Goal: Task Accomplishment & Management: Manage account settings

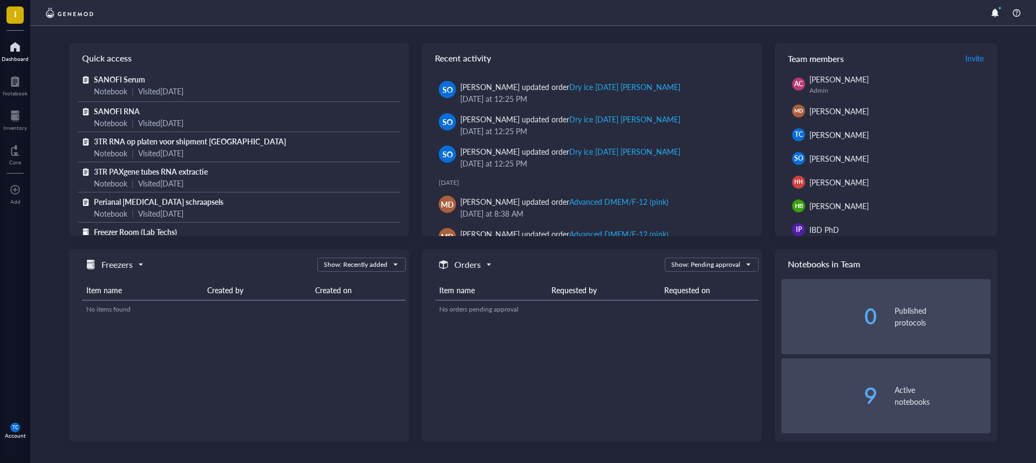
click at [166, 208] on div "Visited [DATE]" at bounding box center [160, 214] width 45 height 12
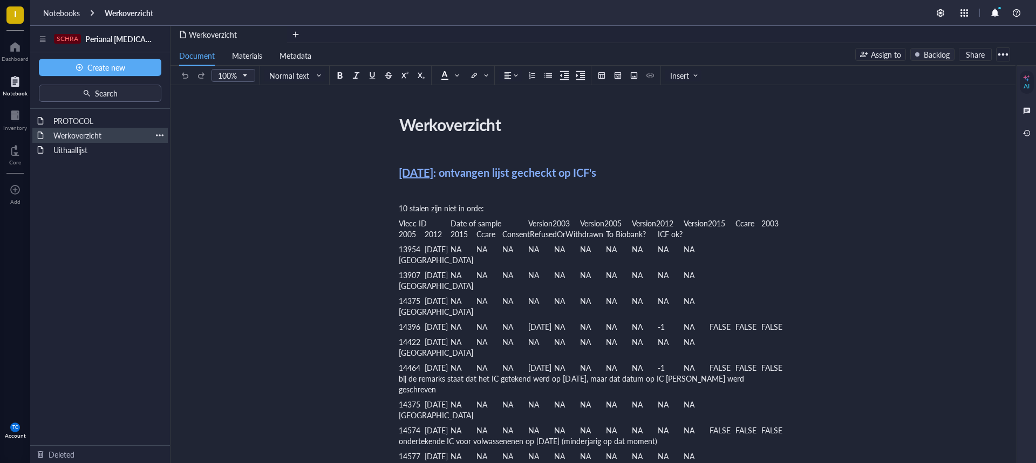
click at [158, 134] on div at bounding box center [160, 136] width 8 height 8
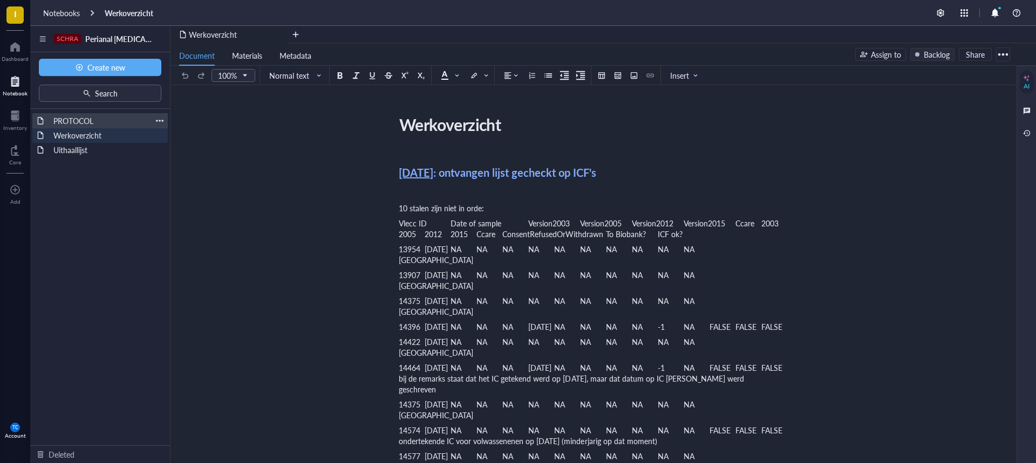
click at [70, 121] on div "PROTOCOL" at bounding box center [100, 120] width 103 height 15
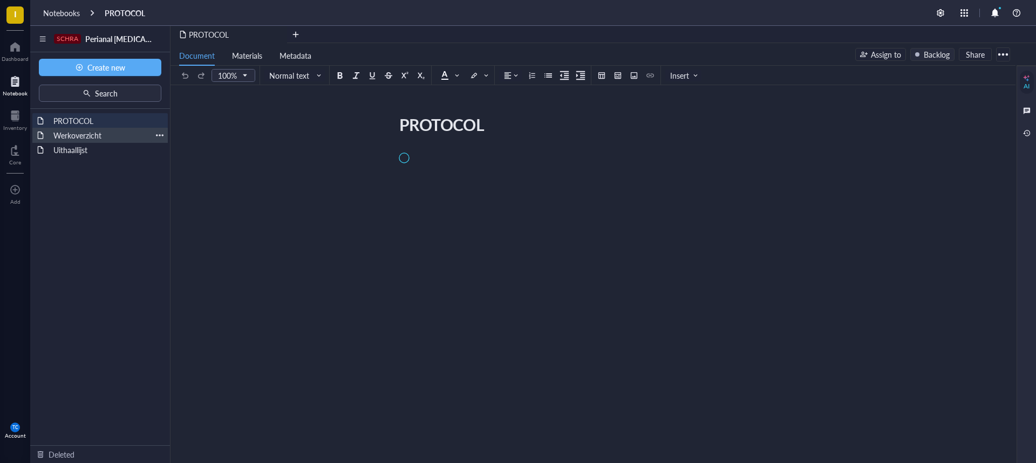
click at [72, 134] on div "Werkoverzicht" at bounding box center [100, 135] width 103 height 15
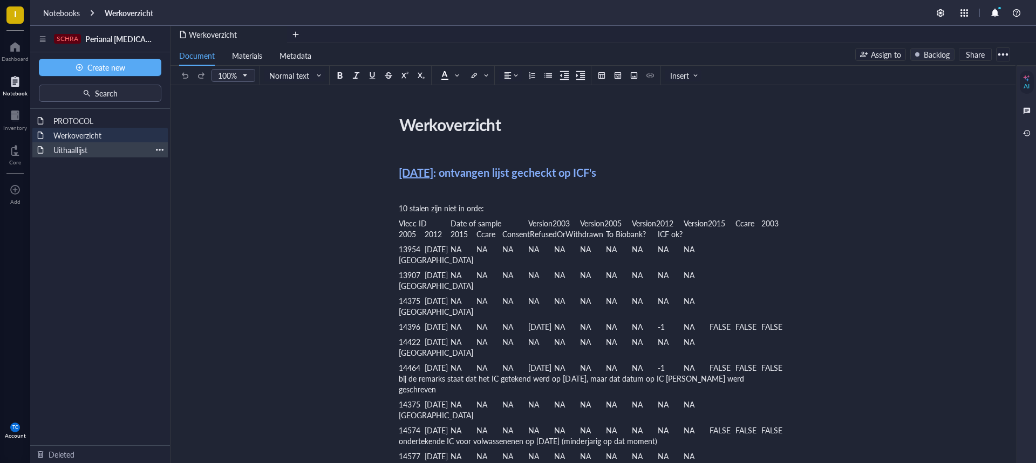
click at [72, 148] on div "Uithaallijst" at bounding box center [100, 149] width 103 height 15
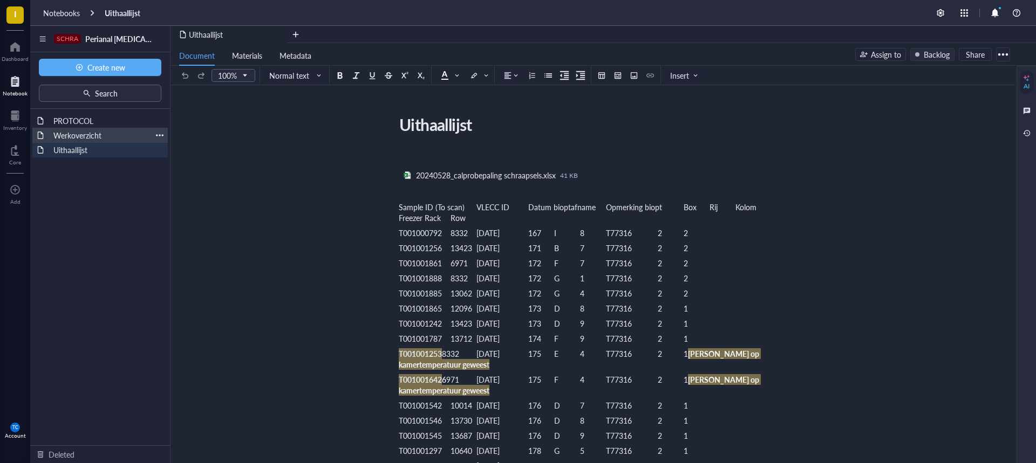
click at [72, 136] on div "Werkoverzicht" at bounding box center [100, 135] width 103 height 15
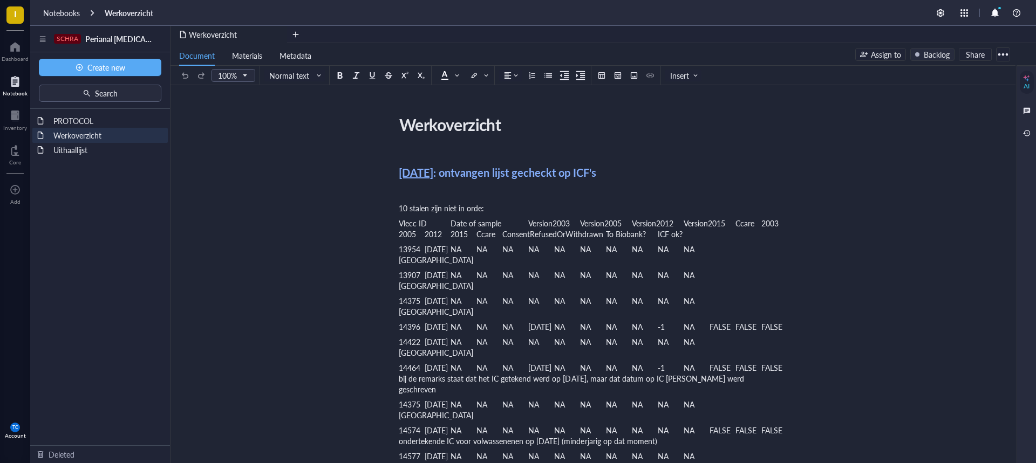
click at [1002, 57] on div at bounding box center [1002, 54] width 17 height 17
click at [70, 15] on div "Notebooks" at bounding box center [61, 13] width 37 height 10
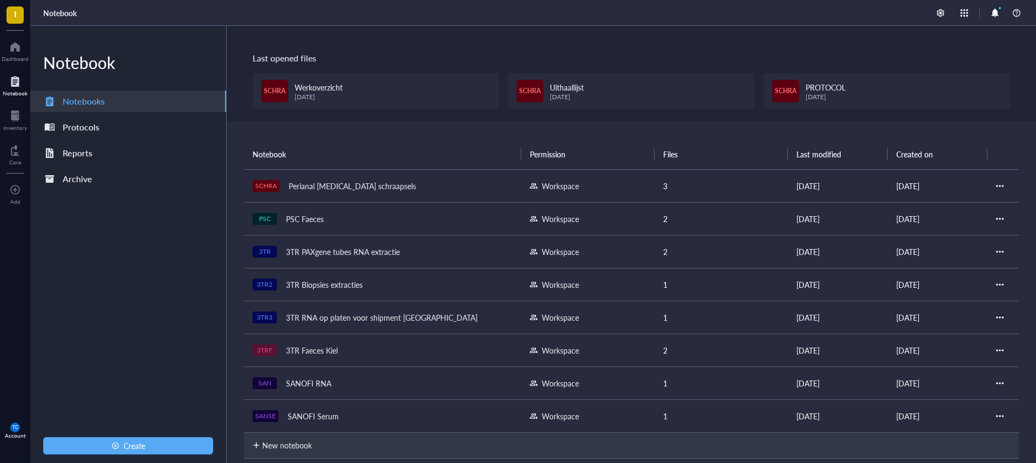
click at [998, 188] on div at bounding box center [1000, 186] width 8 height 8
click at [957, 203] on div "Settings" at bounding box center [949, 202] width 26 height 12
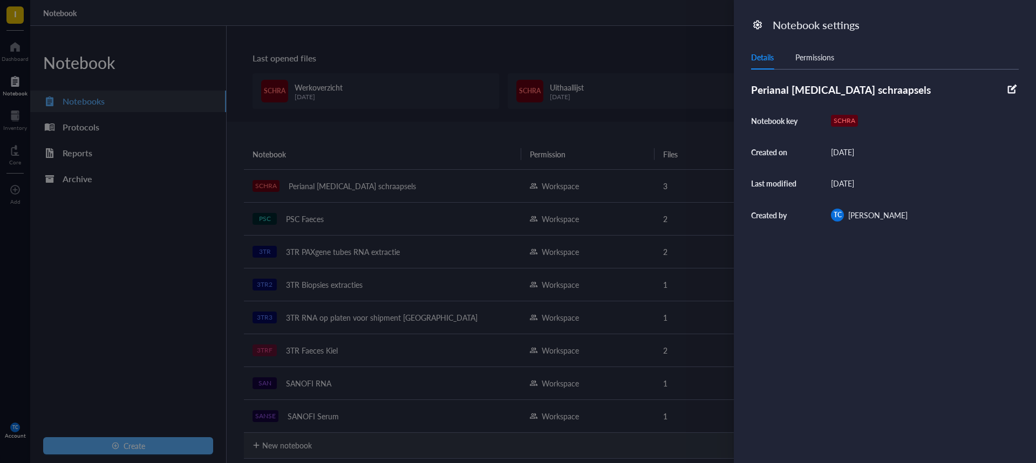
click at [812, 61] on div "Permissions" at bounding box center [814, 57] width 39 height 12
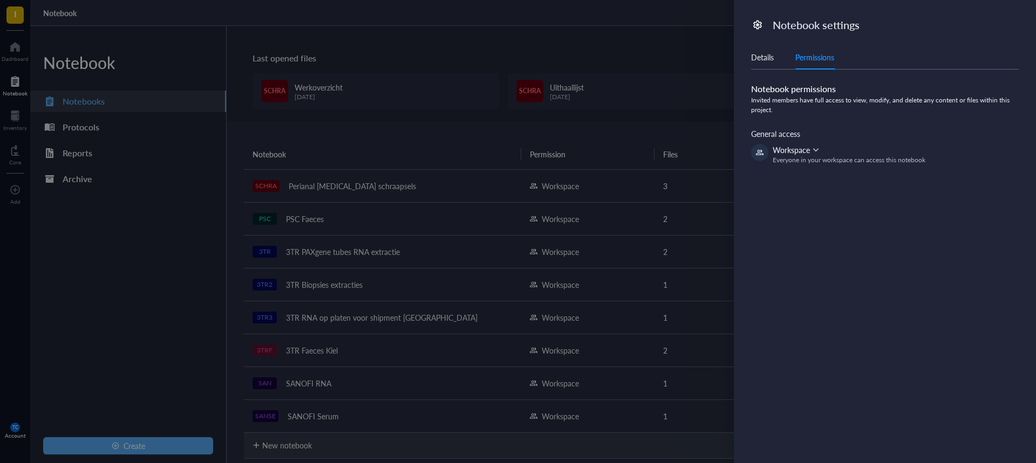
click at [132, 274] on div at bounding box center [518, 231] width 1036 height 463
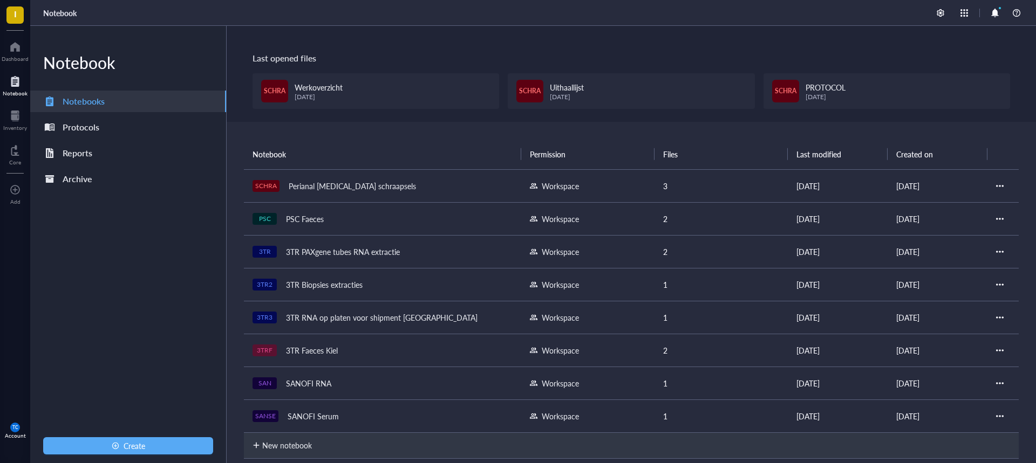
click at [267, 153] on th "Notebook" at bounding box center [382, 154] width 277 height 30
drag, startPoint x: 268, startPoint y: 153, endPoint x: 189, endPoint y: 204, distance: 93.8
click at [189, 204] on div "Notebook Notebooks Protocols Reports Archive Create" at bounding box center [128, 244] width 196 height 437
click at [95, 104] on div "Notebooks" at bounding box center [84, 101] width 42 height 15
click at [318, 185] on div "Perianal [MEDICAL_DATA] schraapsels" at bounding box center [352, 186] width 137 height 15
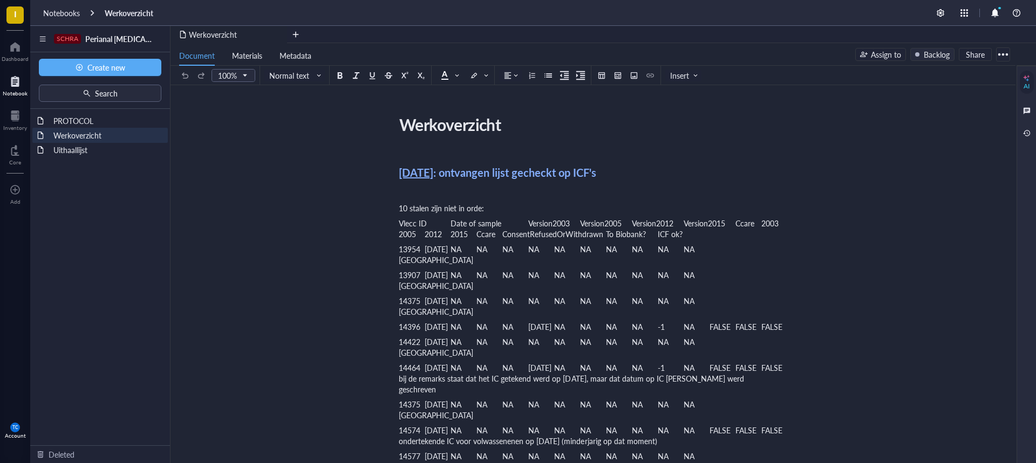
click at [1004, 53] on div at bounding box center [1002, 54] width 17 height 17
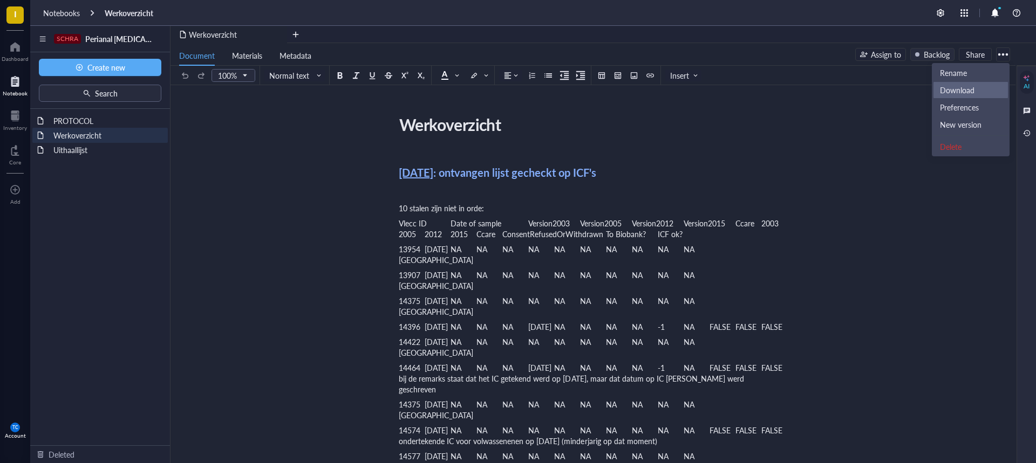
click at [975, 86] on div "Download" at bounding box center [970, 90] width 61 height 10
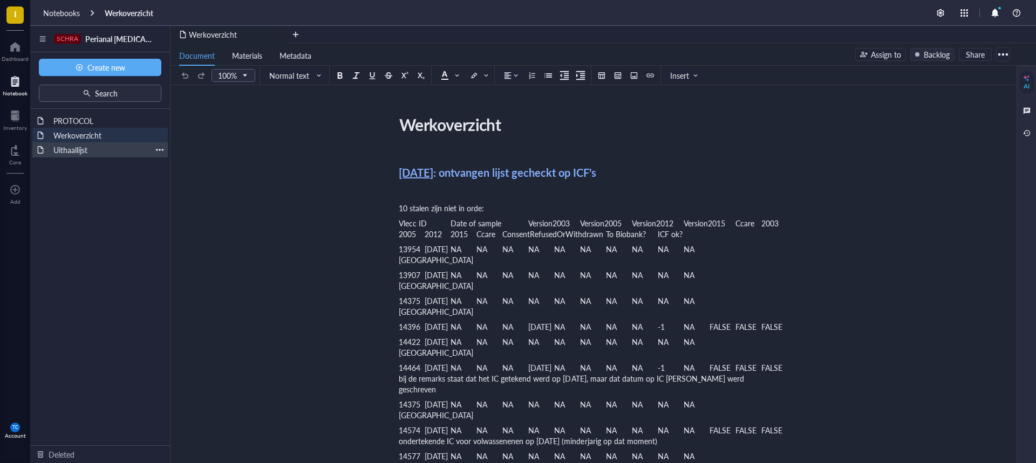
click at [71, 148] on div "Uithaallijst" at bounding box center [100, 149] width 103 height 15
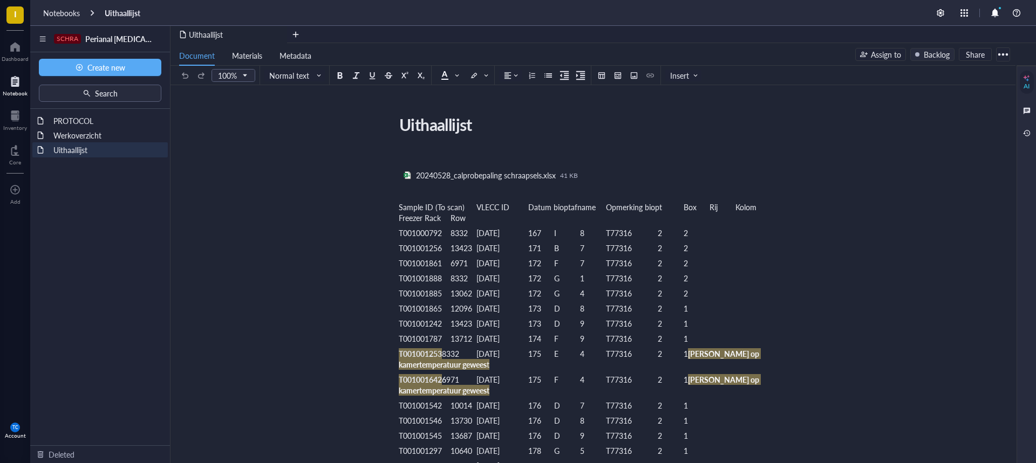
click at [1004, 53] on div at bounding box center [1002, 54] width 17 height 17
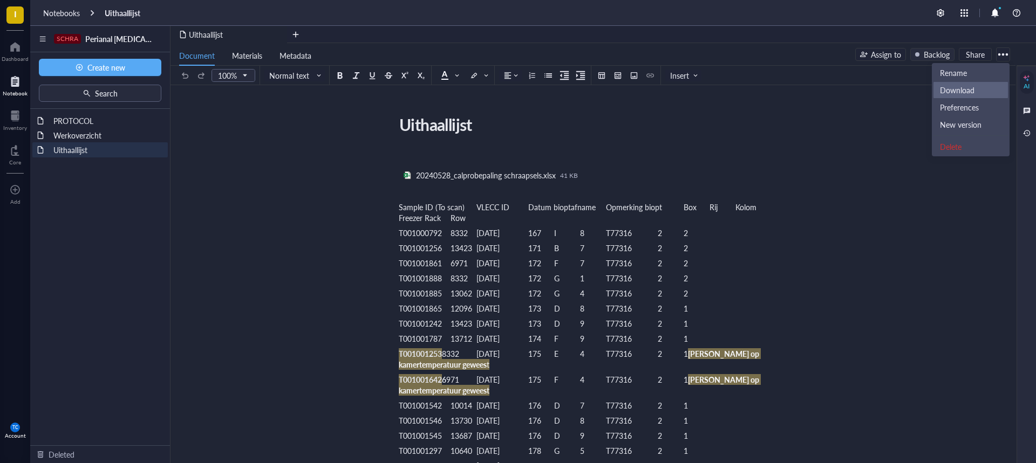
click at [974, 86] on div "Download" at bounding box center [957, 90] width 35 height 10
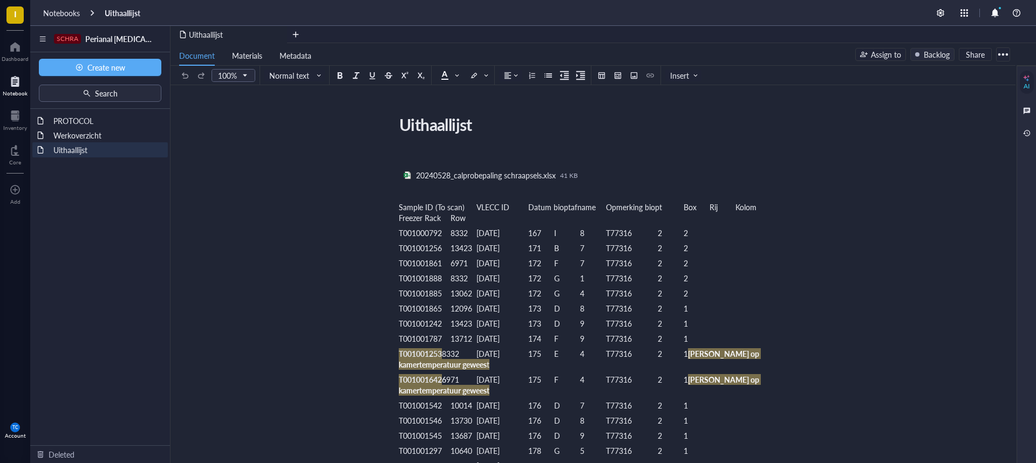
click at [59, 10] on div "Notebooks" at bounding box center [61, 13] width 37 height 10
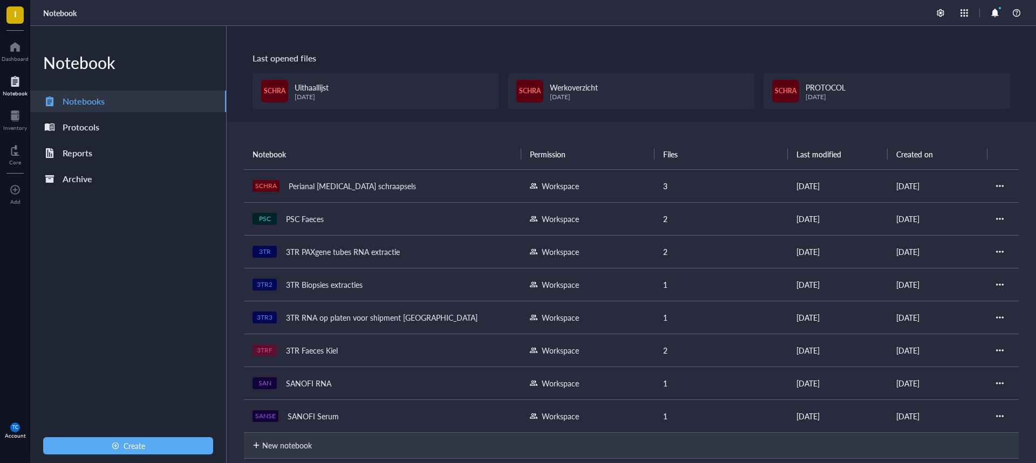
click at [820, 89] on span "PROTOCOL" at bounding box center [825, 87] width 40 height 11
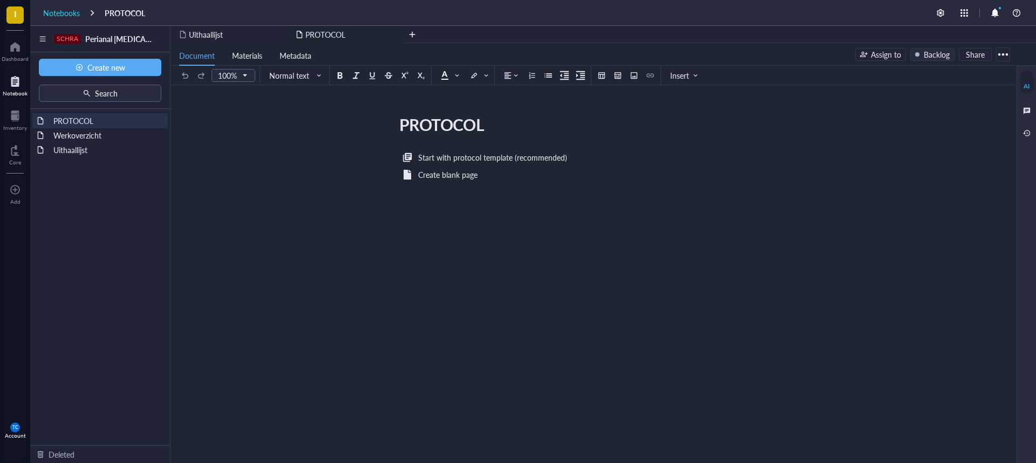
click at [65, 15] on div "Notebooks" at bounding box center [61, 13] width 37 height 10
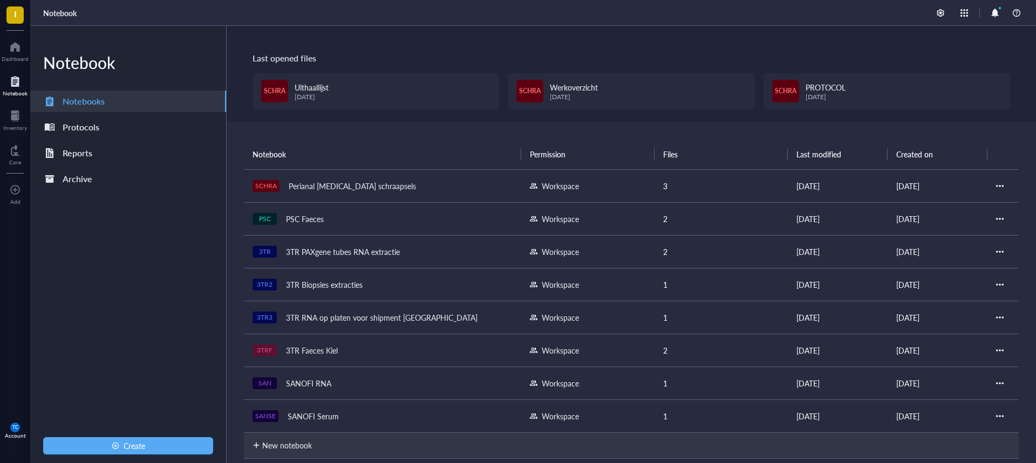
click at [298, 220] on div "PSC Faeces" at bounding box center [304, 218] width 47 height 15
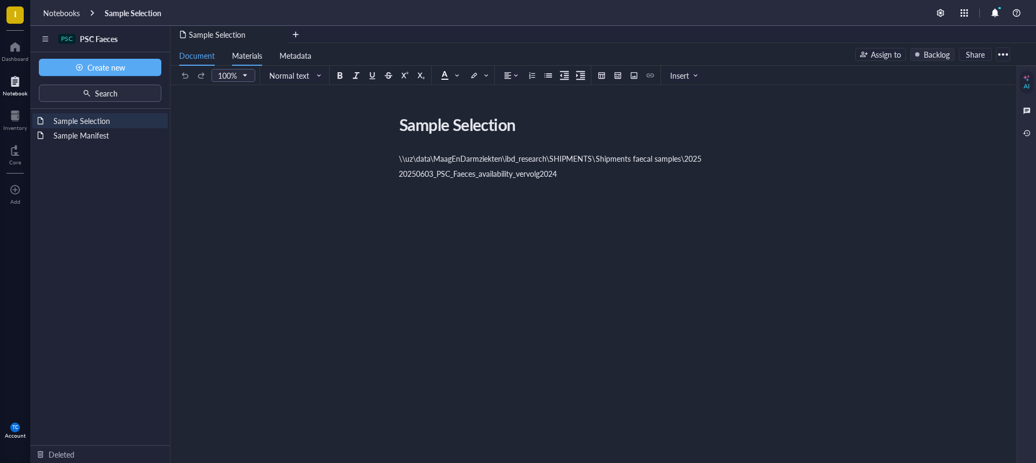
click at [256, 53] on span "Materials" at bounding box center [247, 55] width 30 height 11
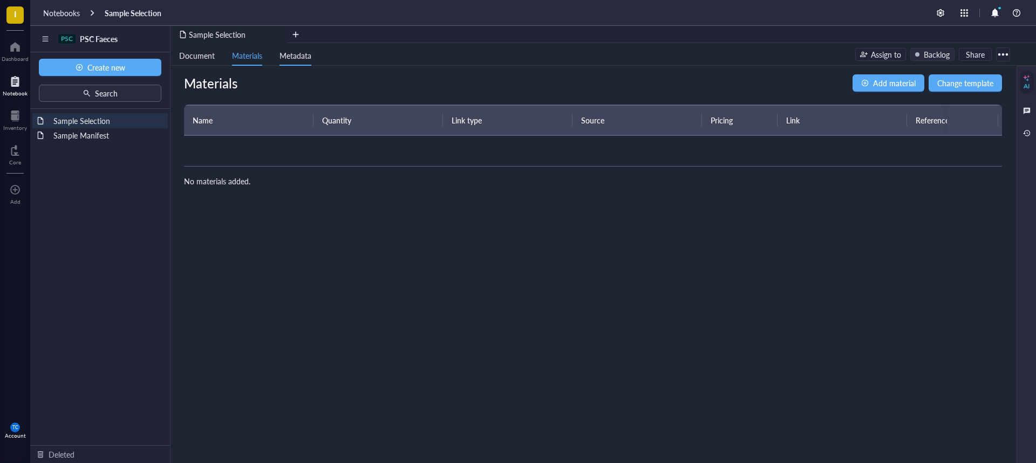
click at [299, 56] on span "Metadata" at bounding box center [295, 55] width 32 height 11
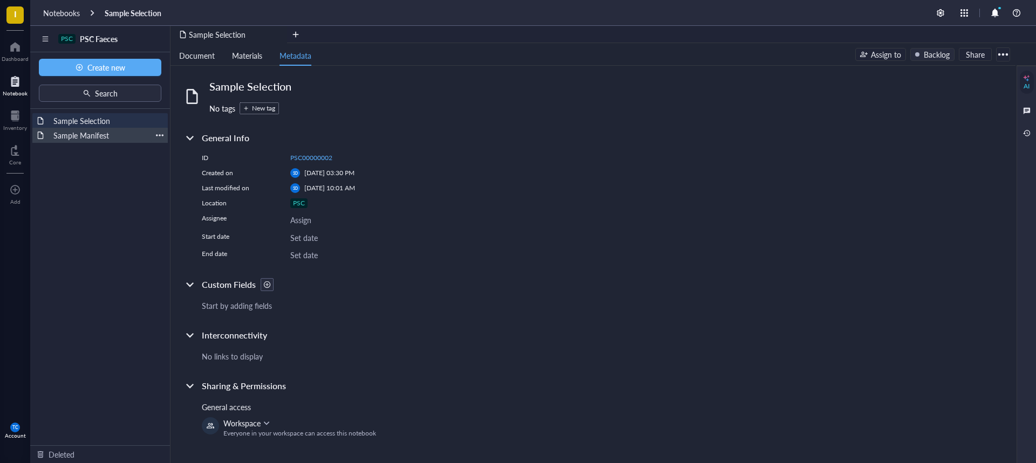
click at [95, 133] on div "Sample Manifest" at bounding box center [100, 135] width 103 height 15
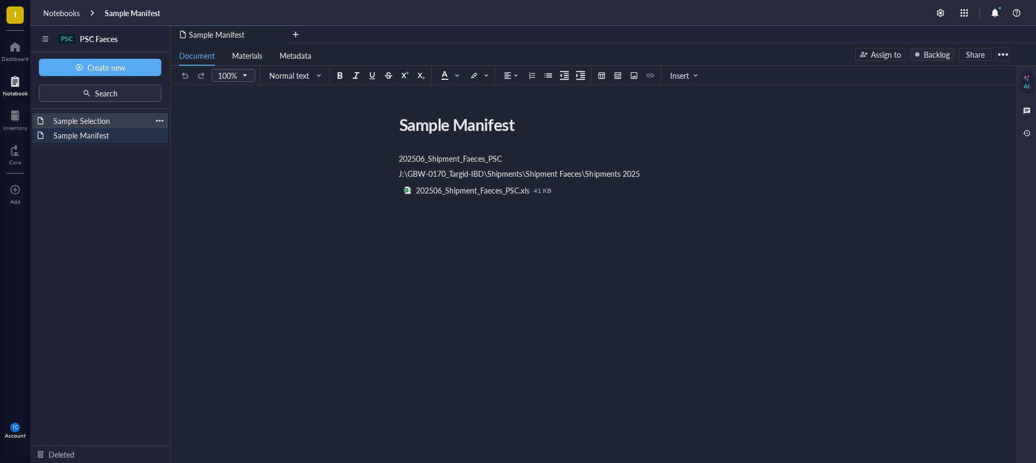
click at [83, 121] on div "Sample Selection" at bounding box center [100, 120] width 103 height 15
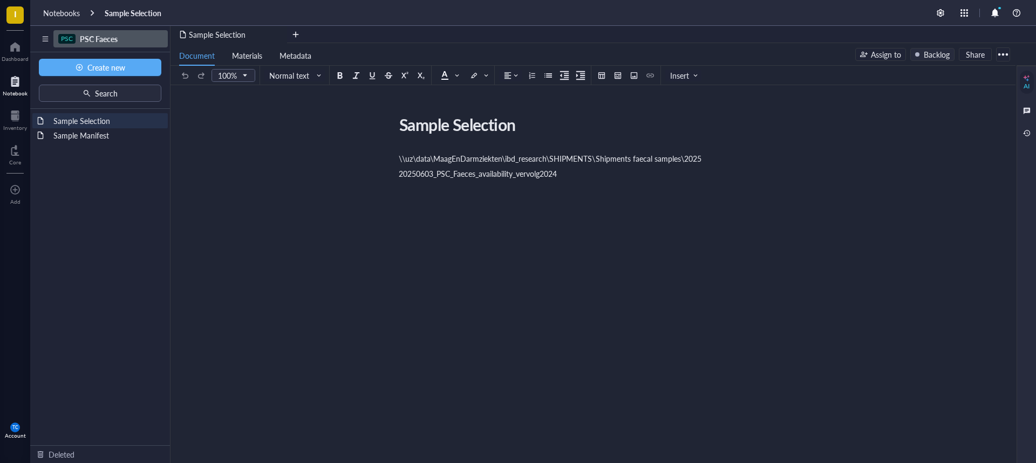
click at [86, 35] on span "PSC Faeces" at bounding box center [99, 38] width 38 height 11
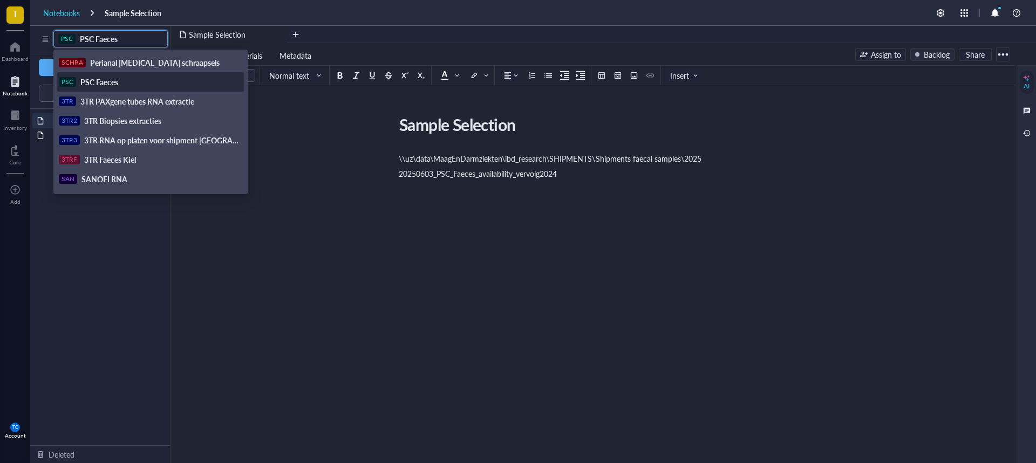
click at [73, 13] on div "Notebooks" at bounding box center [61, 13] width 37 height 10
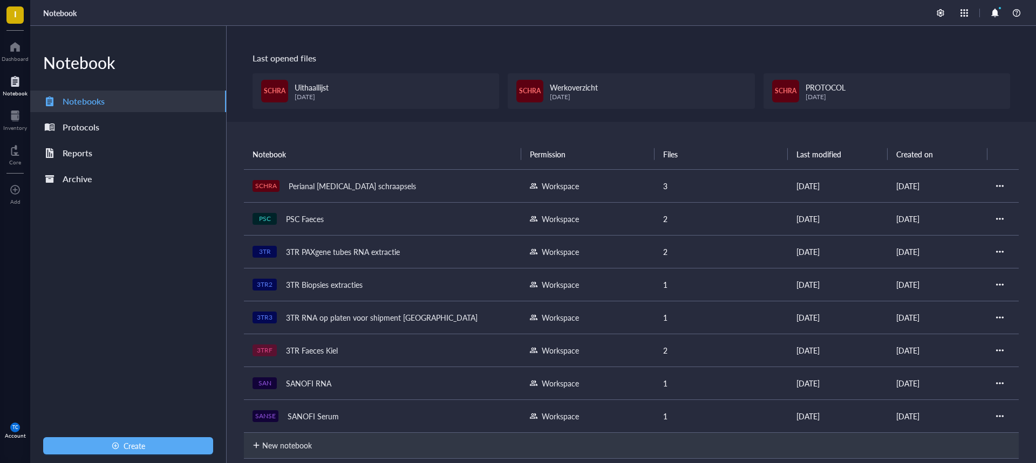
click at [996, 219] on div at bounding box center [1000, 219] width 8 height 8
drag, startPoint x: 997, startPoint y: 217, endPoint x: 469, endPoint y: 327, distance: 539.6
click at [469, 327] on td "3TR3 3TR RNA op platen voor shipment [GEOGRAPHIC_DATA]" at bounding box center [382, 317] width 277 height 33
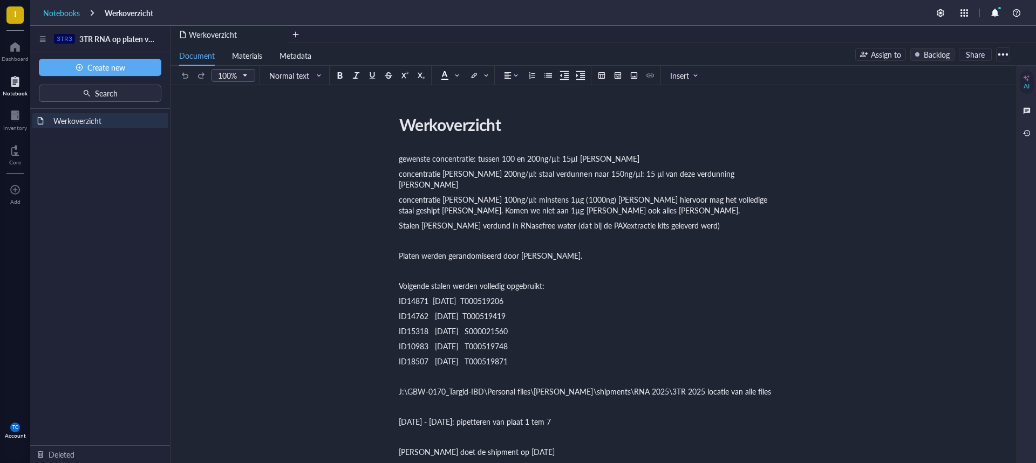
click at [66, 15] on div "Notebooks" at bounding box center [61, 13] width 37 height 10
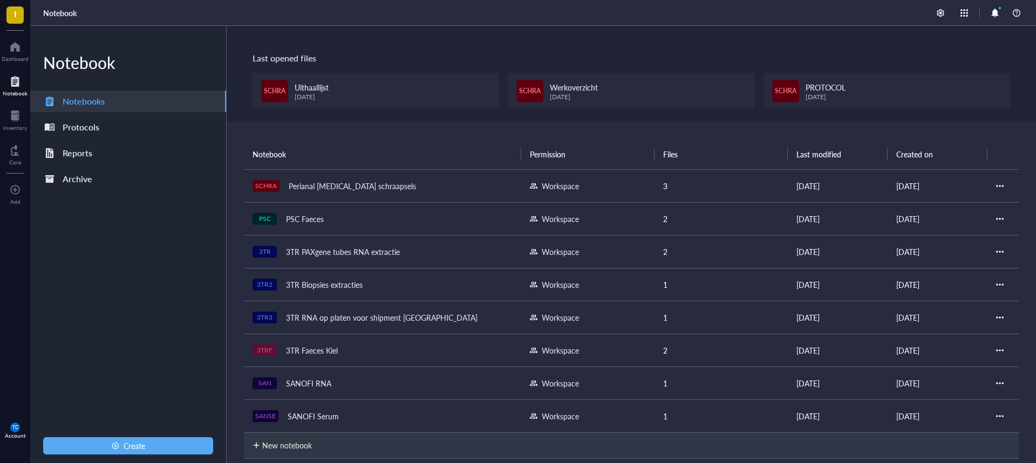
click at [307, 220] on div "PSC Faeces" at bounding box center [304, 218] width 47 height 15
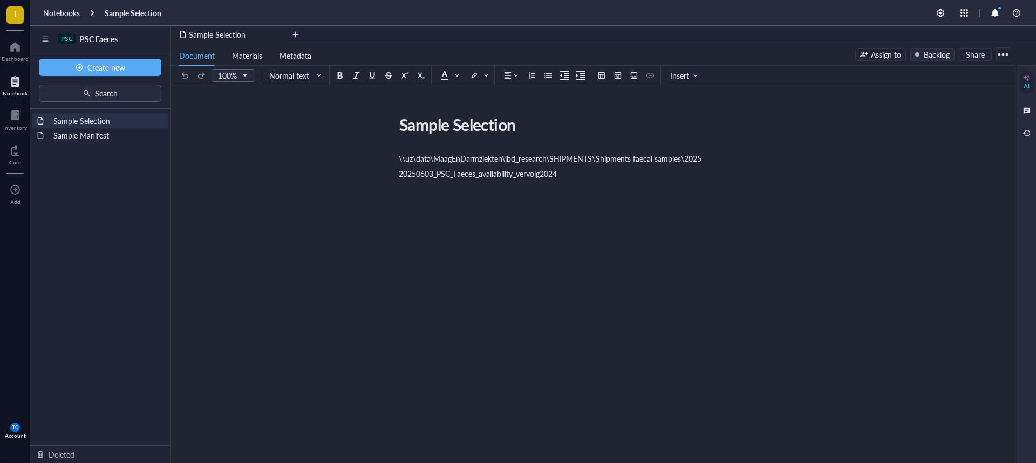
click at [1002, 52] on div at bounding box center [1002, 54] width 17 height 17
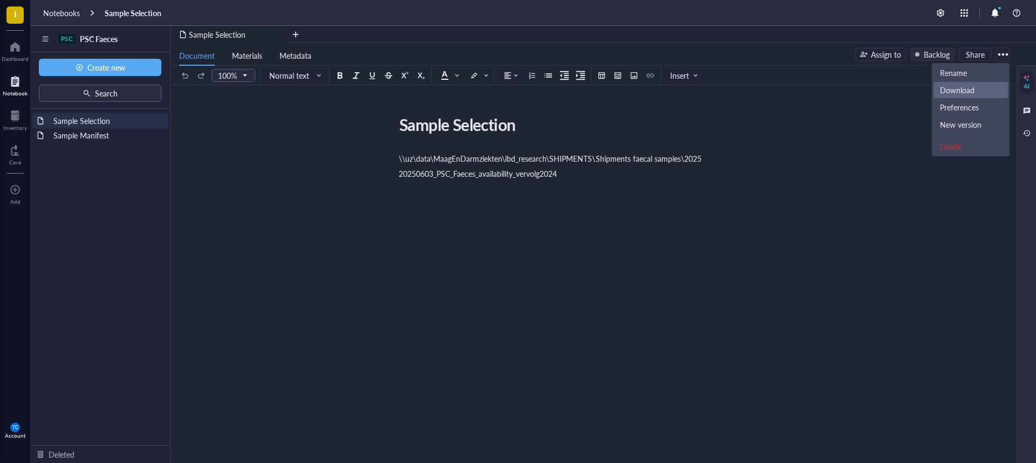
click at [951, 91] on div "Download" at bounding box center [957, 90] width 35 height 10
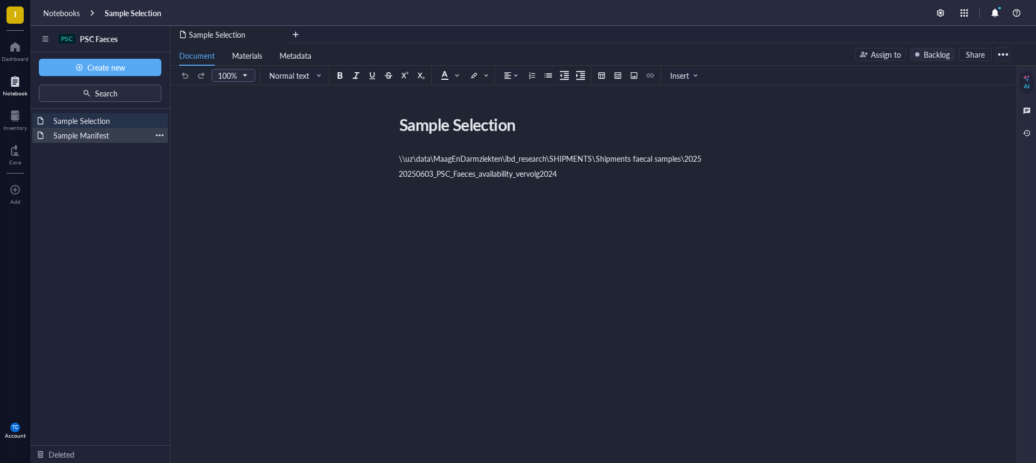
click at [94, 139] on div "Sample Manifest" at bounding box center [100, 135] width 103 height 15
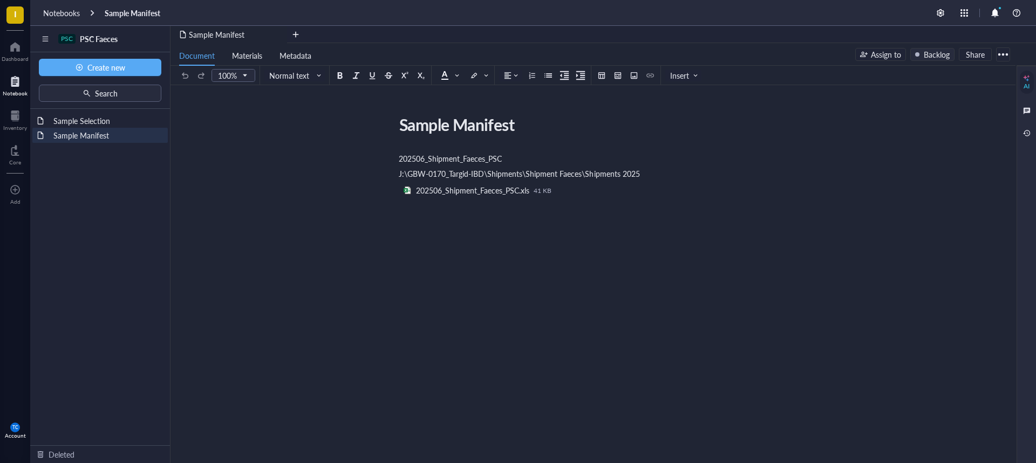
click at [1002, 53] on div at bounding box center [1002, 54] width 17 height 17
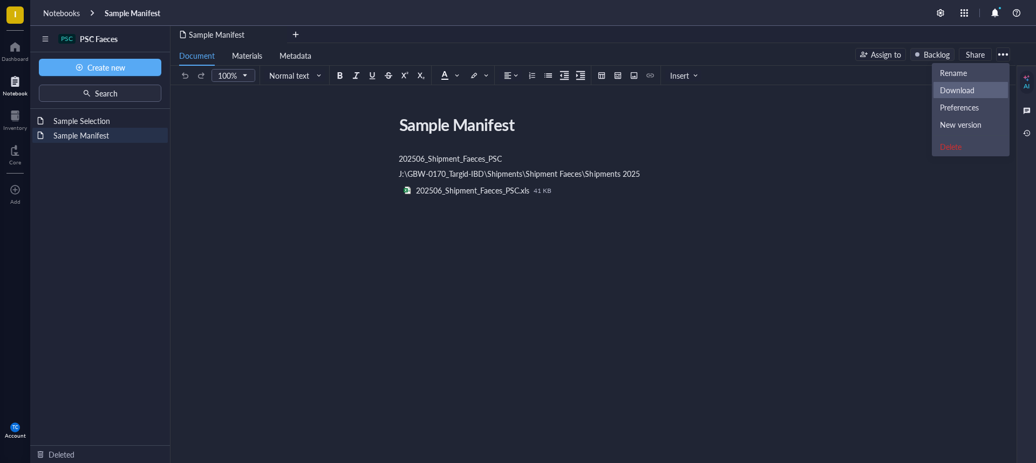
click at [949, 91] on div "Download" at bounding box center [957, 90] width 35 height 10
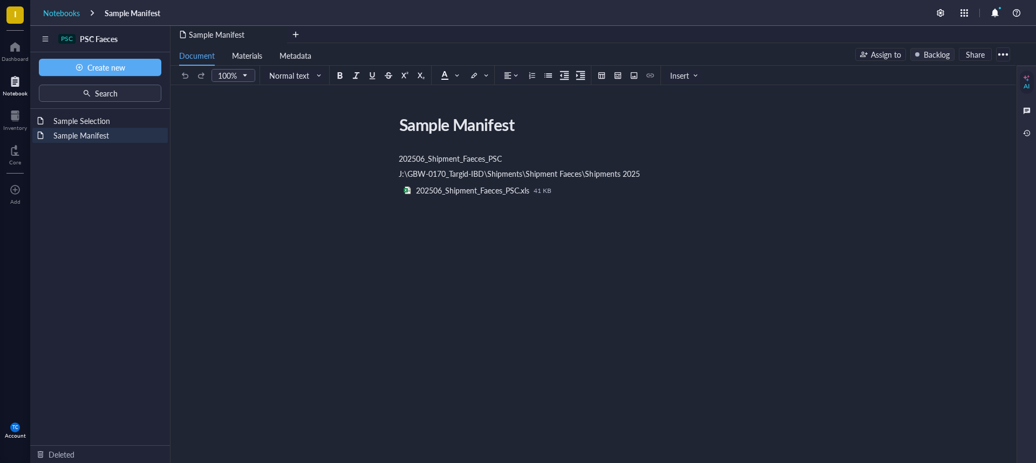
click at [70, 15] on div "Notebooks" at bounding box center [61, 13] width 37 height 10
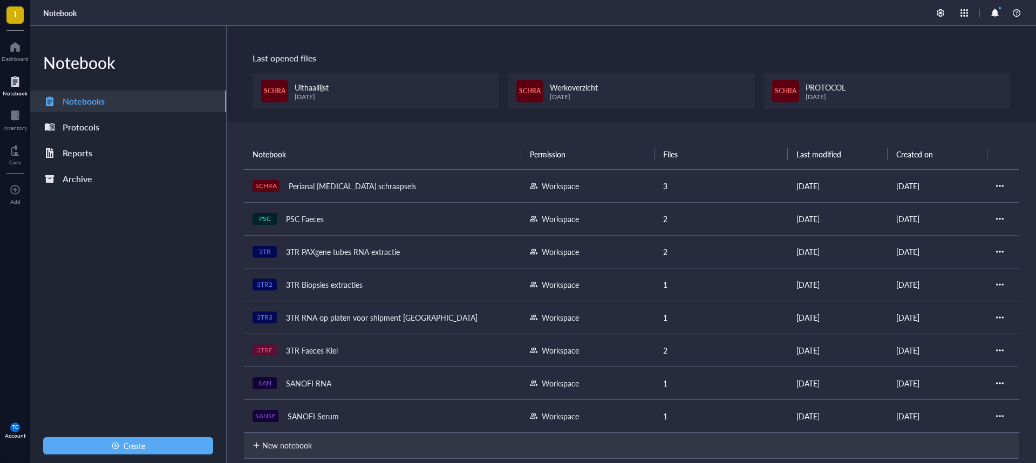
click at [295, 249] on div "3TR PAXgene tubes RNA extractie" at bounding box center [343, 251] width 124 height 15
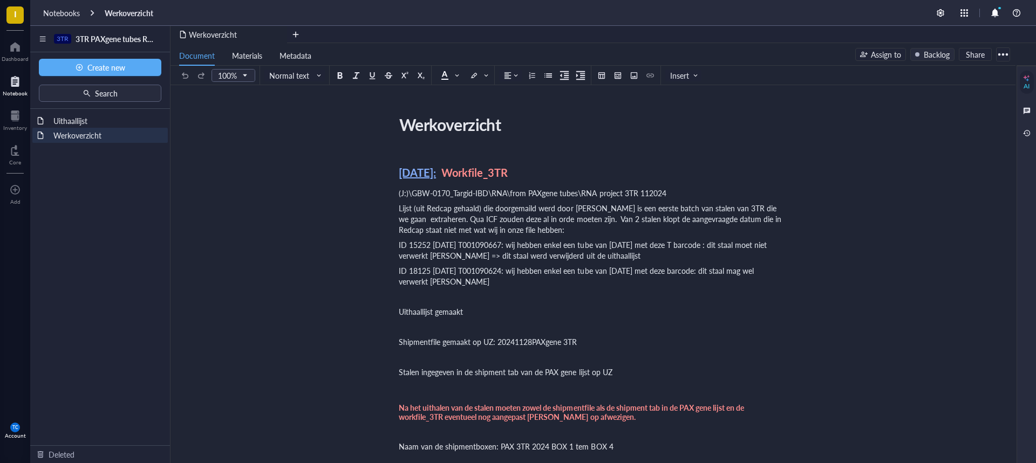
click at [998, 52] on div at bounding box center [1002, 54] width 17 height 17
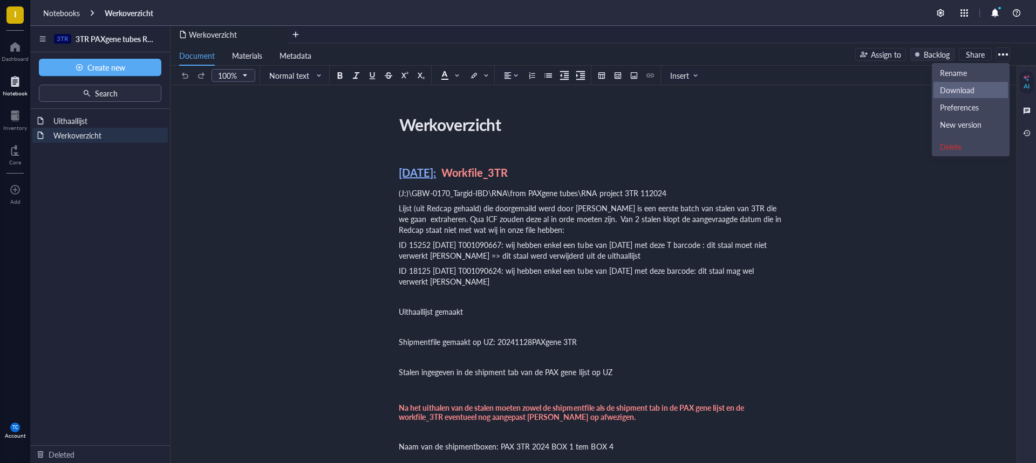
click at [961, 85] on div "Download" at bounding box center [957, 90] width 35 height 10
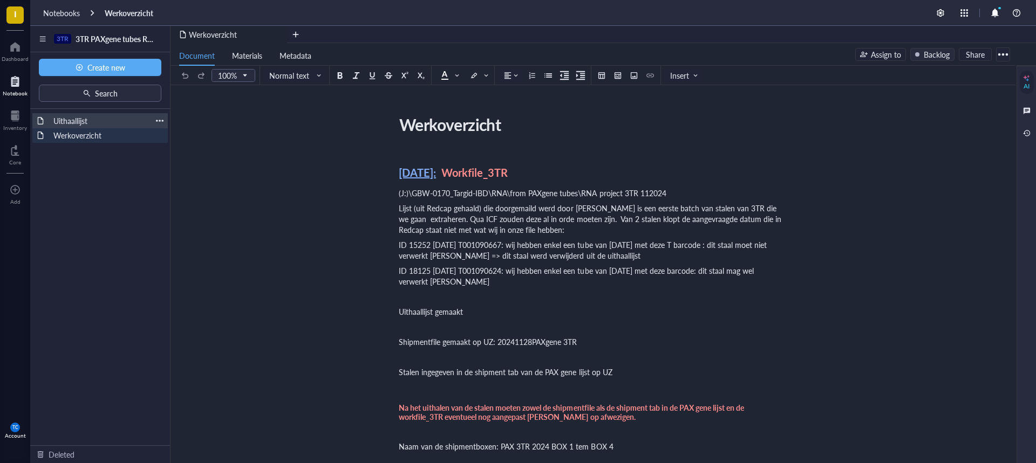
click at [67, 119] on div "Uithaallijst" at bounding box center [100, 120] width 103 height 15
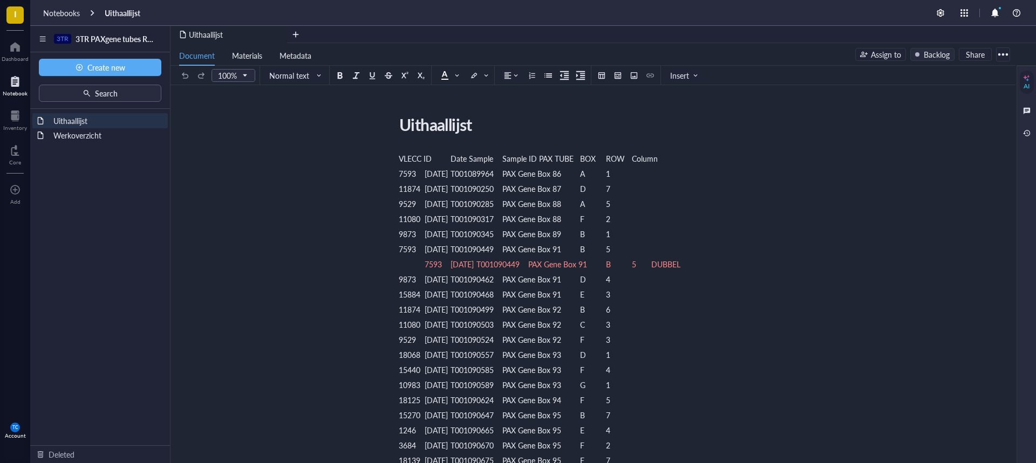
click at [1003, 53] on div at bounding box center [1002, 54] width 17 height 17
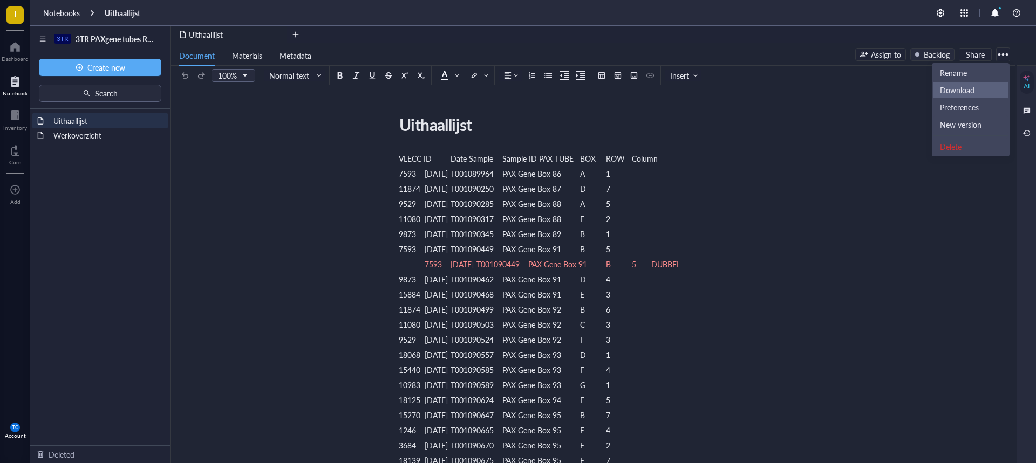
click at [968, 85] on div "Download" at bounding box center [957, 90] width 35 height 10
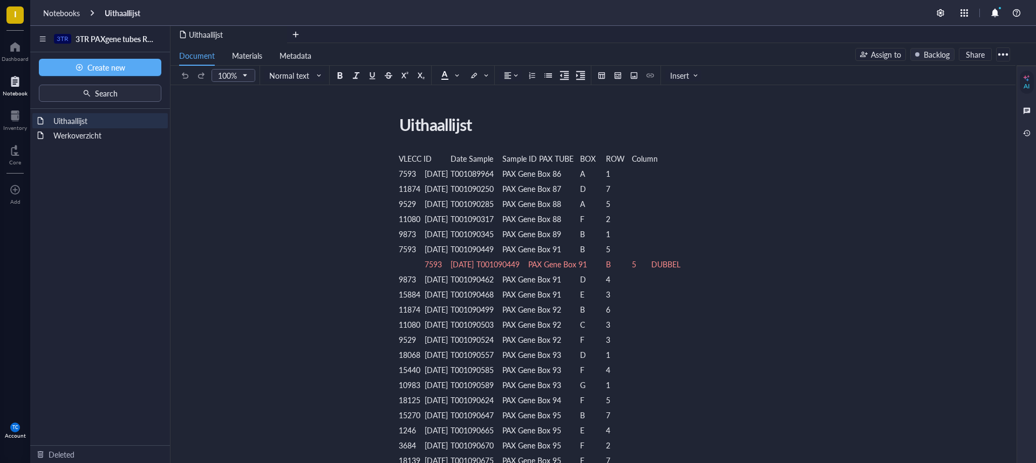
click at [44, 37] on div at bounding box center [43, 38] width 12 height 17
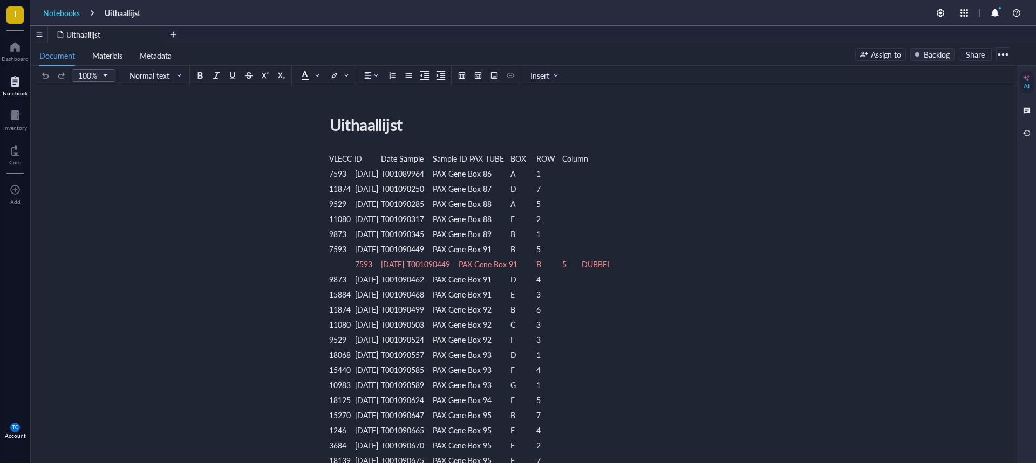
click at [70, 13] on div "Notebooks" at bounding box center [61, 13] width 37 height 10
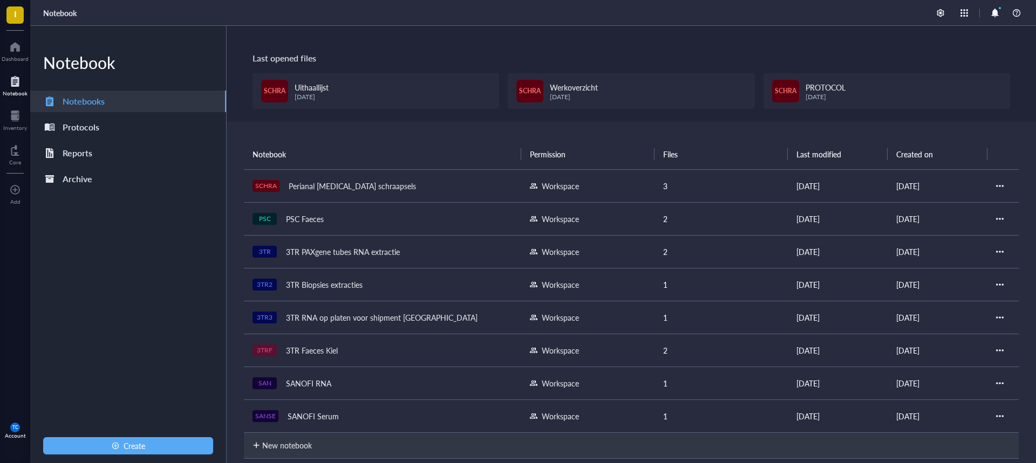
click at [345, 285] on div "3TR Biopsies extracties" at bounding box center [324, 284] width 86 height 15
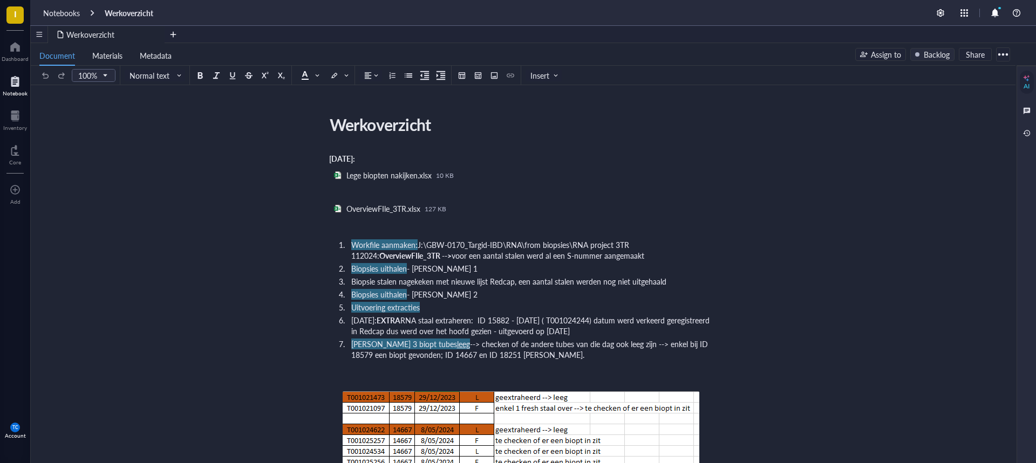
click at [1005, 54] on div at bounding box center [1002, 54] width 17 height 17
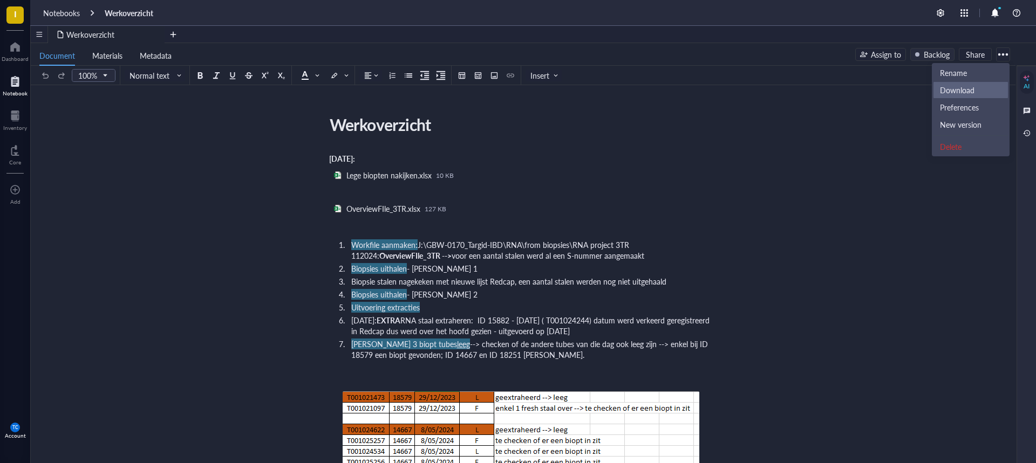
click at [953, 89] on div "Download" at bounding box center [957, 90] width 35 height 10
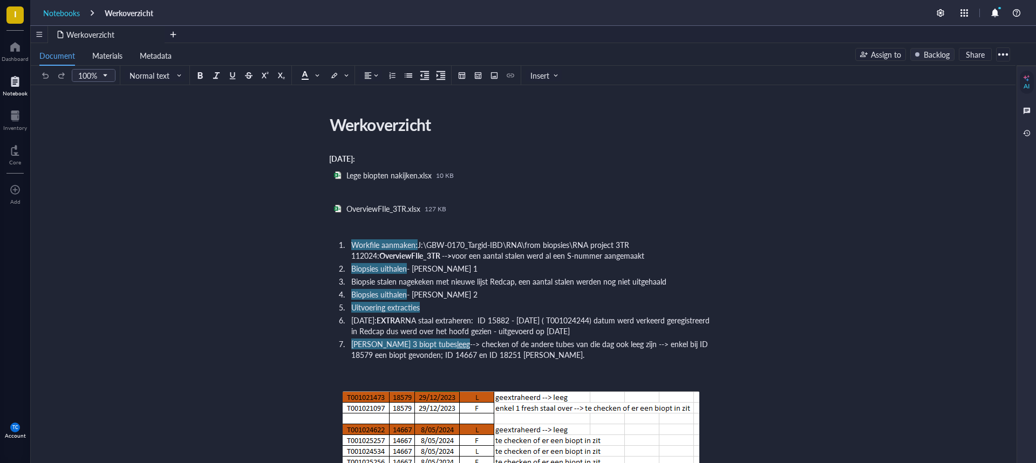
click at [49, 15] on div "Notebooks" at bounding box center [61, 13] width 37 height 10
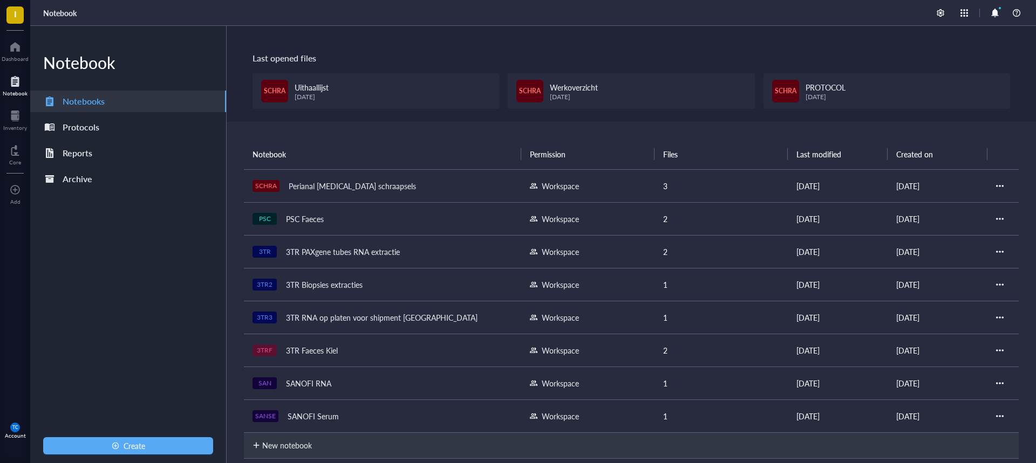
click at [329, 286] on div "3TR Biopsies extracties" at bounding box center [324, 284] width 86 height 15
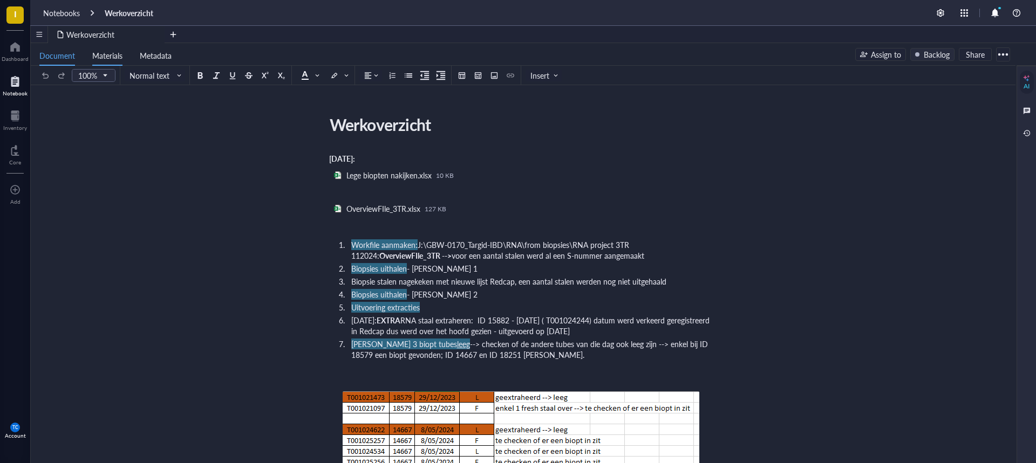
click at [102, 56] on span "Materials" at bounding box center [107, 55] width 30 height 11
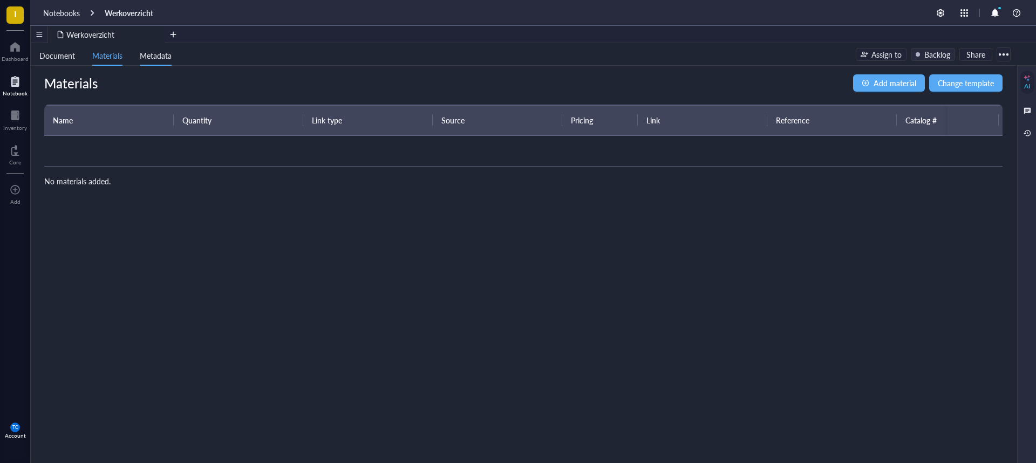
click at [148, 54] on span "Metadata" at bounding box center [156, 55] width 32 height 11
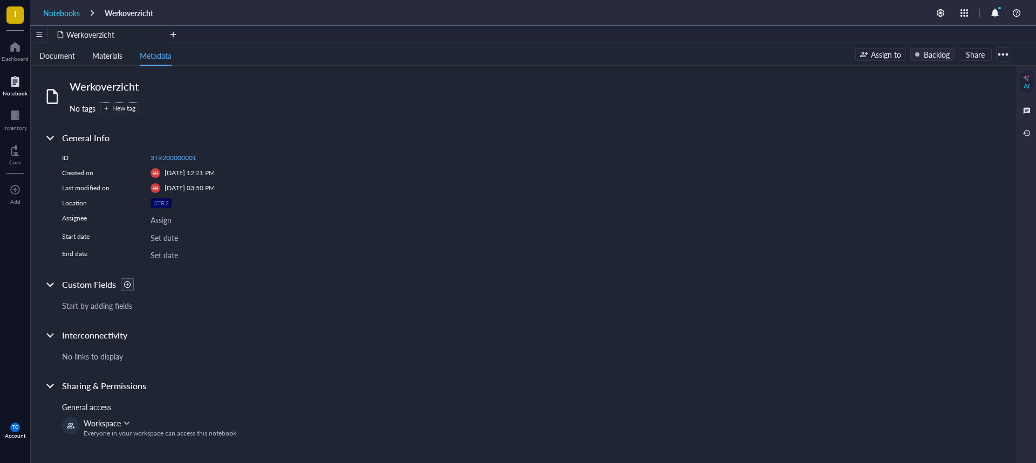
click at [53, 12] on div "Notebooks" at bounding box center [61, 13] width 37 height 10
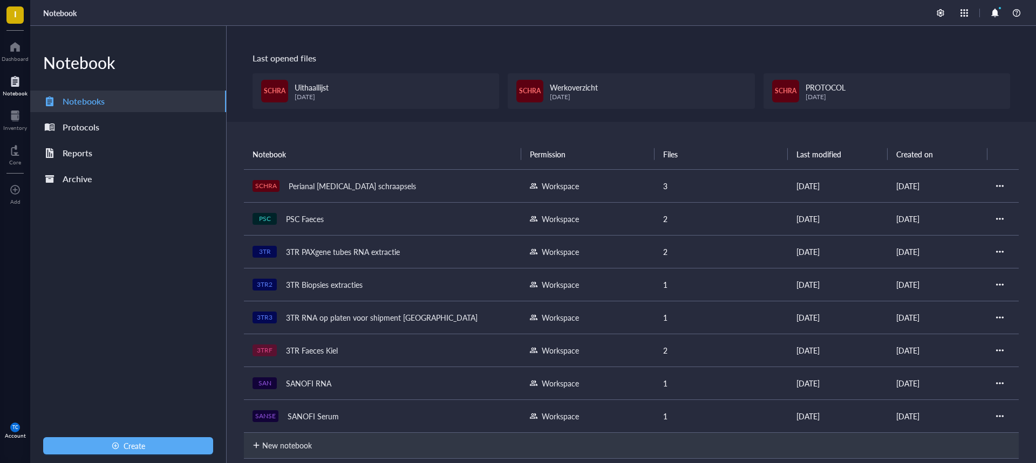
click at [314, 315] on div "3TR RNA op platen voor shipment [GEOGRAPHIC_DATA]" at bounding box center [382, 317] width 202 height 15
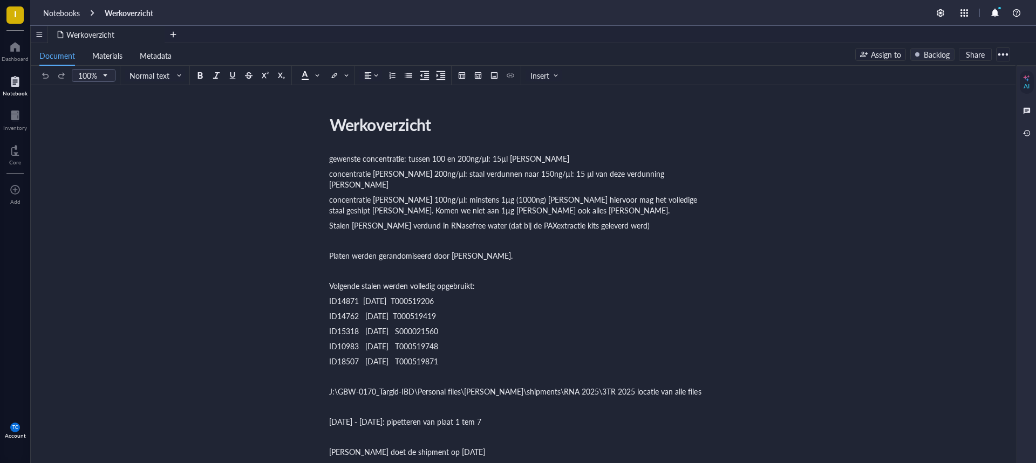
click at [1006, 56] on div at bounding box center [1002, 54] width 17 height 17
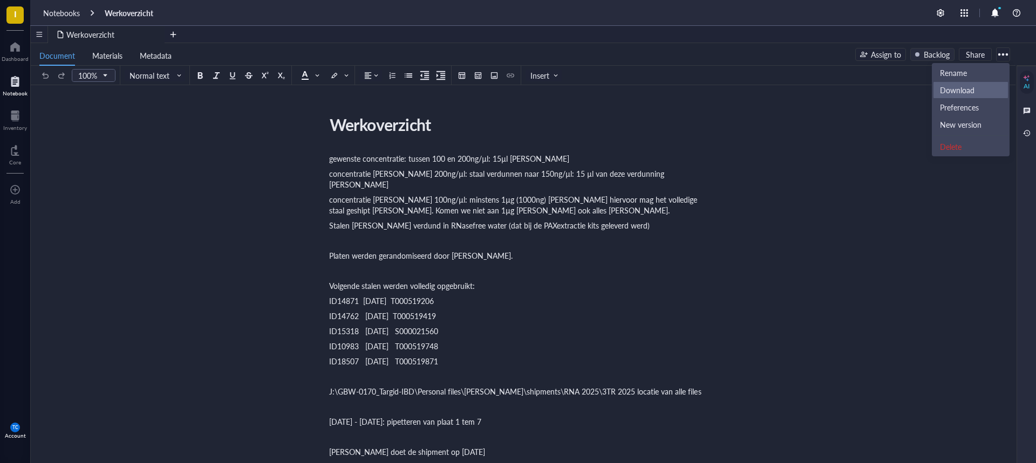
click at [967, 92] on div "Download" at bounding box center [957, 90] width 35 height 10
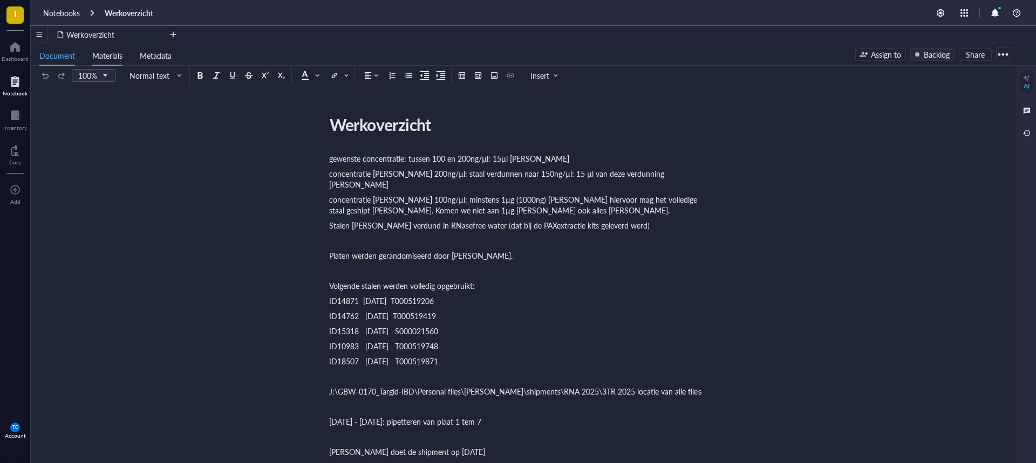
click at [108, 57] on span "Materials" at bounding box center [107, 55] width 30 height 11
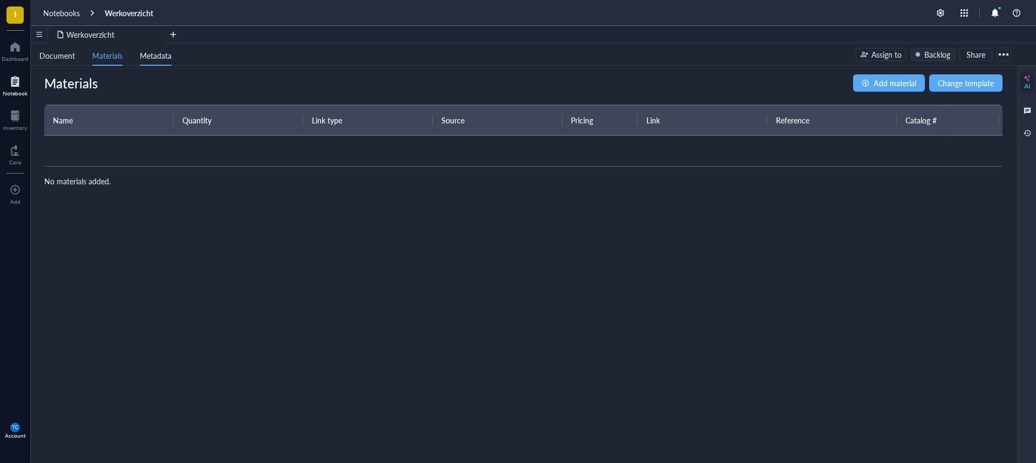
click at [157, 57] on span "Metadata" at bounding box center [156, 55] width 32 height 11
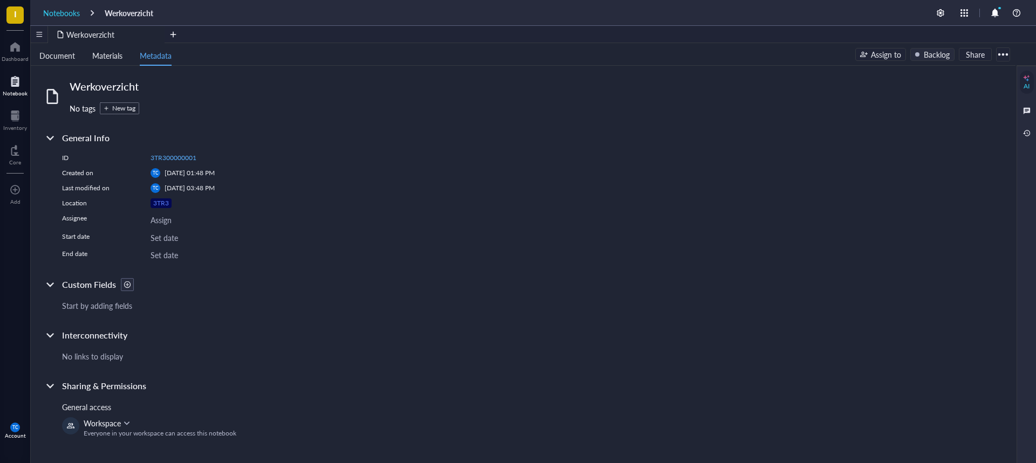
click at [51, 11] on div "Notebooks" at bounding box center [61, 13] width 37 height 10
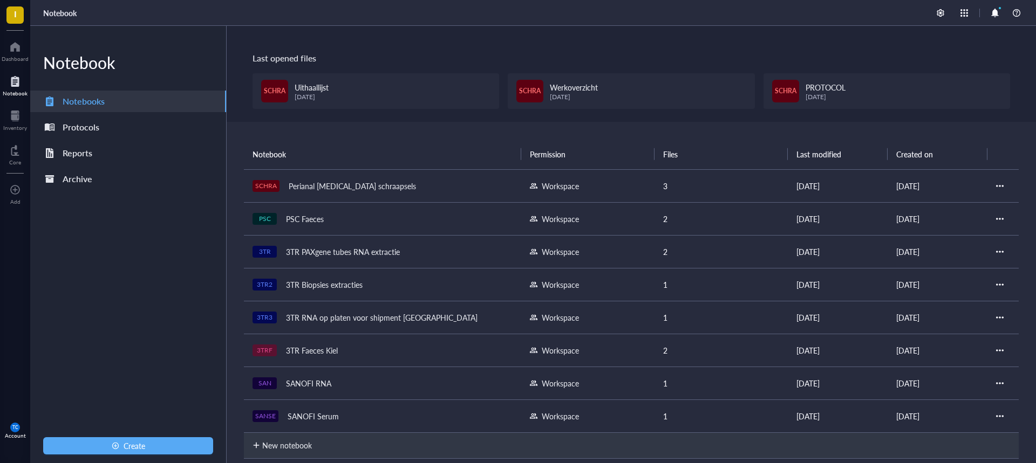
click at [310, 353] on div "3TR Faeces Kiel" at bounding box center [311, 350] width 61 height 15
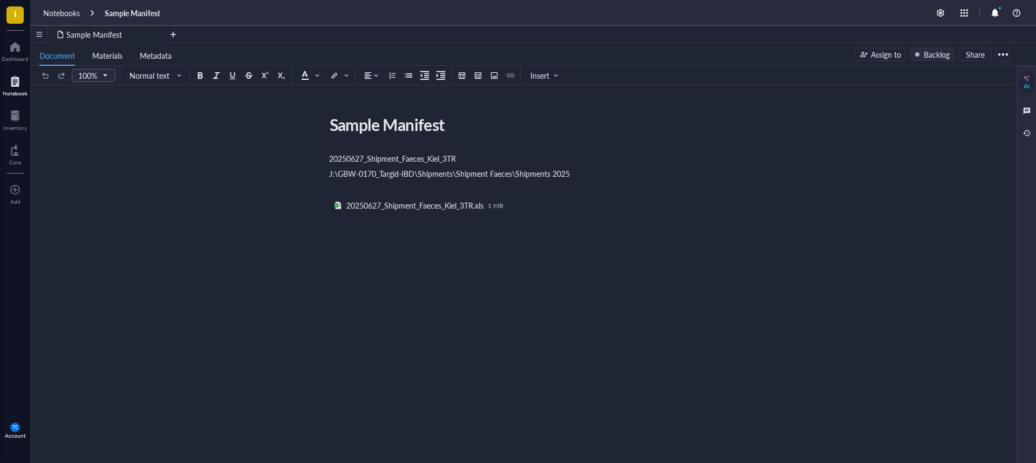
click at [1006, 53] on div at bounding box center [1002, 54] width 17 height 17
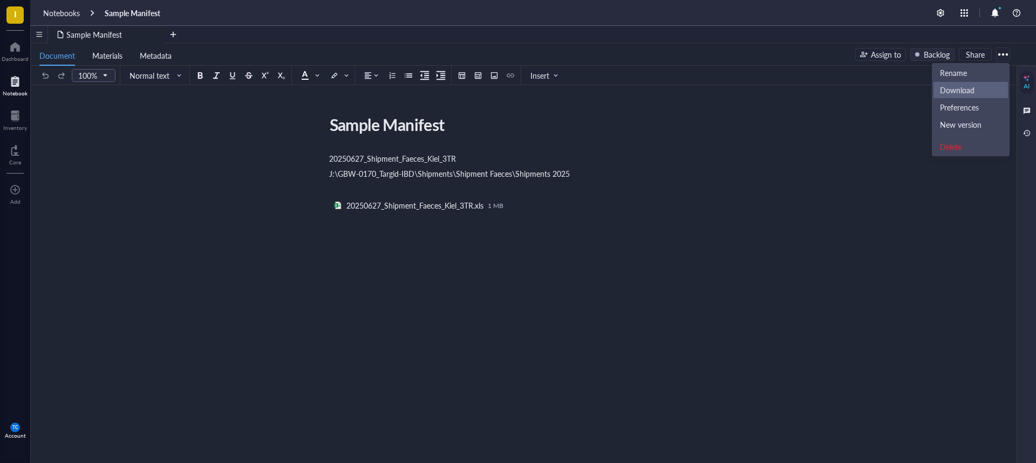
click at [963, 86] on div "Download" at bounding box center [957, 90] width 35 height 10
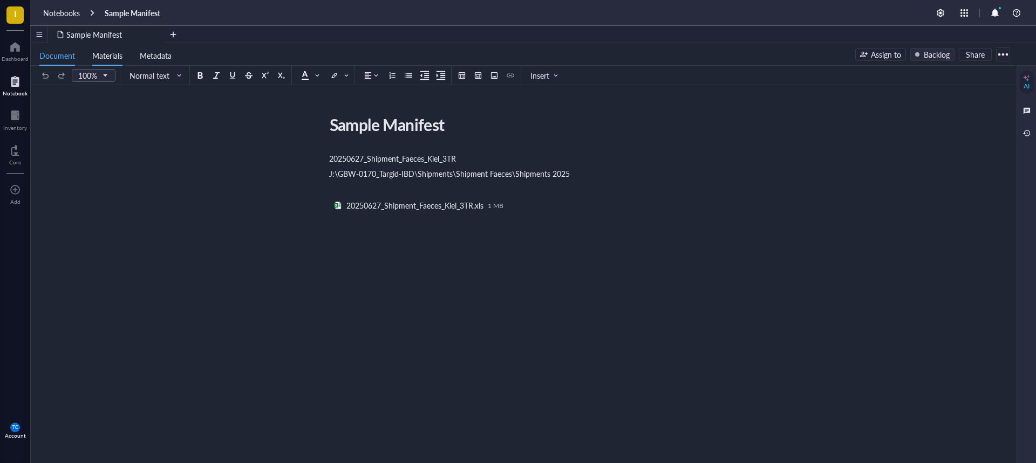
click at [111, 56] on span "Materials" at bounding box center [107, 55] width 30 height 11
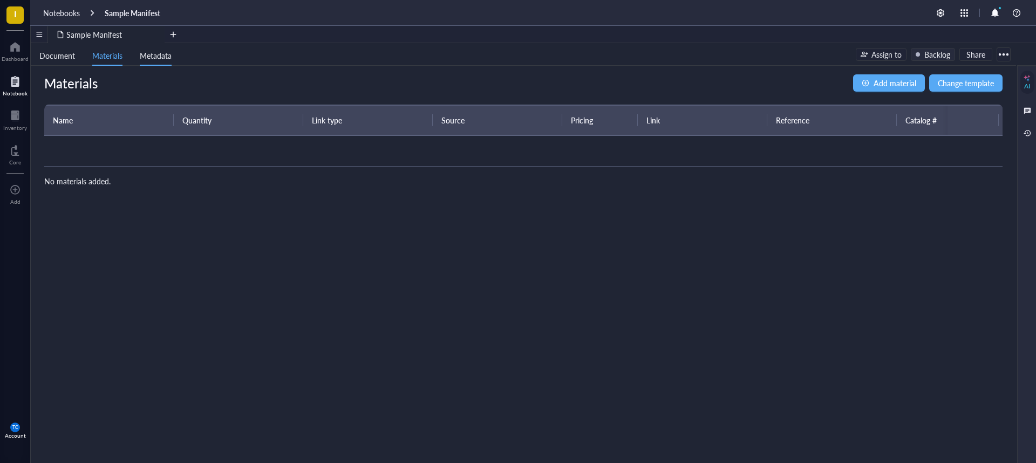
click at [150, 57] on span "Metadata" at bounding box center [156, 55] width 32 height 11
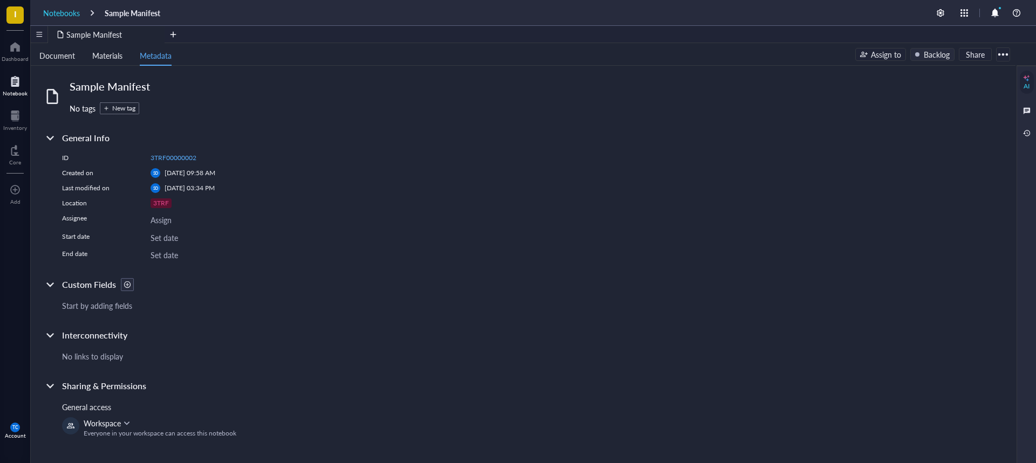
click at [49, 10] on div "Notebooks" at bounding box center [61, 13] width 37 height 10
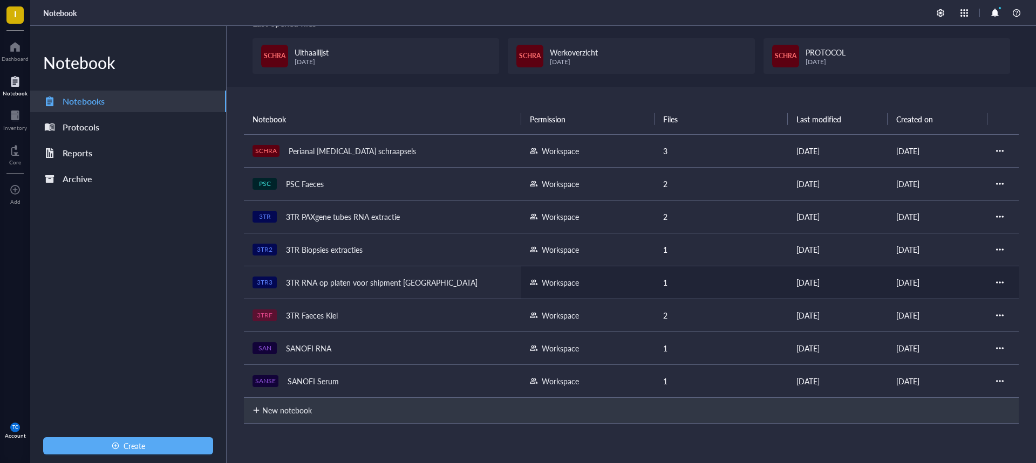
scroll to position [54, 0]
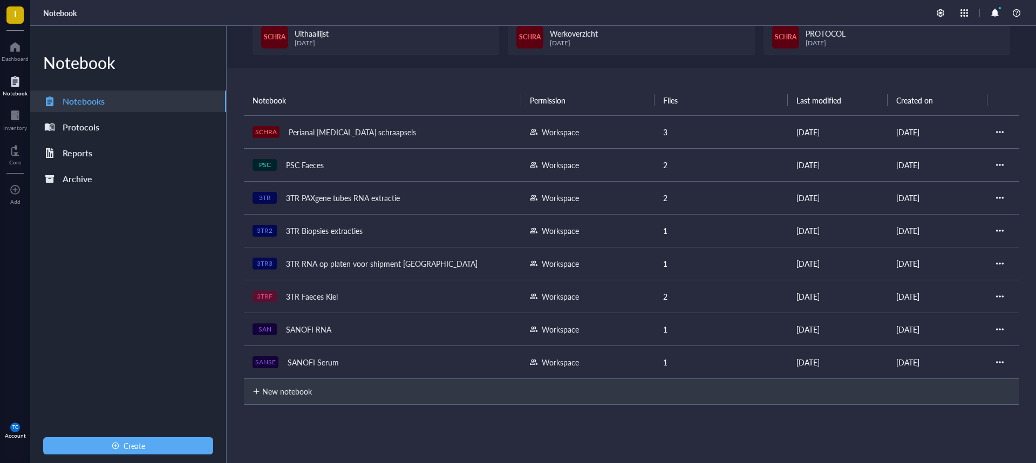
click at [313, 330] on div "SANOFI RNA" at bounding box center [308, 329] width 55 height 15
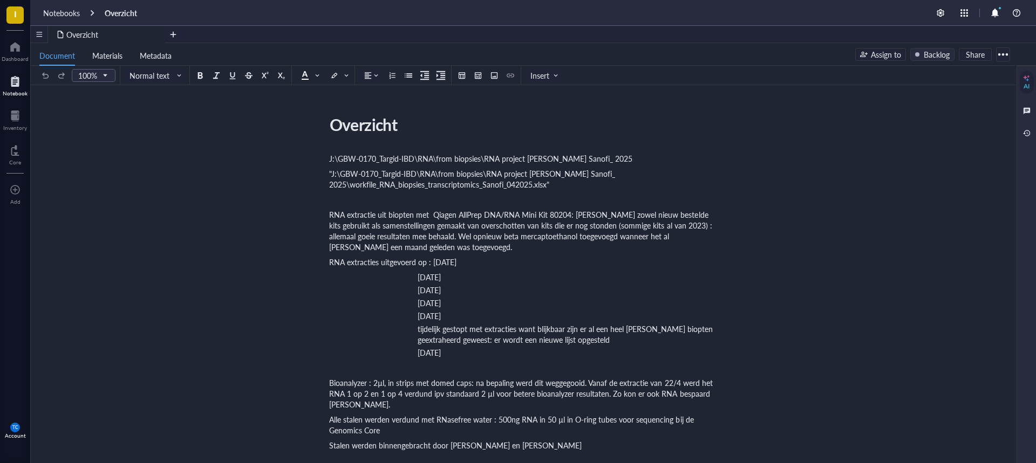
click at [1007, 54] on div at bounding box center [1002, 54] width 17 height 17
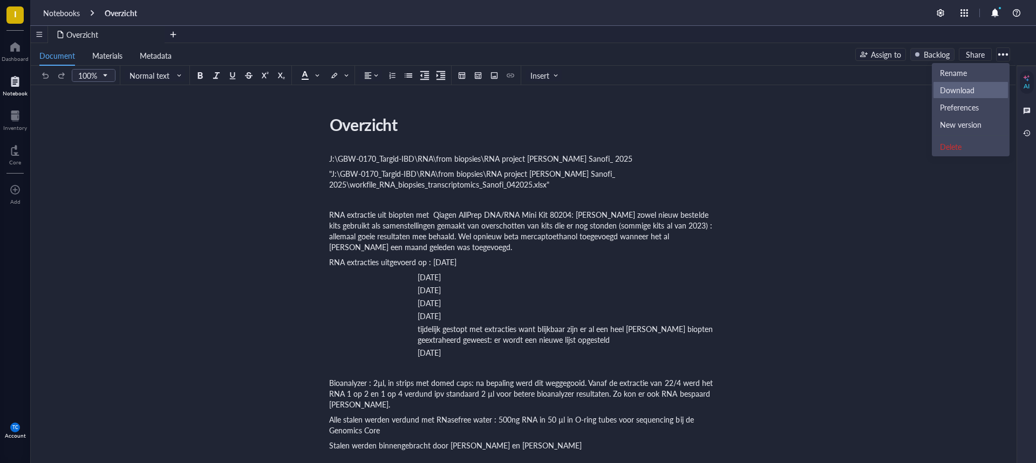
click at [952, 91] on div "Download" at bounding box center [957, 90] width 35 height 10
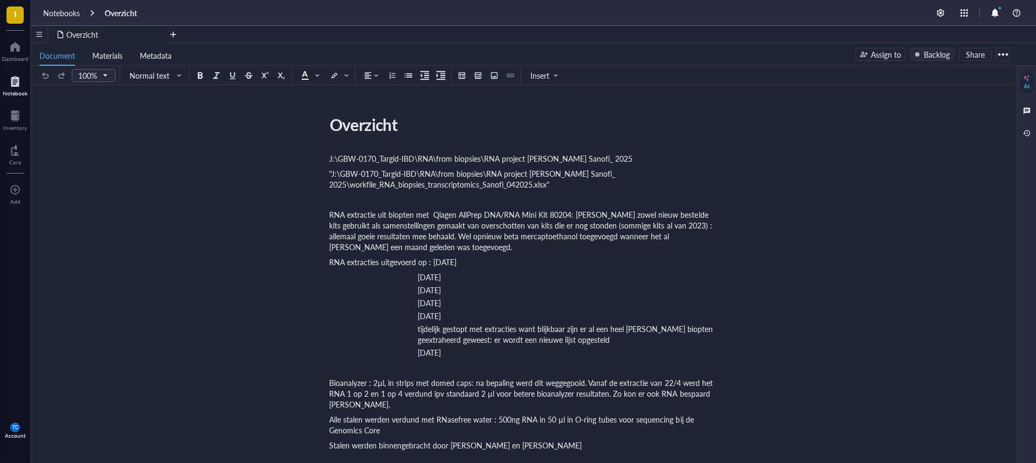
click at [71, 15] on div "Notebooks" at bounding box center [61, 13] width 37 height 10
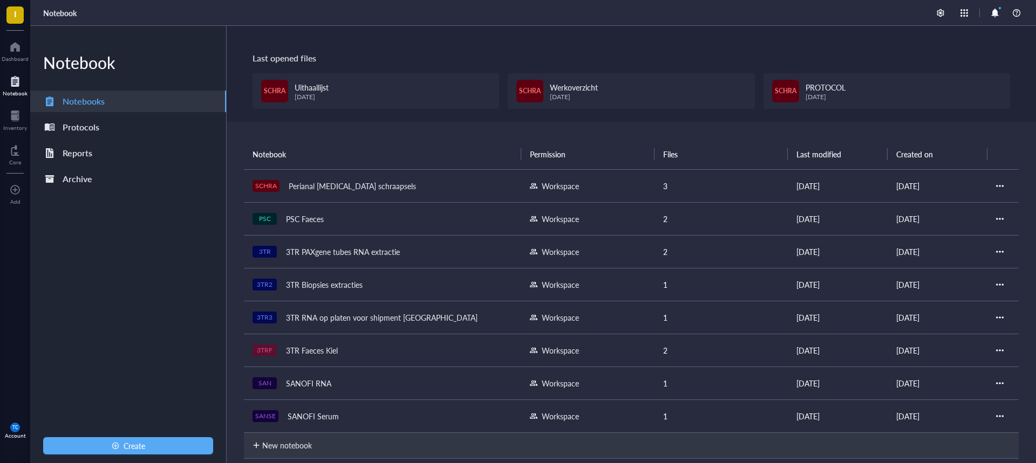
click at [313, 415] on div "SANOFI Serum" at bounding box center [313, 416] width 61 height 15
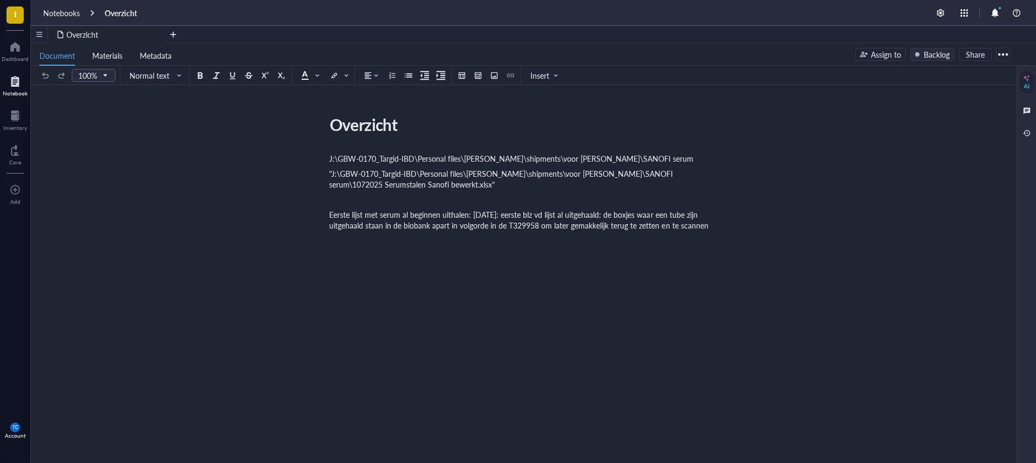
click at [1002, 54] on div at bounding box center [1002, 54] width 17 height 17
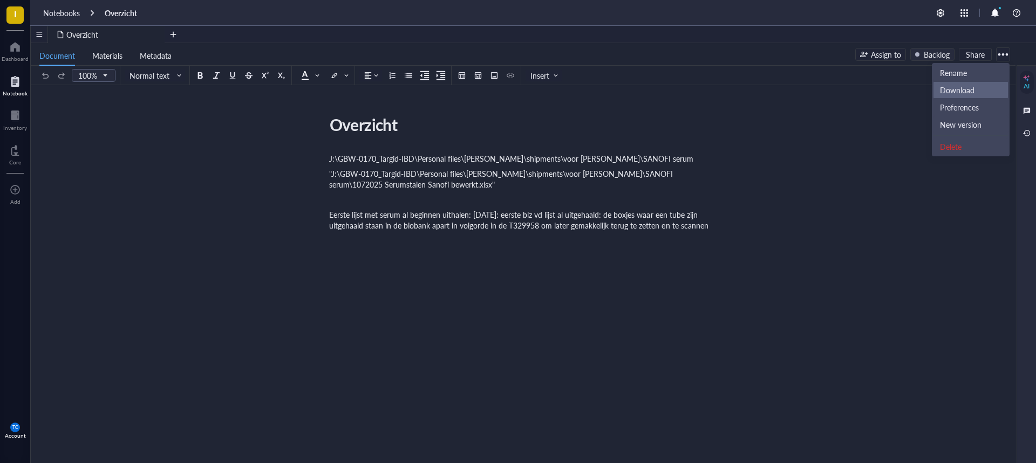
click at [967, 91] on div "Download" at bounding box center [957, 90] width 35 height 10
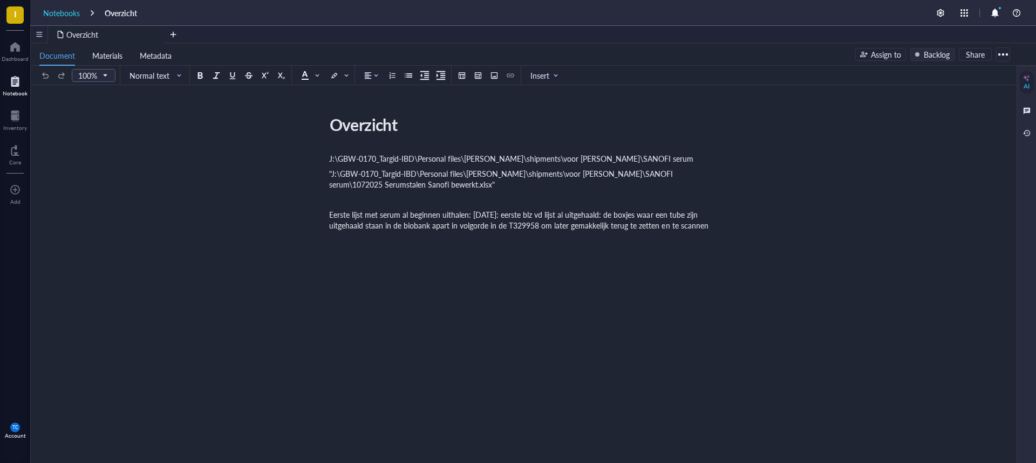
click at [61, 11] on div "Notebooks" at bounding box center [61, 13] width 37 height 10
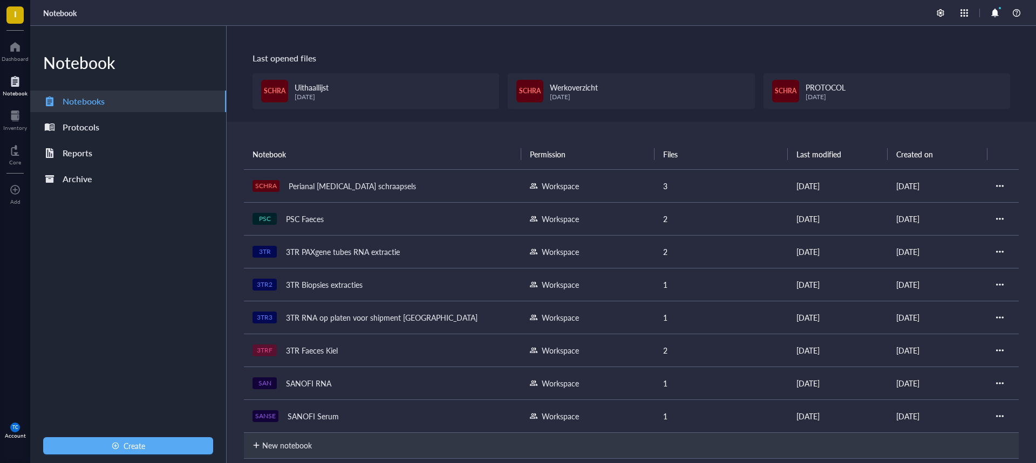
drag, startPoint x: 304, startPoint y: 187, endPoint x: 997, endPoint y: 187, distance: 693.7
click at [997, 187] on div at bounding box center [1000, 186] width 8 height 8
click at [300, 185] on div "Perianal [MEDICAL_DATA] schraapsels" at bounding box center [352, 186] width 137 height 15
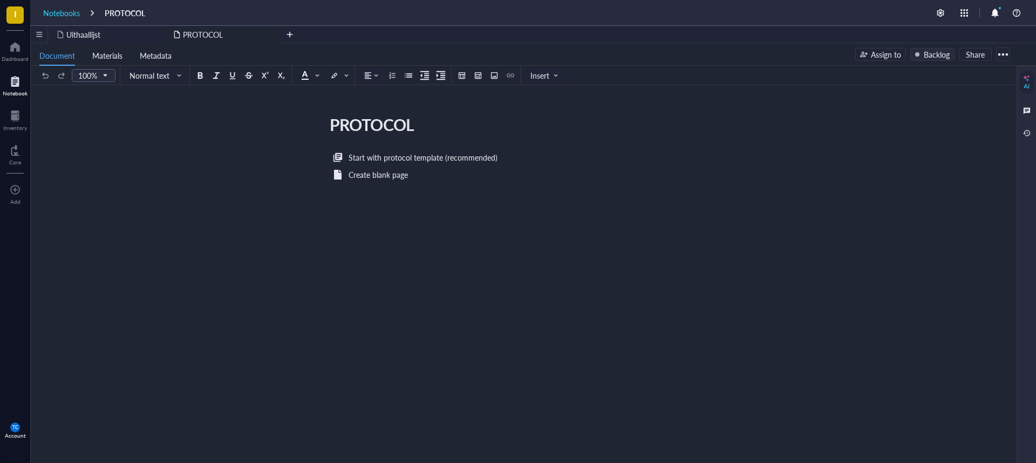
click at [58, 10] on div "Notebooks" at bounding box center [61, 13] width 37 height 10
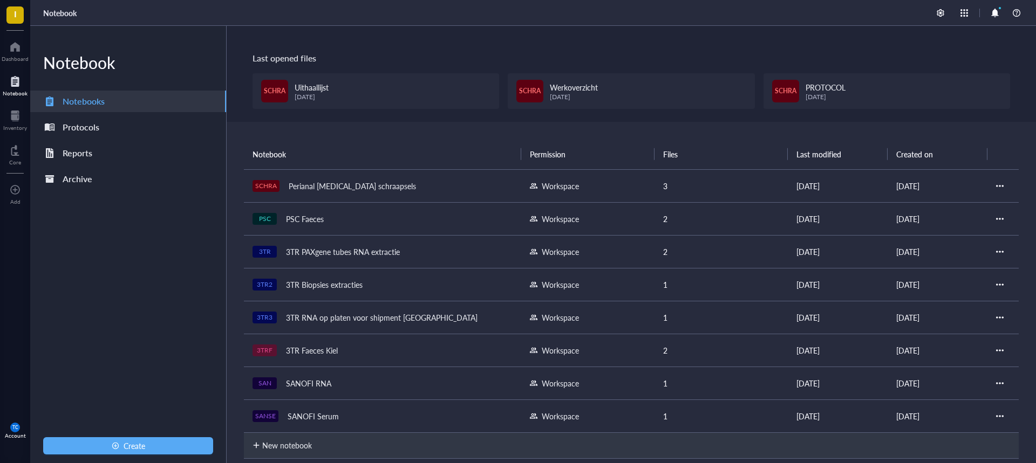
drag, startPoint x: 376, startPoint y: 187, endPoint x: 92, endPoint y: 100, distance: 297.3
click at [92, 100] on div "Notebooks" at bounding box center [84, 101] width 42 height 15
click at [269, 153] on th "Notebook" at bounding box center [382, 154] width 277 height 30
drag, startPoint x: 257, startPoint y: 190, endPoint x: 257, endPoint y: 220, distance: 30.2
click at [257, 220] on tbody "SCHRA Perianal fistula schraapsels Workspace 3 November 28, 2024 June 4, 2024 P…" at bounding box center [631, 300] width 775 height 263
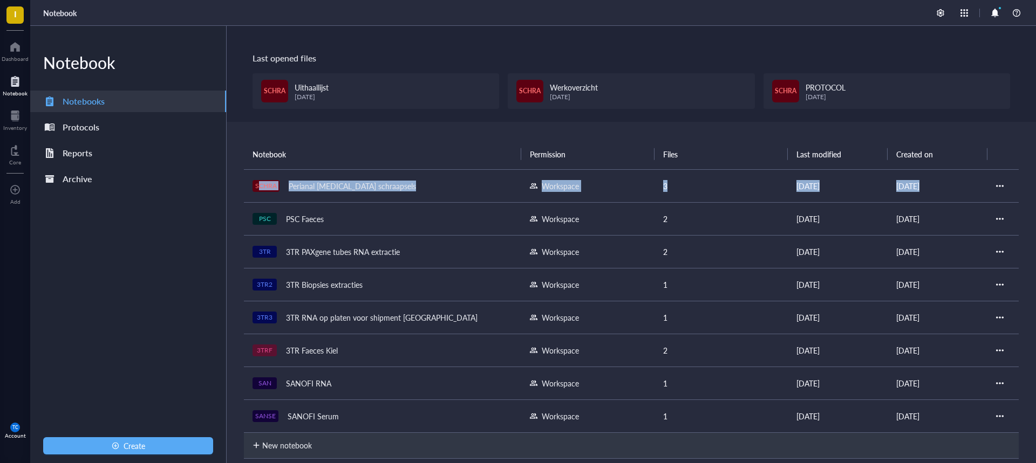
click at [1001, 181] on td at bounding box center [1002, 185] width 31 height 33
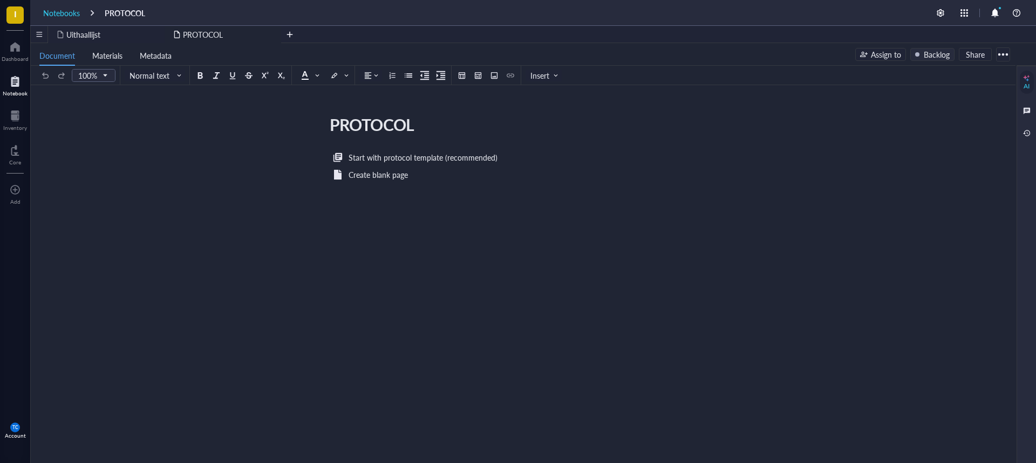
click at [67, 12] on div "Notebooks" at bounding box center [61, 13] width 37 height 10
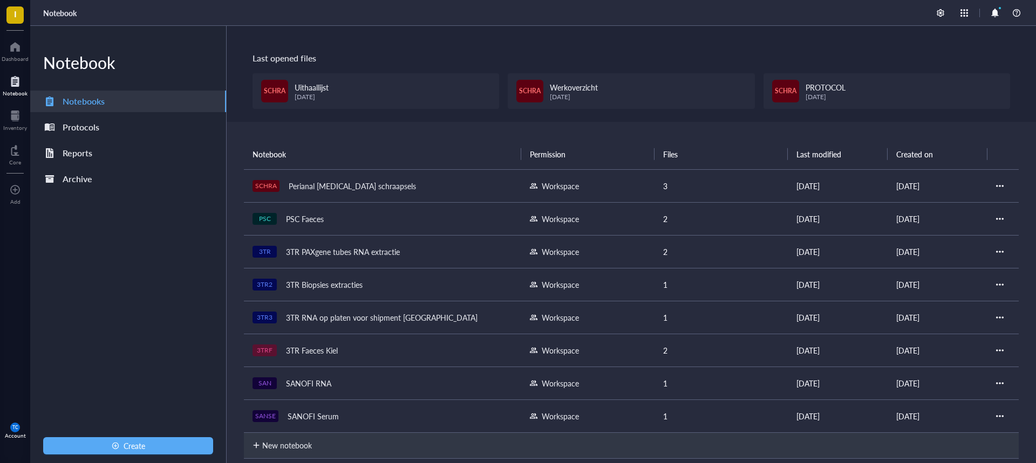
click at [996, 186] on div at bounding box center [1000, 186] width 8 height 8
click at [281, 189] on div "SCHRA Perianal fistula schraapsels" at bounding box center [382, 186] width 260 height 15
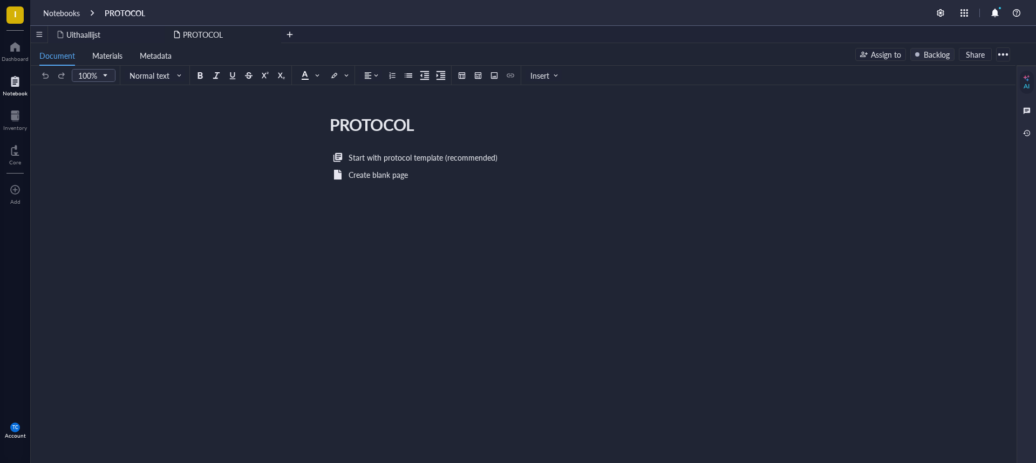
click at [1002, 52] on div at bounding box center [1002, 54] width 17 height 17
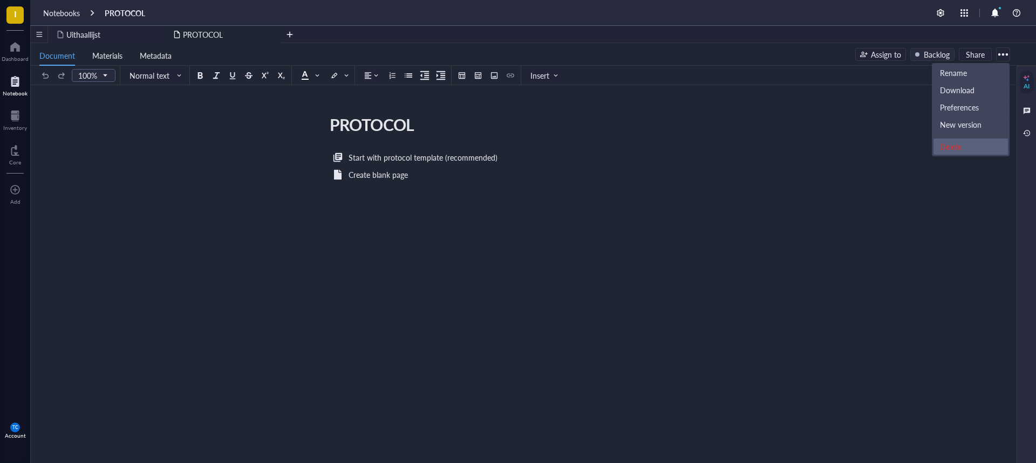
click at [954, 147] on div "Delete" at bounding box center [951, 147] width 22 height 10
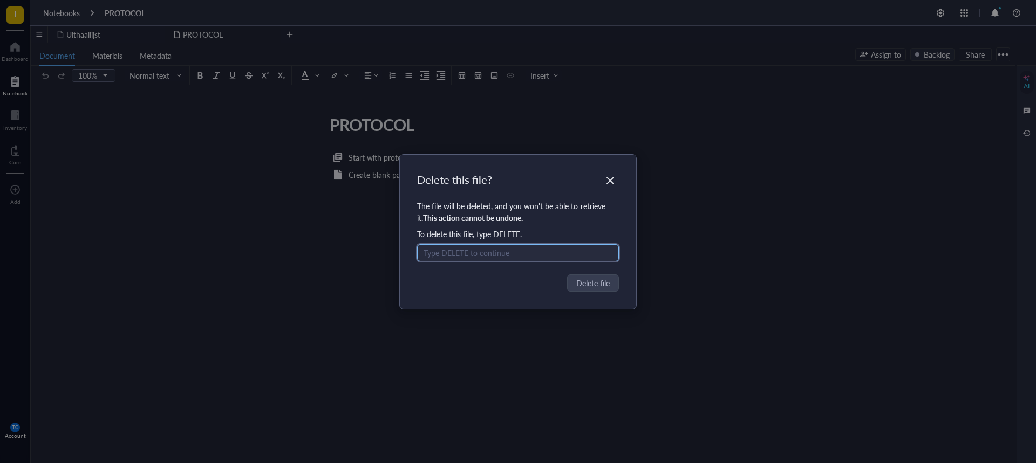
click at [442, 251] on input "text" at bounding box center [518, 252] width 202 height 17
type input "DELETE"
click at [603, 280] on span "Delete file" at bounding box center [593, 283] width 33 height 12
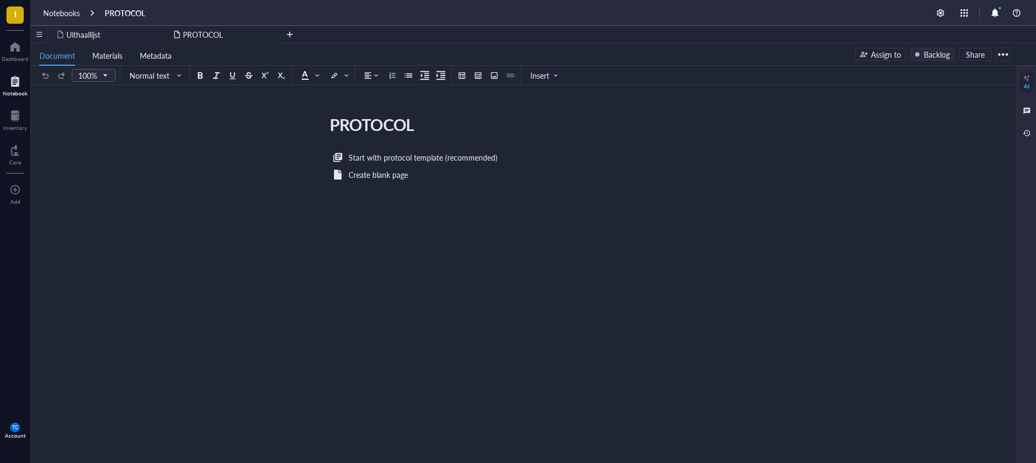
click at [12, 81] on div at bounding box center [15, 81] width 25 height 17
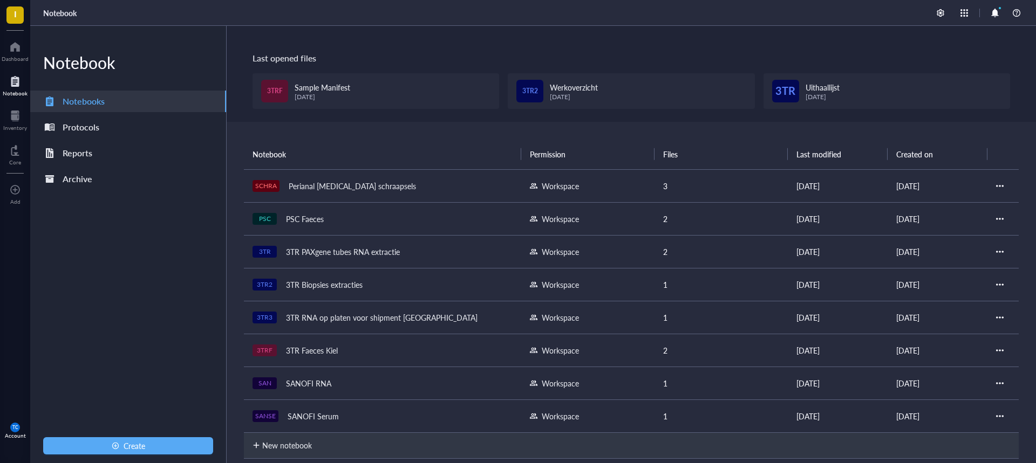
click at [325, 183] on div "Perianal [MEDICAL_DATA] schraapsels" at bounding box center [352, 186] width 137 height 15
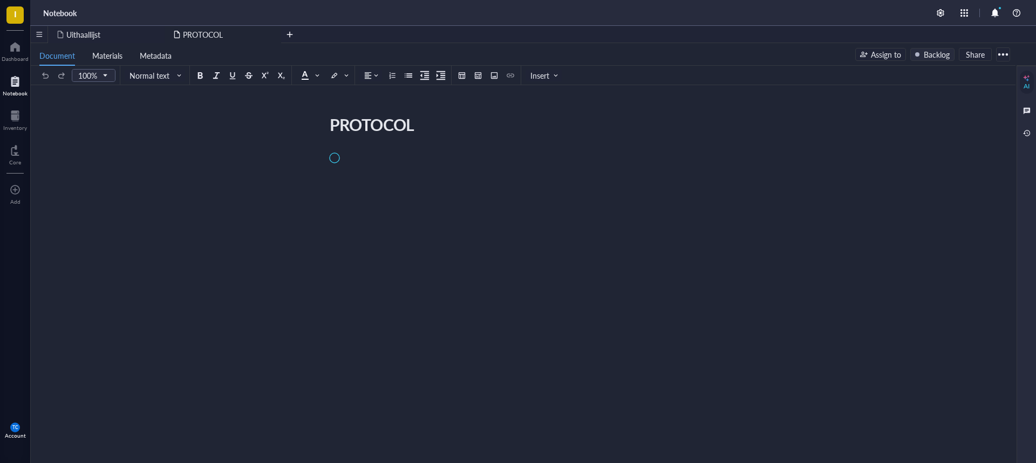
click at [325, 183] on div "PROTOCOL PROTOCOL" at bounding box center [521, 240] width 980 height 258
click at [94, 55] on span "Materials" at bounding box center [107, 55] width 30 height 11
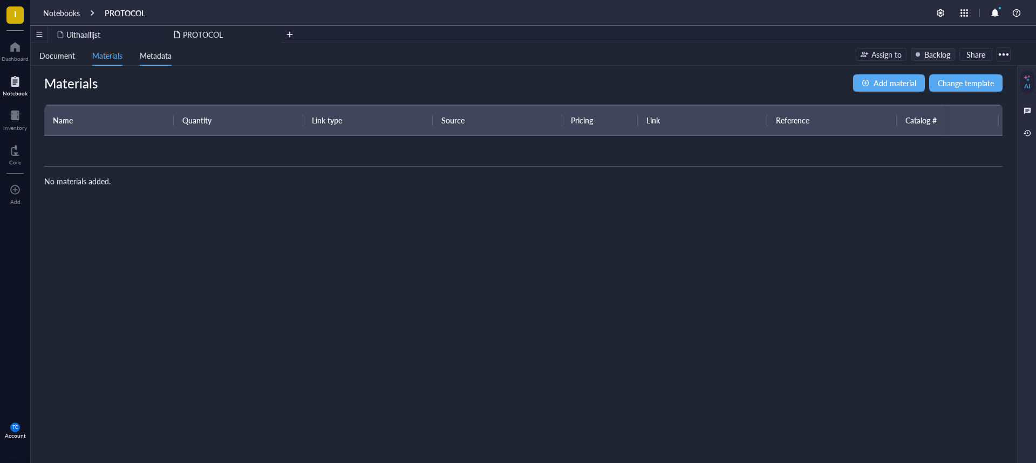
click at [148, 56] on span "Metadata" at bounding box center [156, 55] width 32 height 11
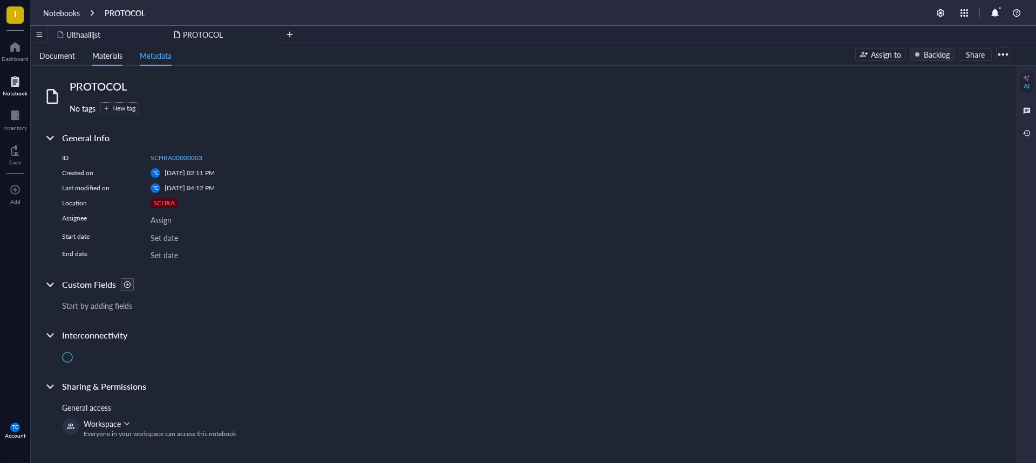
click at [107, 58] on span "Materials" at bounding box center [107, 55] width 30 height 11
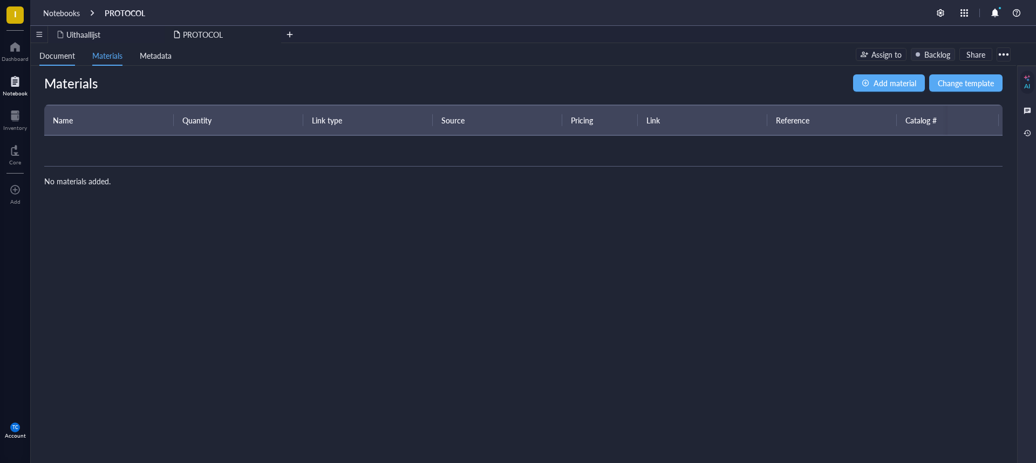
click at [65, 58] on span "Document" at bounding box center [57, 55] width 36 height 11
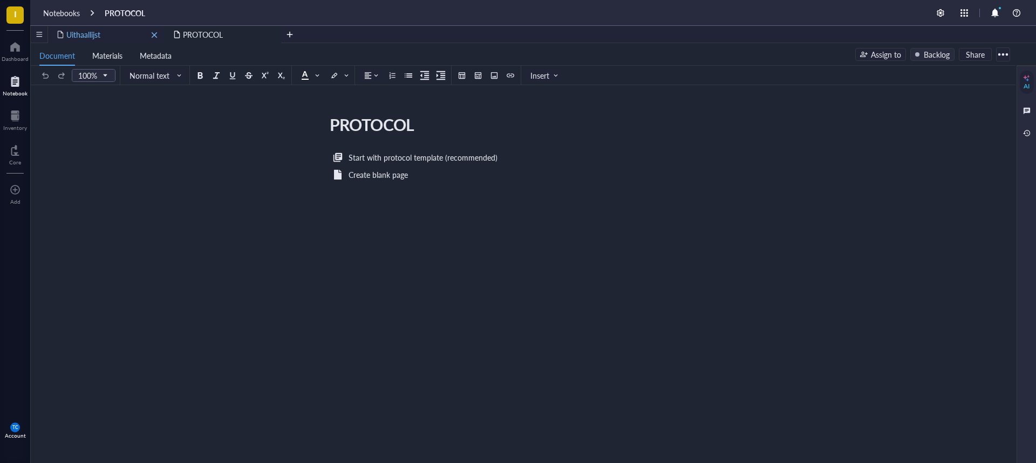
click at [90, 35] on span "Uithaallijst" at bounding box center [83, 34] width 34 height 11
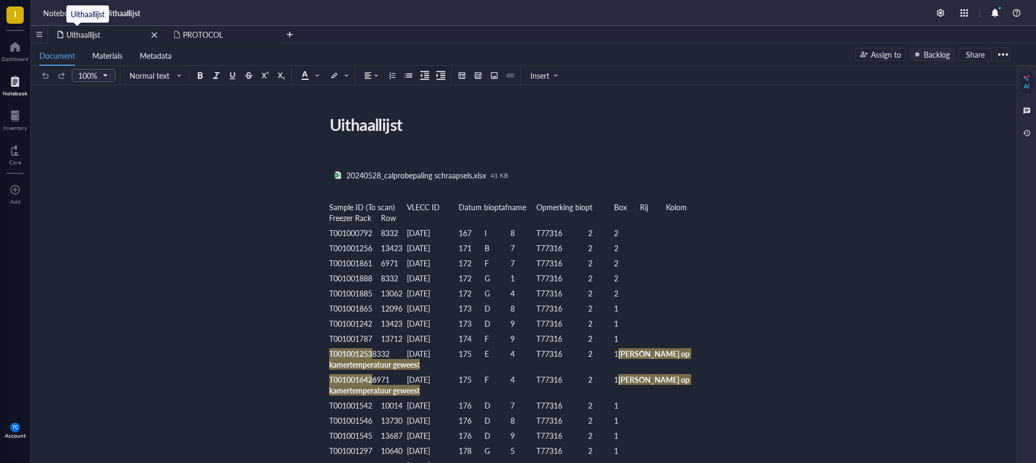
click at [90, 35] on span "Uithaallijst" at bounding box center [83, 34] width 34 height 11
click at [99, 31] on span "Uithaallijst" at bounding box center [83, 34] width 34 height 11
click at [1004, 53] on div at bounding box center [1002, 54] width 17 height 17
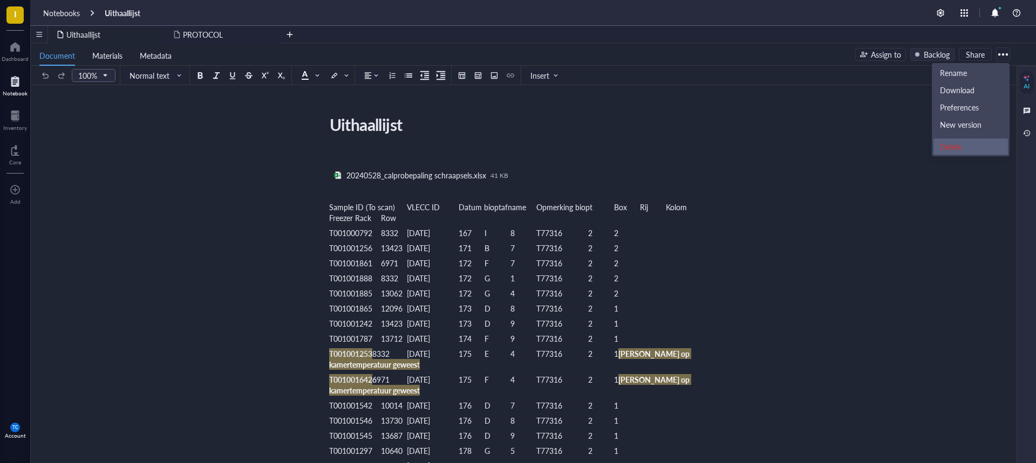
click at [946, 144] on div "Delete" at bounding box center [951, 147] width 22 height 10
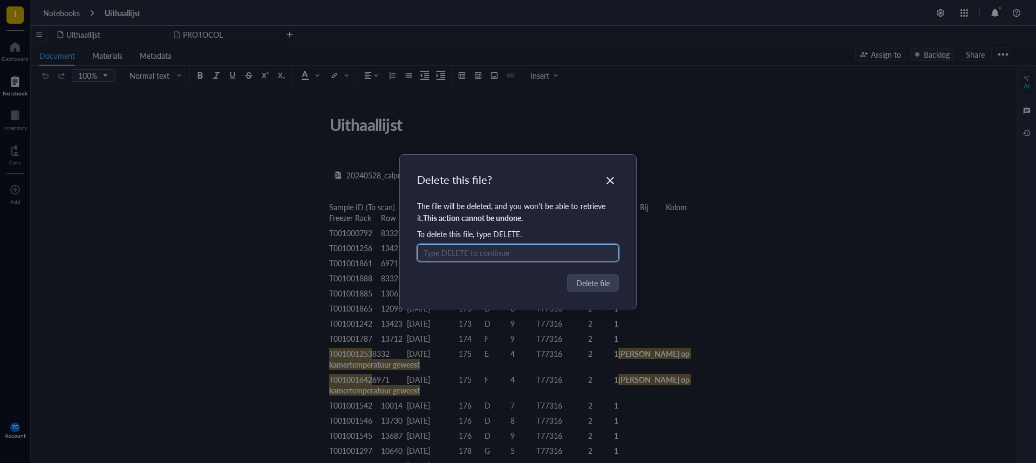
click at [429, 253] on input "text" at bounding box center [518, 252] width 202 height 17
type input "d"
type input "DELETE"
click at [587, 285] on span "Delete file" at bounding box center [593, 283] width 33 height 12
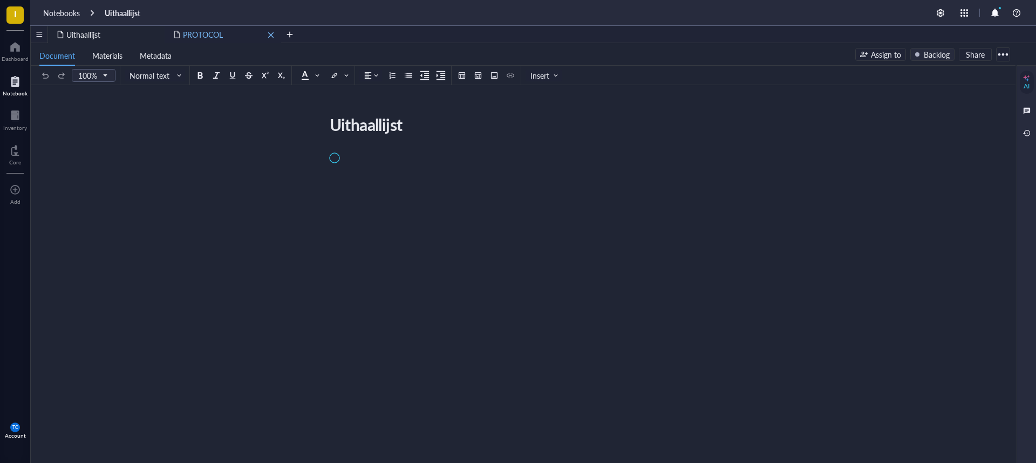
click at [208, 36] on span "PROTOCOL" at bounding box center [203, 34] width 40 height 11
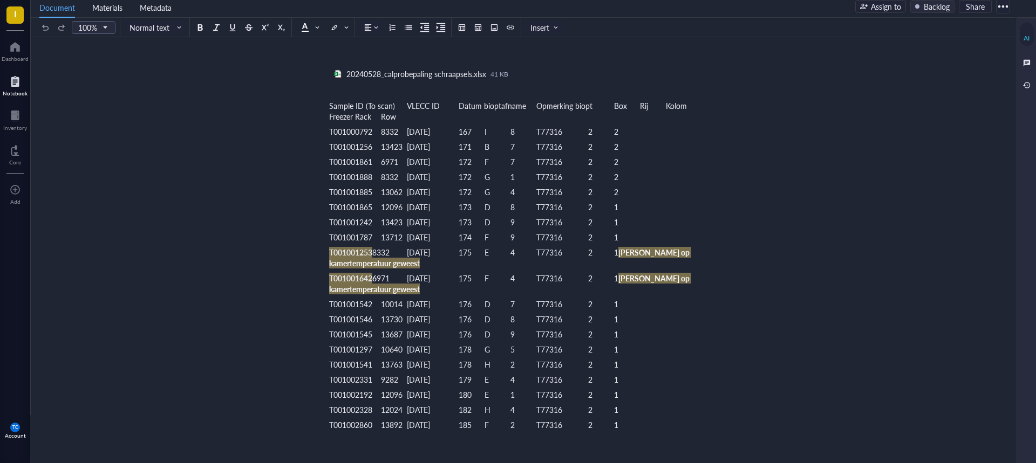
scroll to position [418, 0]
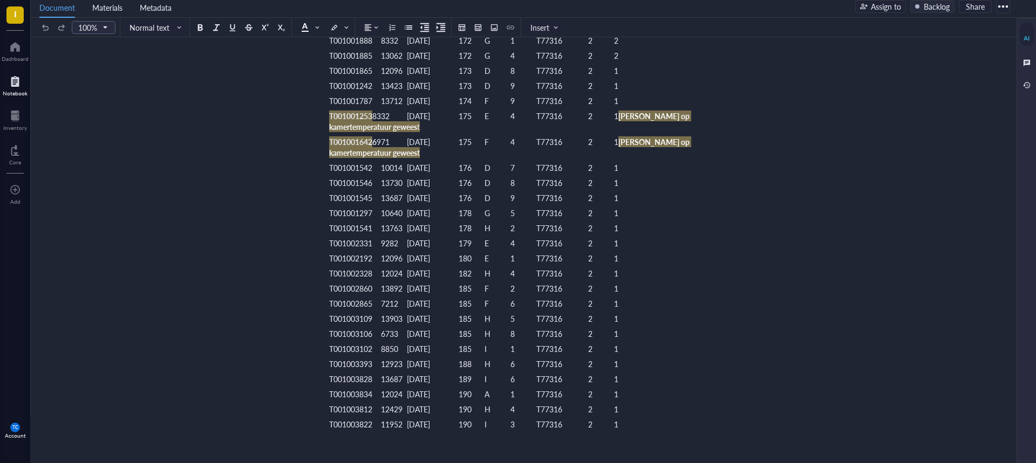
scroll to position [0, 0]
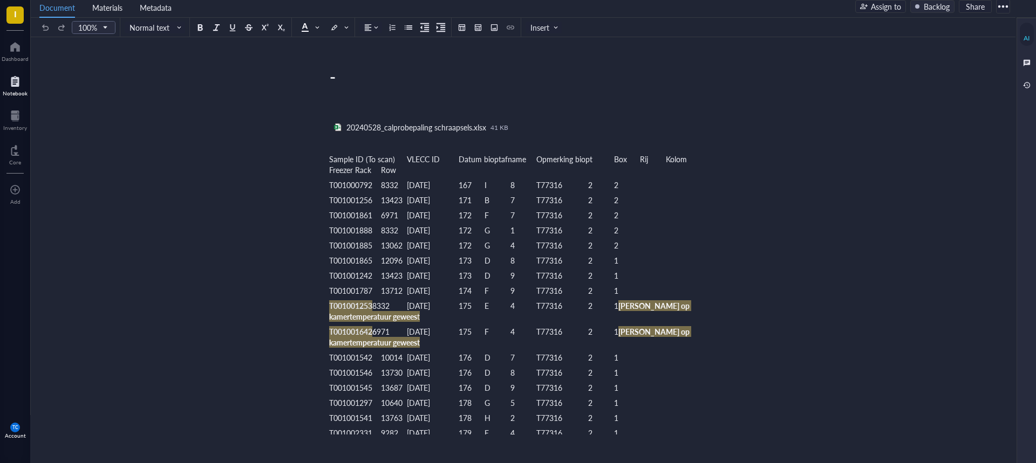
click at [11, 80] on div at bounding box center [15, 81] width 25 height 17
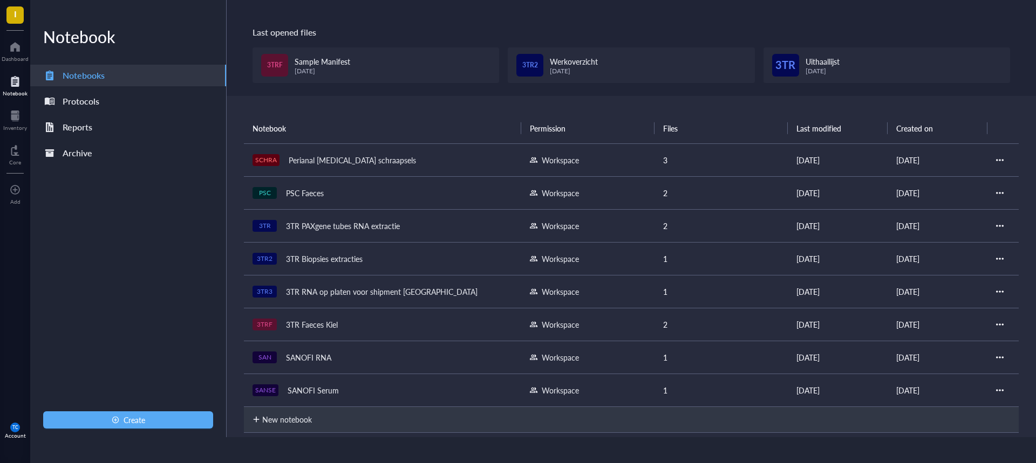
click at [305, 161] on div "Perianal [MEDICAL_DATA] schraapsels" at bounding box center [352, 160] width 137 height 15
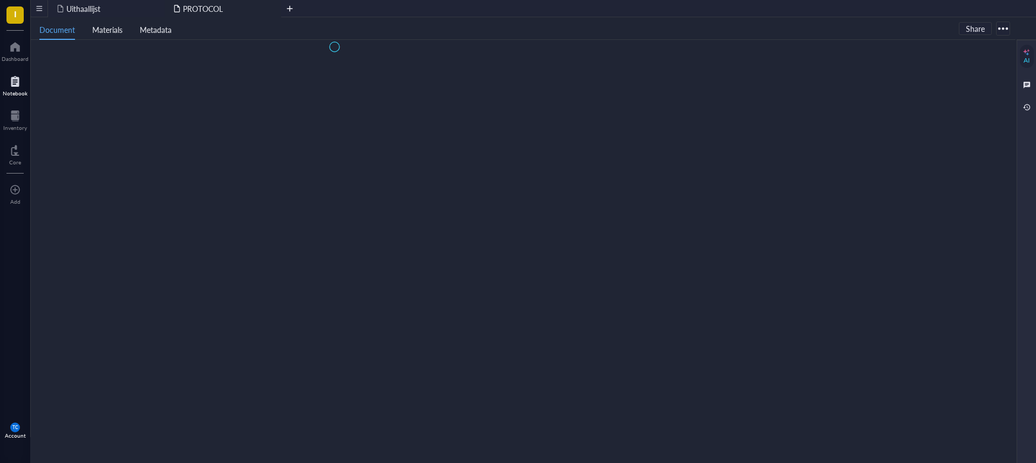
scroll to position [48, 0]
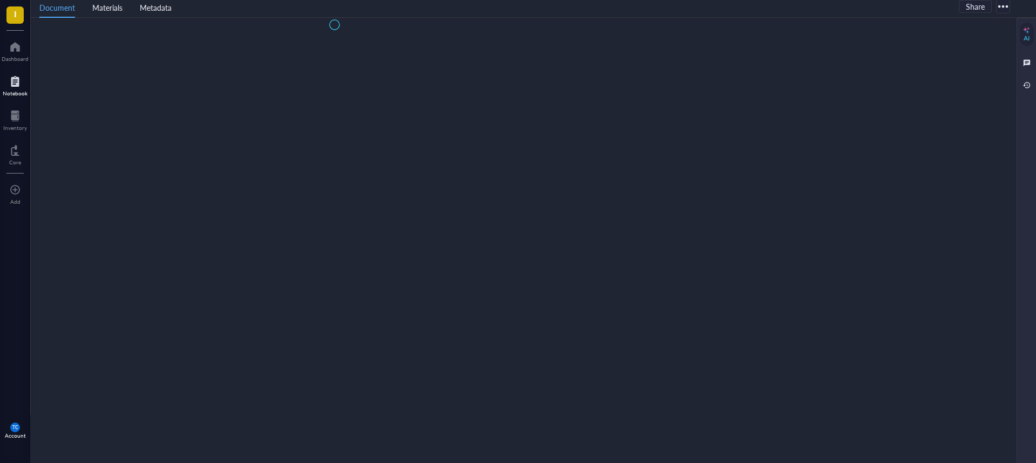
click at [9, 83] on div at bounding box center [15, 81] width 25 height 17
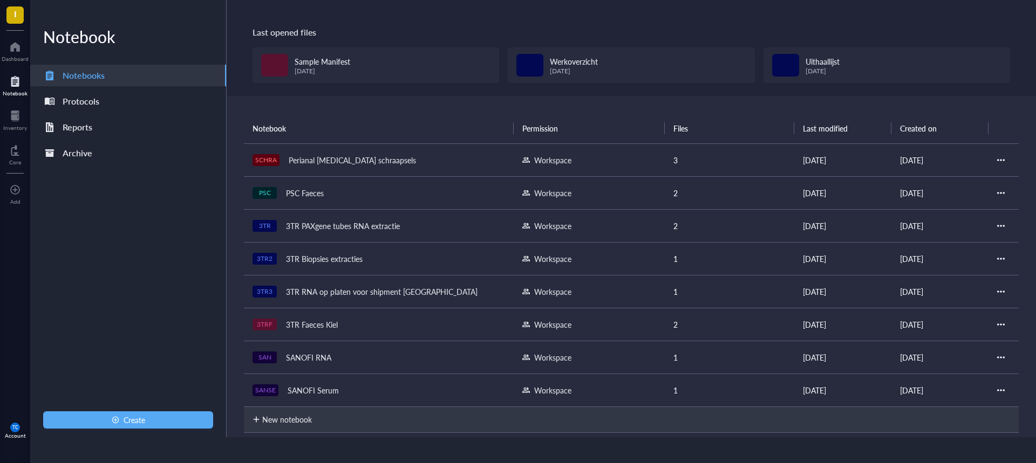
scroll to position [26, 0]
click at [998, 160] on div at bounding box center [1000, 160] width 8 height 8
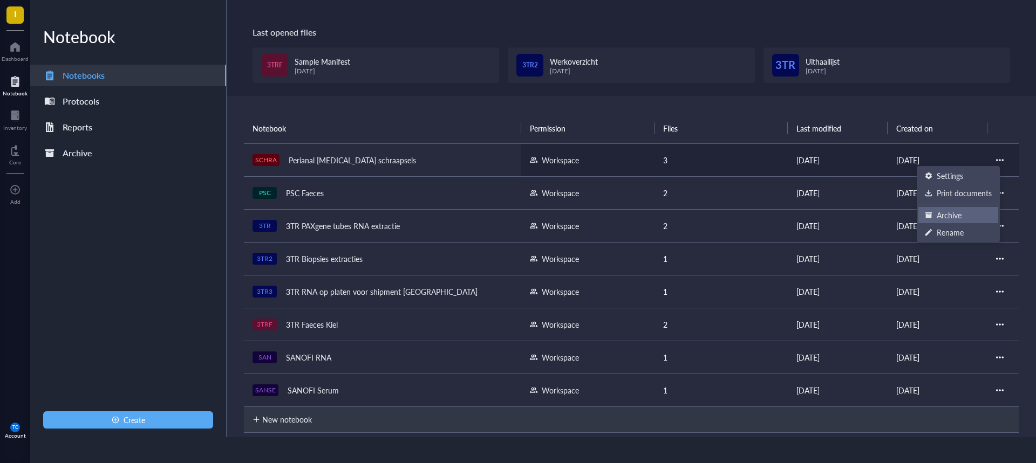
click at [951, 217] on div "Archive" at bounding box center [948, 215] width 25 height 12
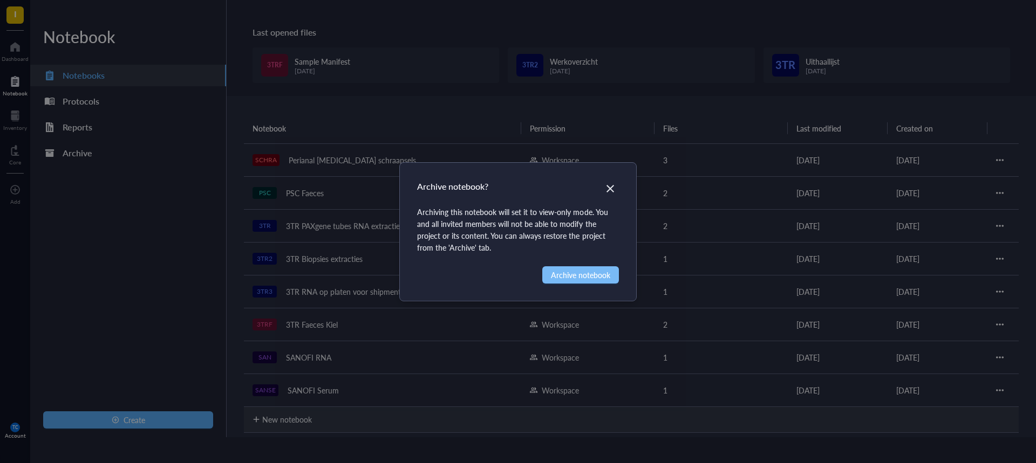
click at [589, 273] on span "Archive notebook" at bounding box center [580, 275] width 59 height 12
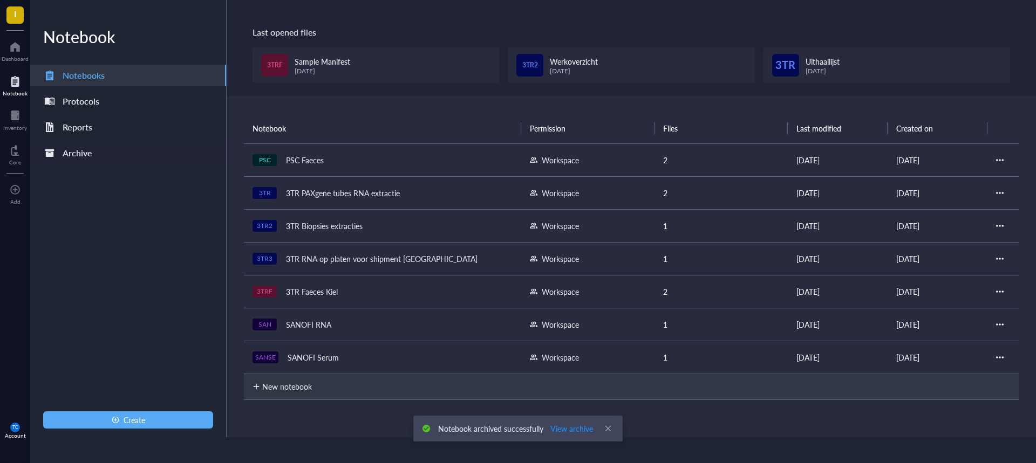
click at [84, 153] on div "Archive" at bounding box center [78, 153] width 30 height 15
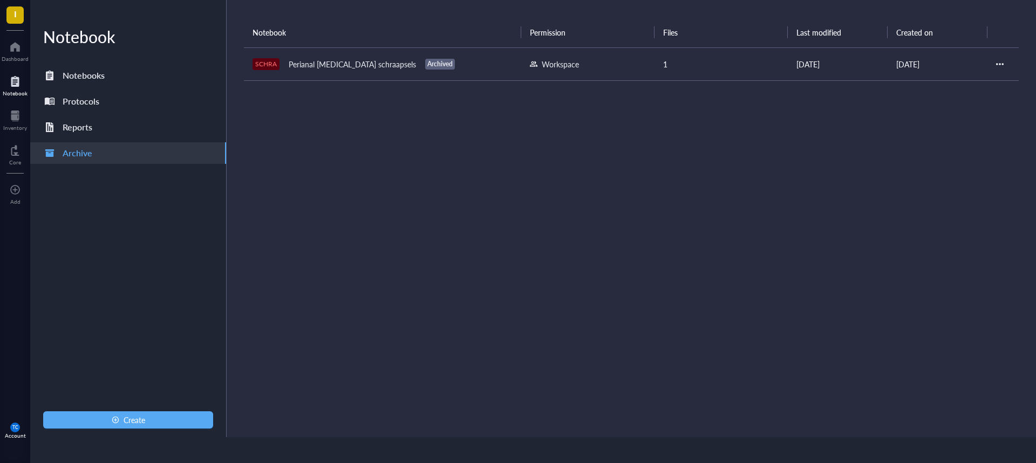
click at [1001, 64] on div at bounding box center [1000, 64] width 8 height 8
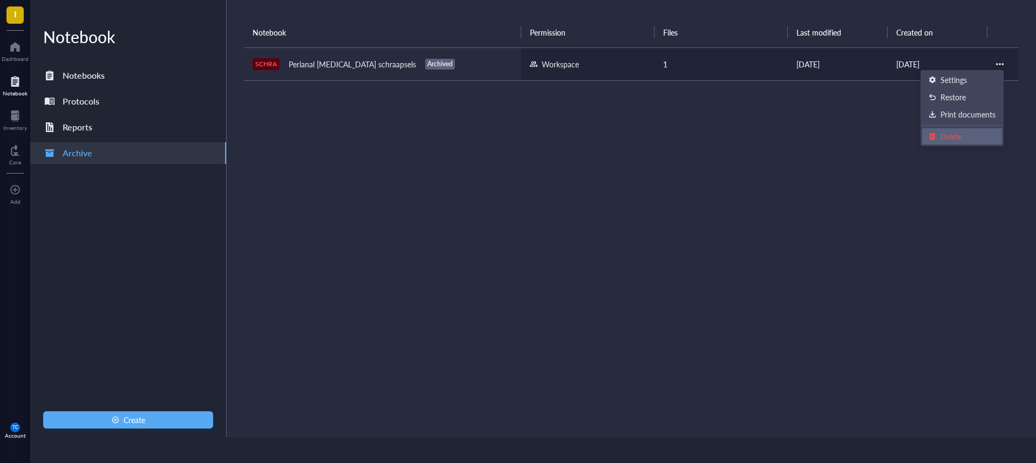
click at [943, 135] on div "Delete" at bounding box center [951, 137] width 22 height 12
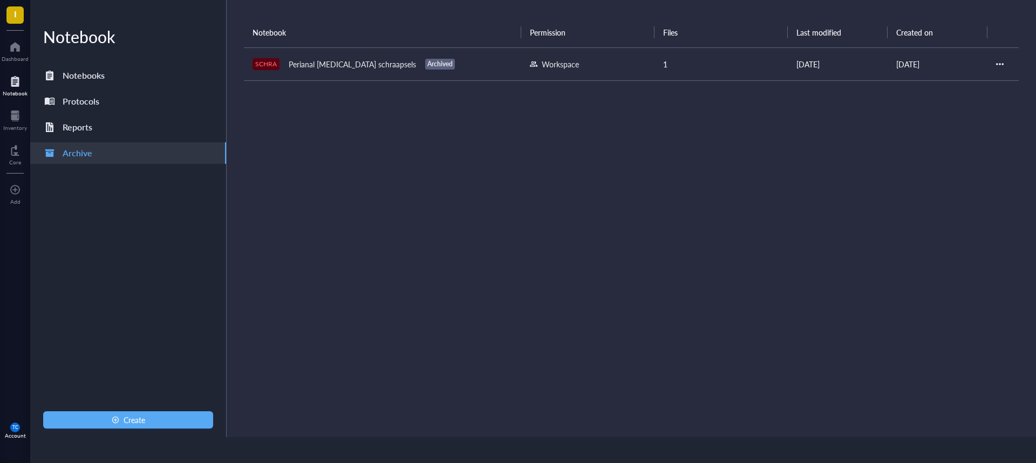
click at [1002, 64] on div at bounding box center [1000, 64] width 8 height 8
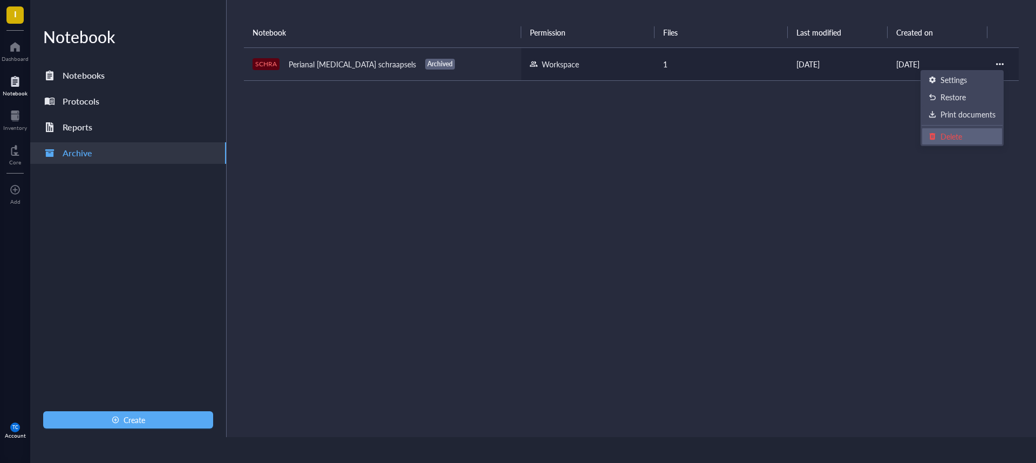
click at [954, 131] on div "Delete" at bounding box center [951, 137] width 22 height 12
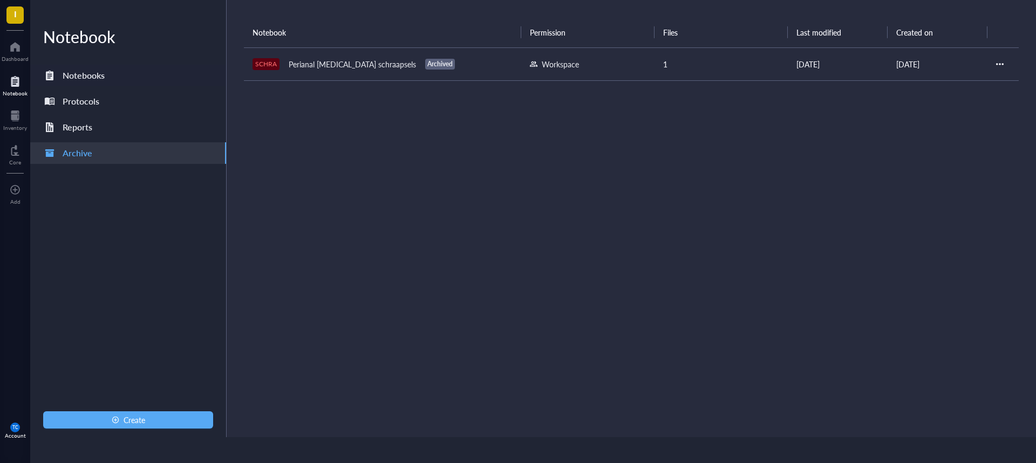
click at [71, 74] on div "Notebooks" at bounding box center [84, 75] width 42 height 15
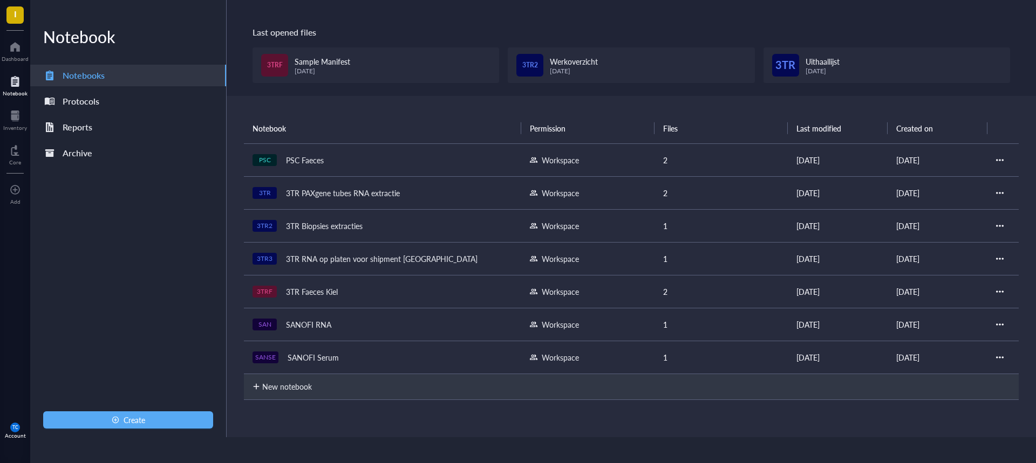
click at [999, 159] on div at bounding box center [1000, 160] width 8 height 8
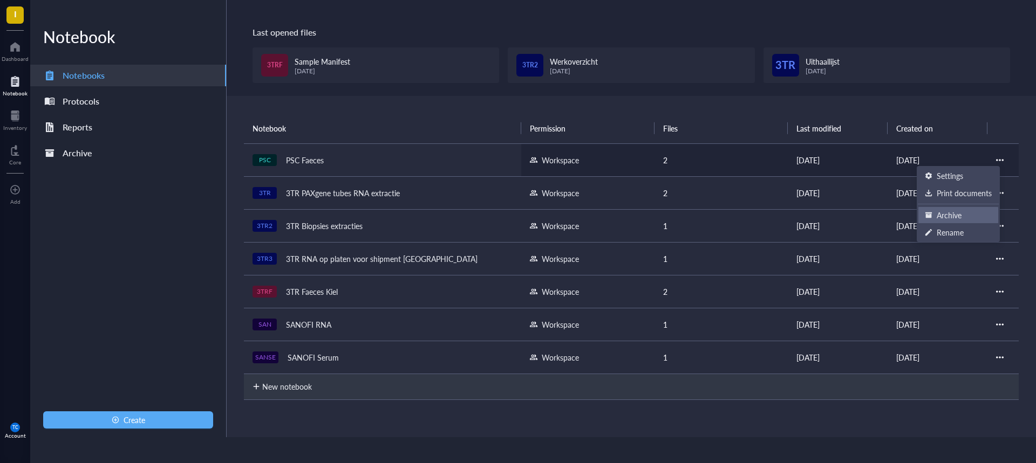
click at [942, 210] on div "Archive" at bounding box center [948, 215] width 25 height 12
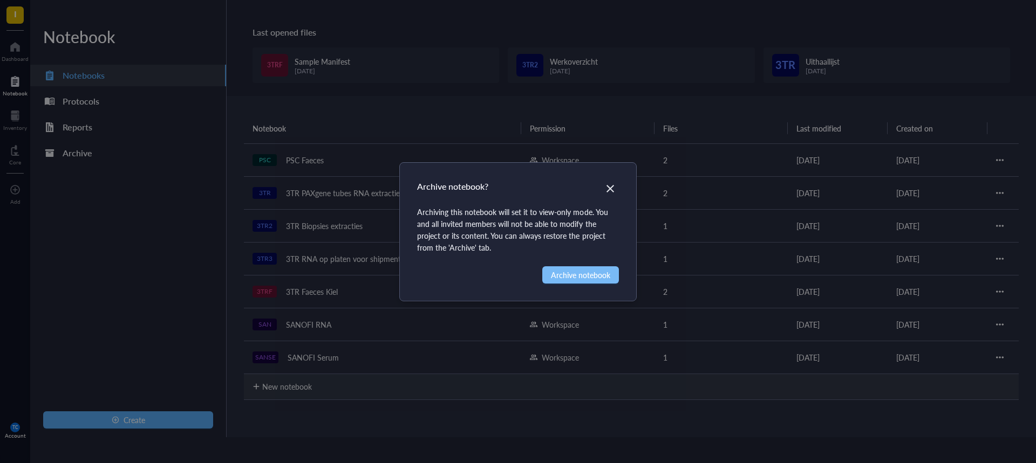
click at [566, 272] on span "Archive notebook" at bounding box center [580, 275] width 59 height 12
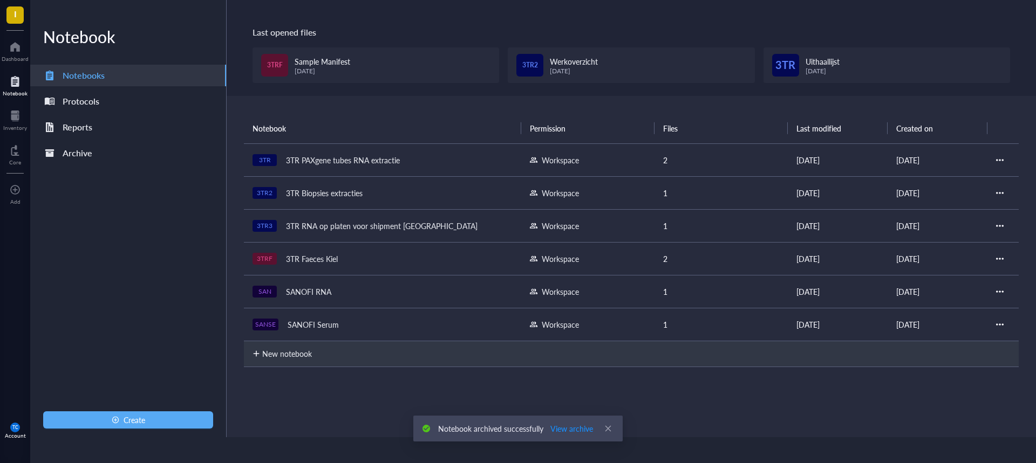
click at [998, 158] on div at bounding box center [1000, 160] width 8 height 8
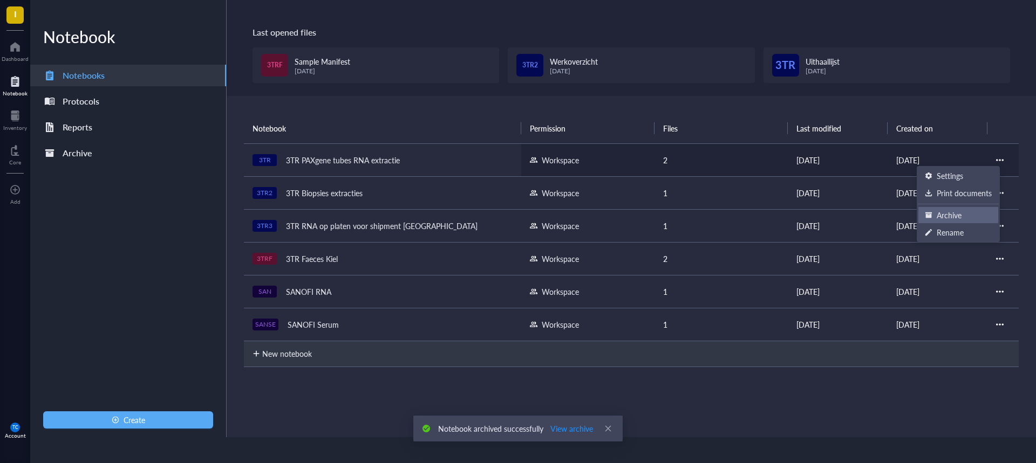
click at [960, 213] on div "Archive" at bounding box center [948, 215] width 25 height 12
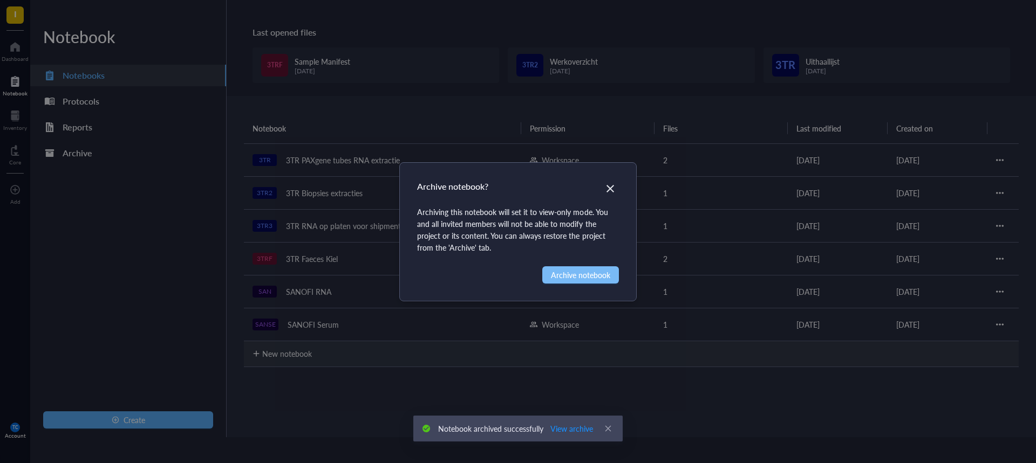
click at [581, 276] on span "Archive notebook" at bounding box center [580, 275] width 59 height 12
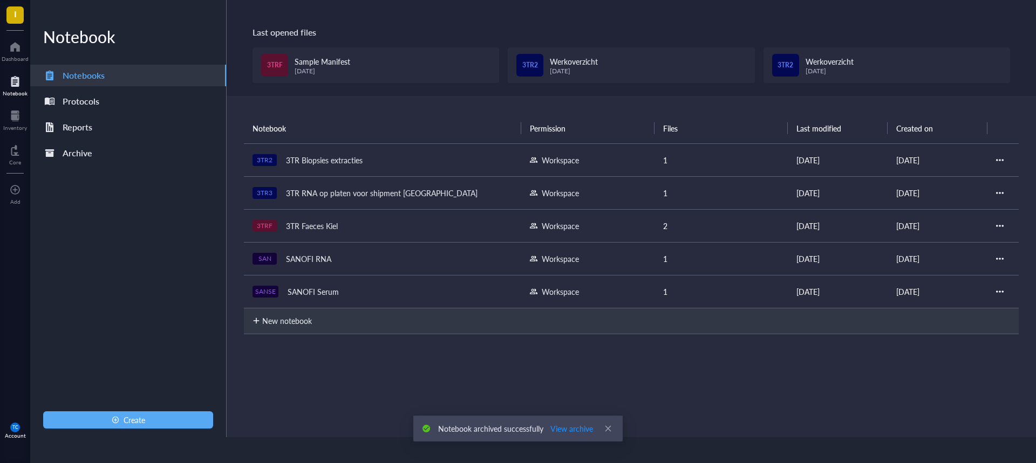
click at [991, 157] on td at bounding box center [1002, 159] width 31 height 33
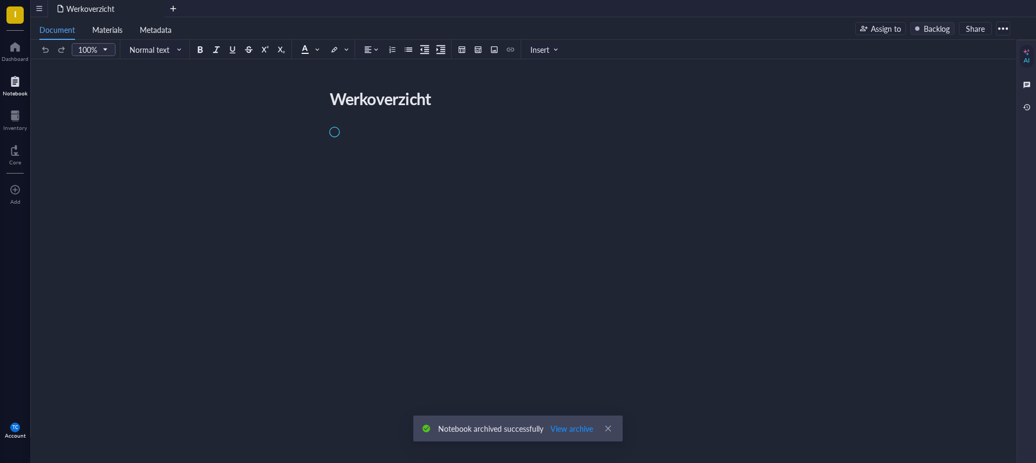
scroll to position [26, 0]
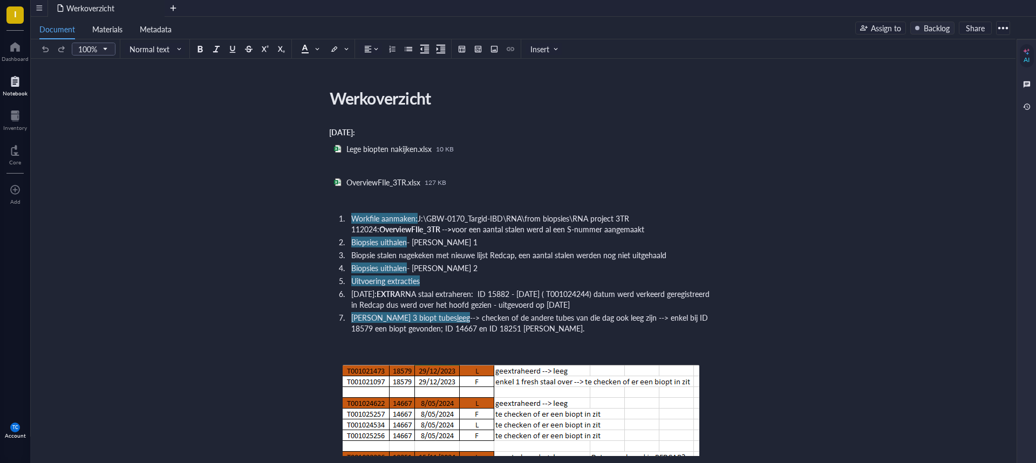
click at [1008, 28] on div at bounding box center [1002, 27] width 17 height 17
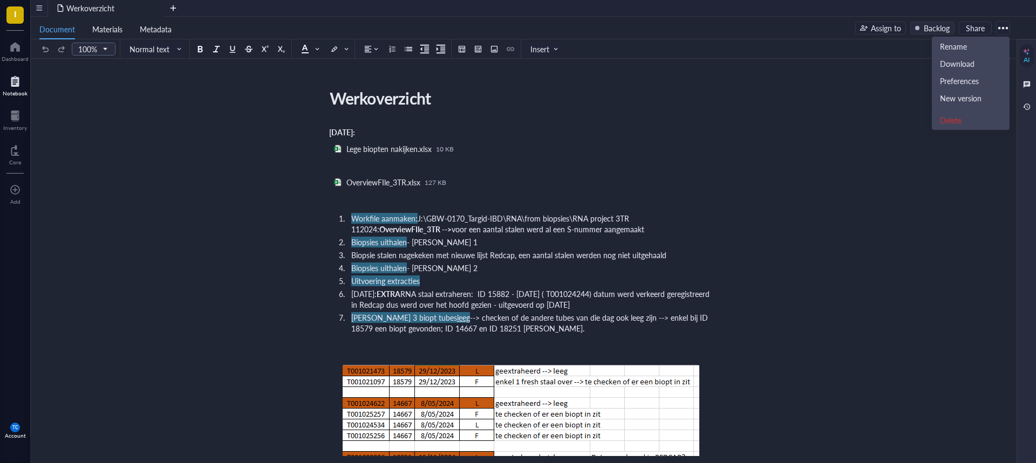
click at [15, 90] on div "Notebook" at bounding box center [15, 93] width 25 height 6
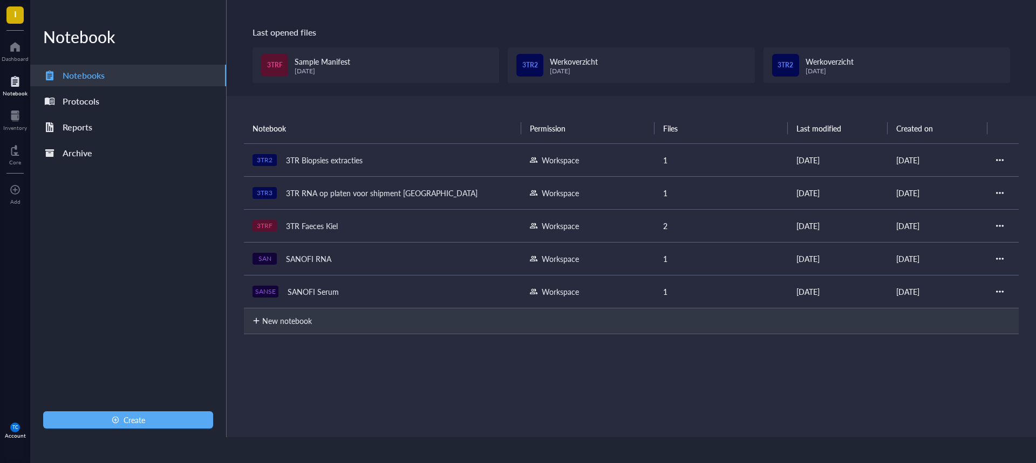
scroll to position [26, 0]
click at [996, 159] on div at bounding box center [1000, 160] width 8 height 8
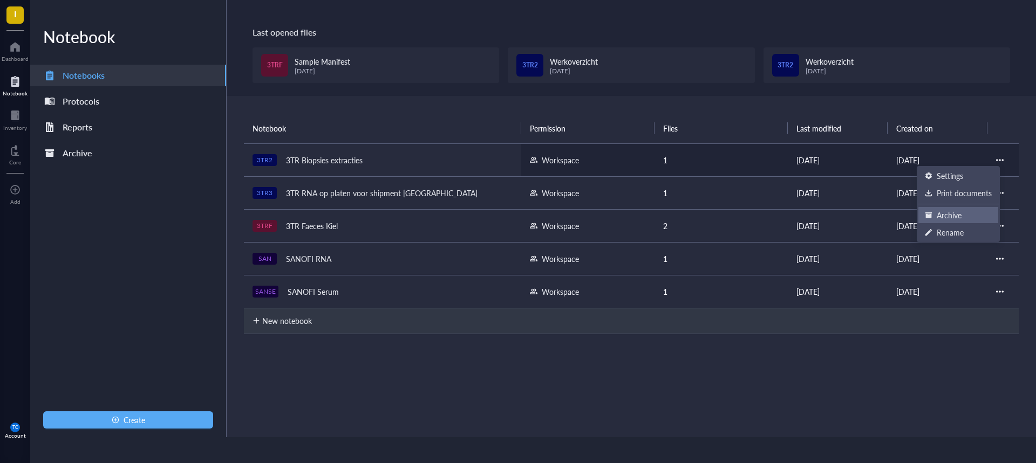
click at [940, 215] on div "Archive" at bounding box center [948, 215] width 25 height 12
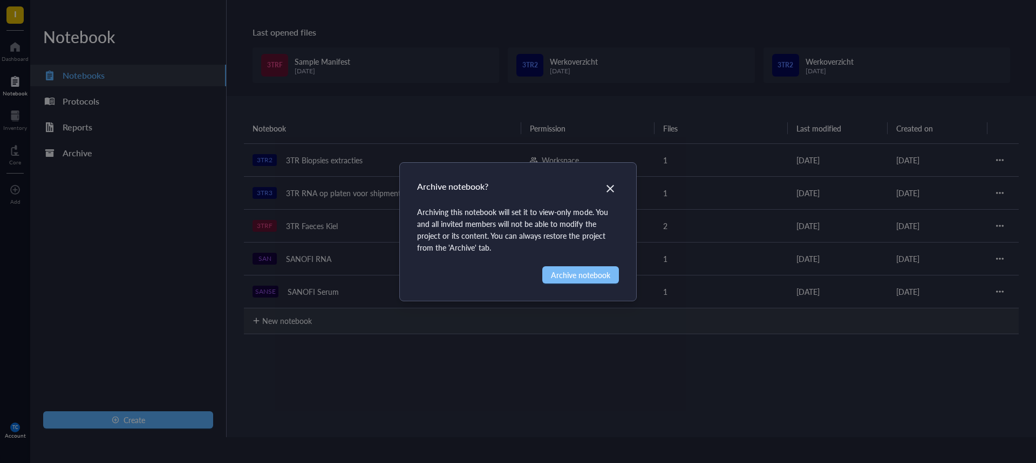
click at [606, 274] on span "Archive notebook" at bounding box center [580, 275] width 59 height 12
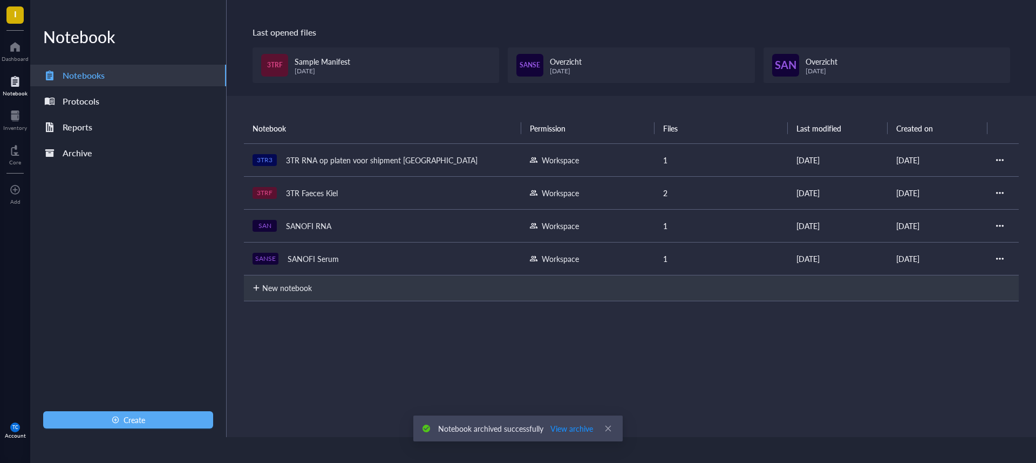
click at [1000, 158] on div at bounding box center [1003, 160] width 14 height 8
click at [997, 158] on div at bounding box center [1000, 160] width 8 height 8
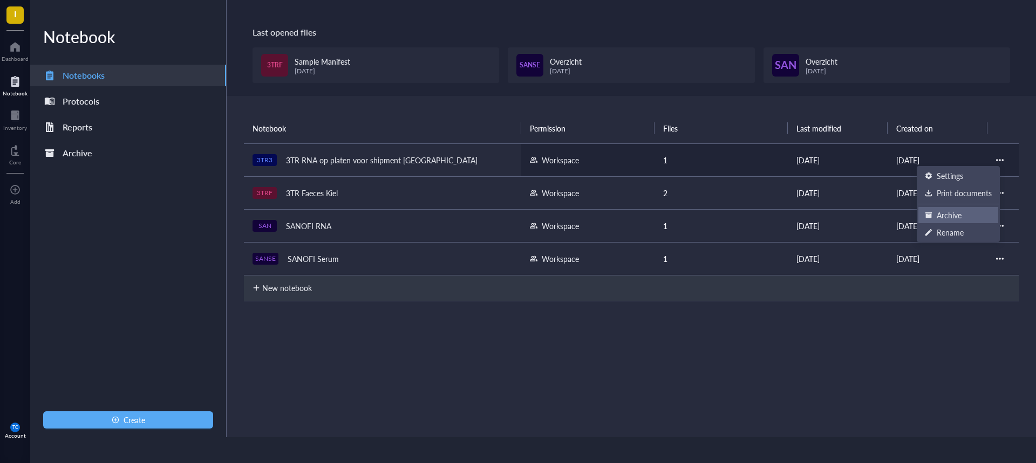
click at [939, 214] on div "Archive" at bounding box center [948, 215] width 25 height 12
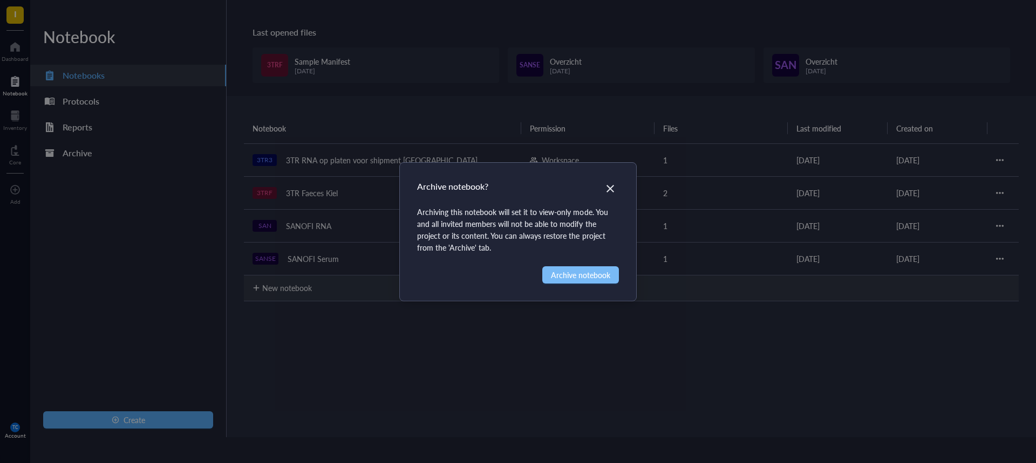
click at [554, 276] on span "Archive notebook" at bounding box center [580, 275] width 59 height 12
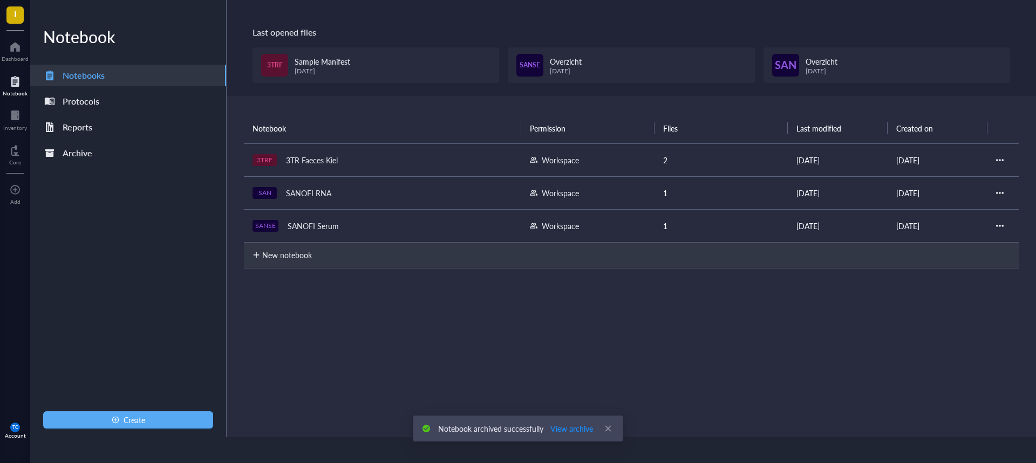
click at [996, 160] on div at bounding box center [1000, 160] width 8 height 8
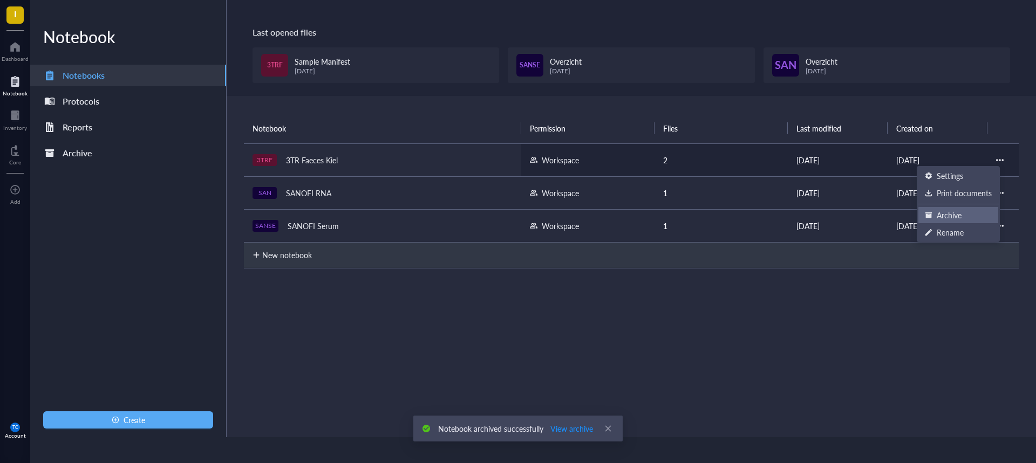
click at [946, 212] on div "Archive" at bounding box center [948, 215] width 25 height 12
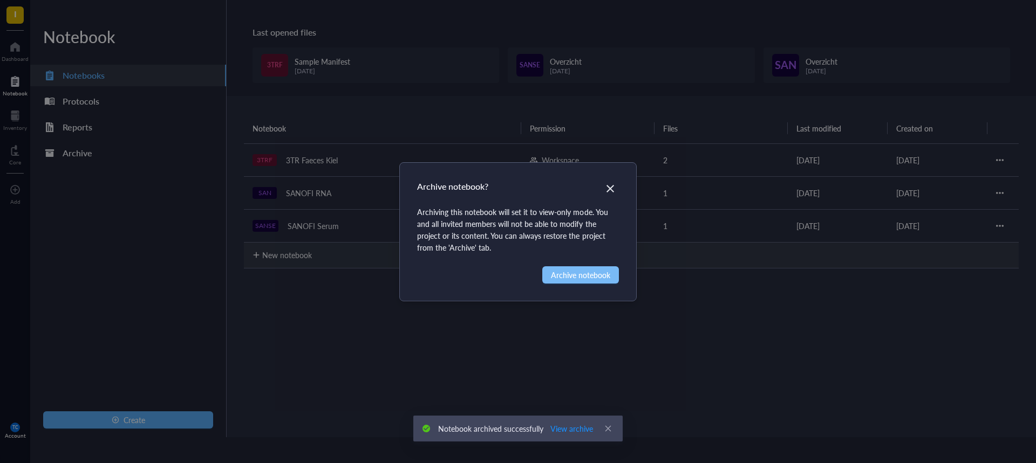
click at [589, 277] on span "Archive notebook" at bounding box center [580, 275] width 59 height 12
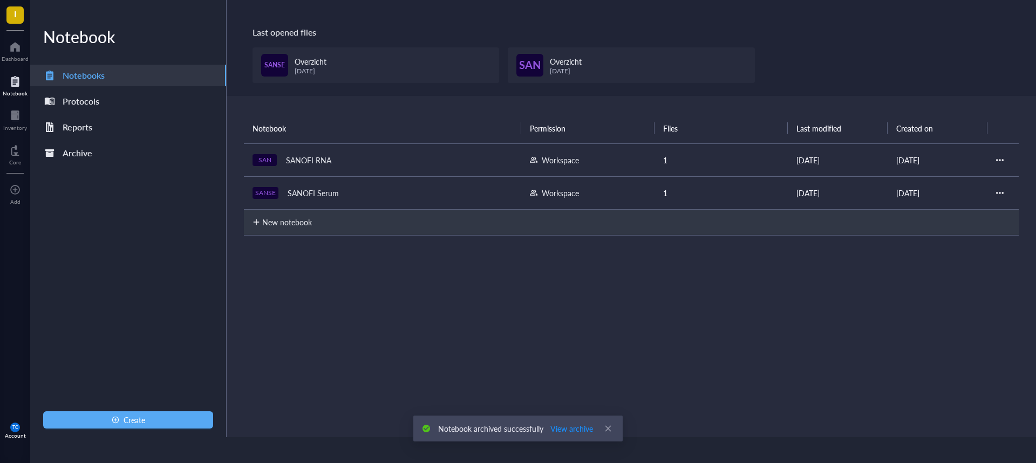
click at [996, 160] on div at bounding box center [1000, 160] width 8 height 8
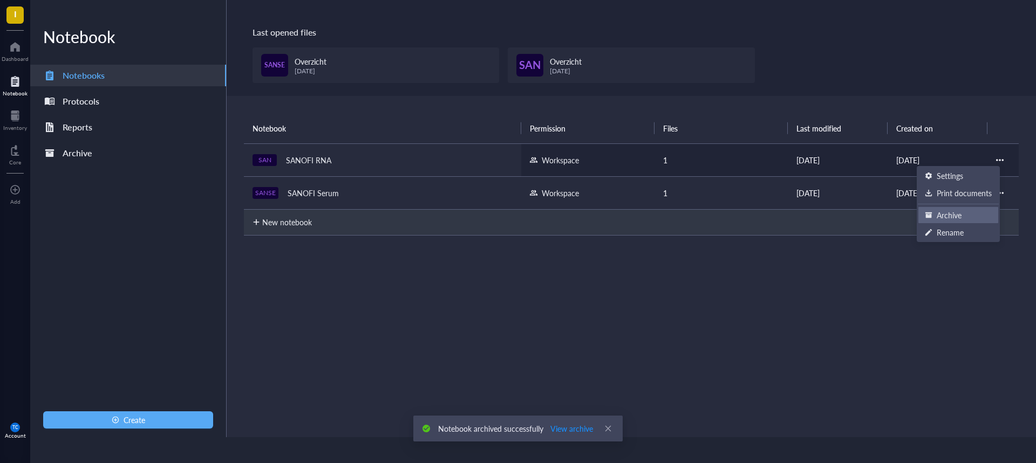
click at [952, 214] on div "Archive" at bounding box center [948, 215] width 25 height 12
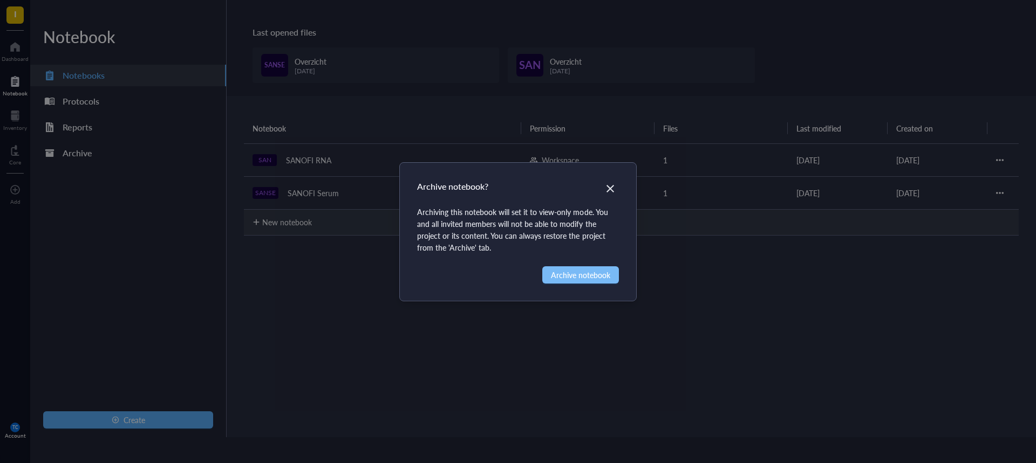
click at [575, 275] on span "Archive notebook" at bounding box center [580, 275] width 59 height 12
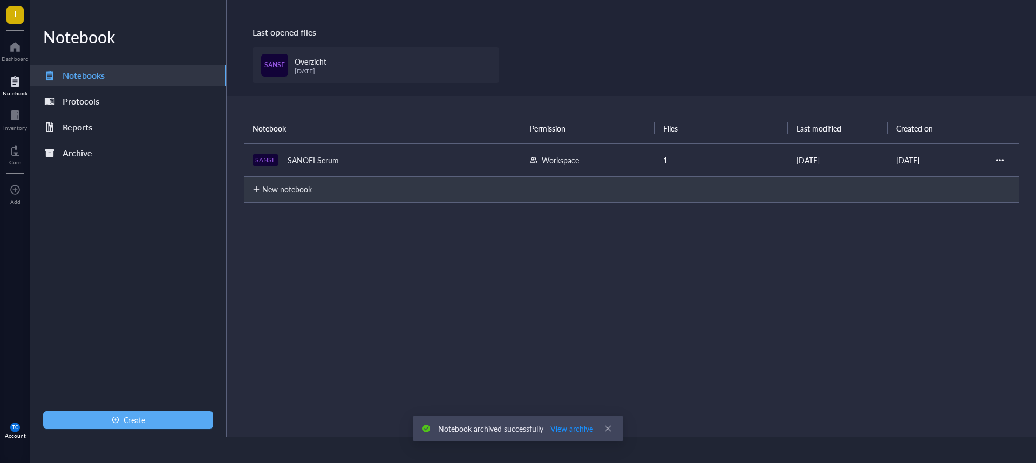
click at [996, 160] on div at bounding box center [1000, 160] width 8 height 8
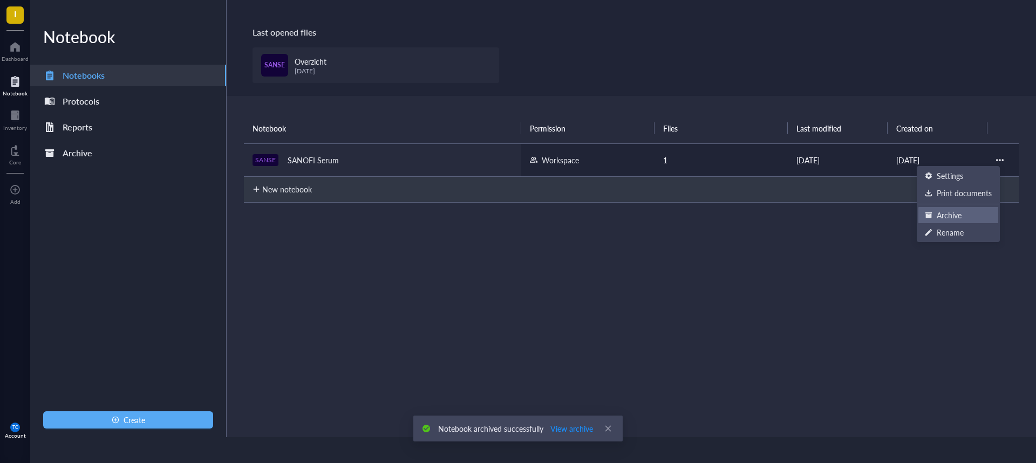
click at [945, 213] on div "Archive" at bounding box center [948, 215] width 25 height 12
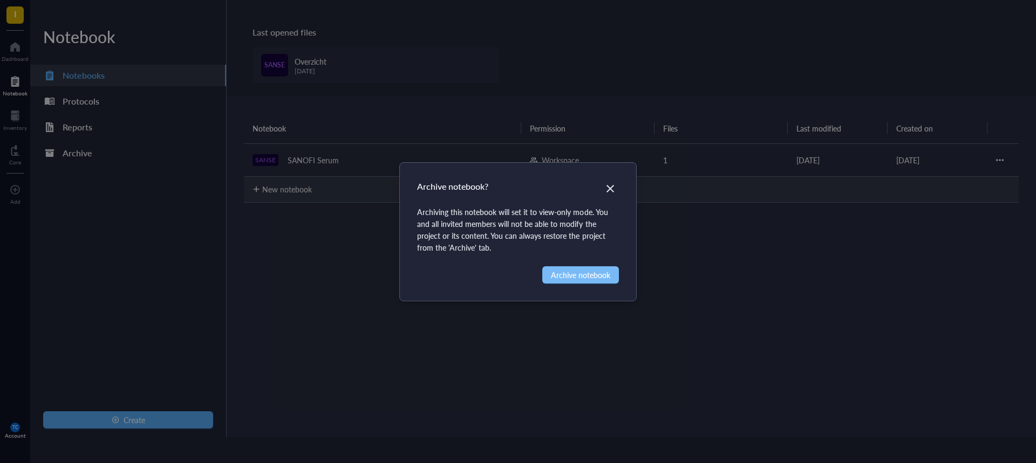
click at [573, 278] on span "Archive notebook" at bounding box center [580, 275] width 59 height 12
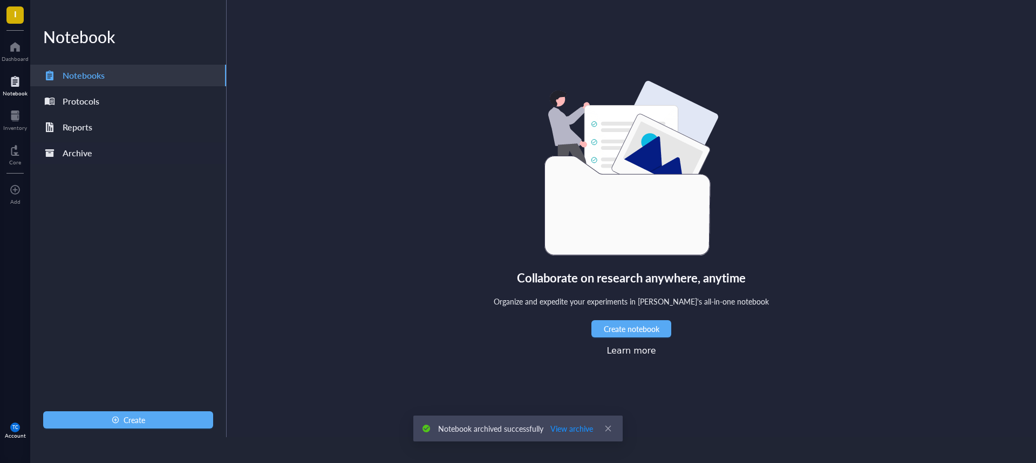
click at [79, 155] on div "Archive" at bounding box center [78, 153] width 30 height 15
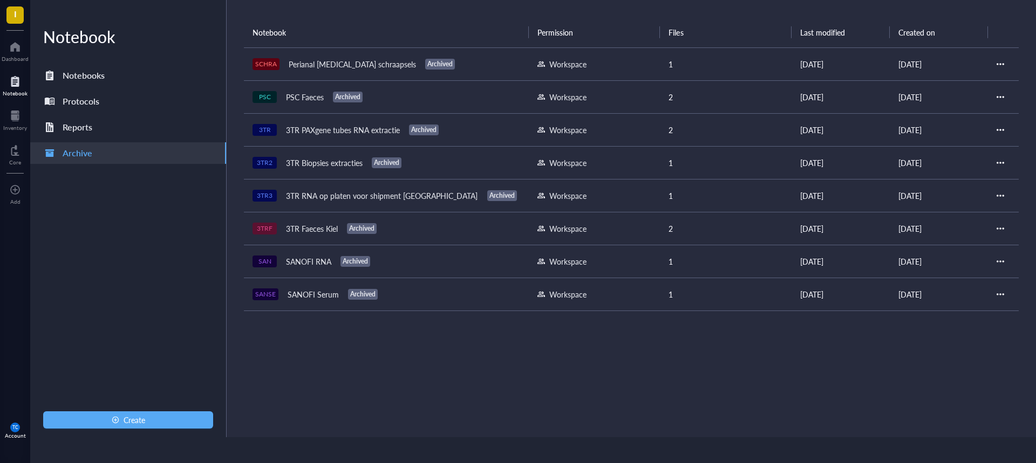
click at [1004, 64] on div at bounding box center [1002, 64] width 13 height 8
click at [1001, 65] on div at bounding box center [1000, 64] width 8 height 8
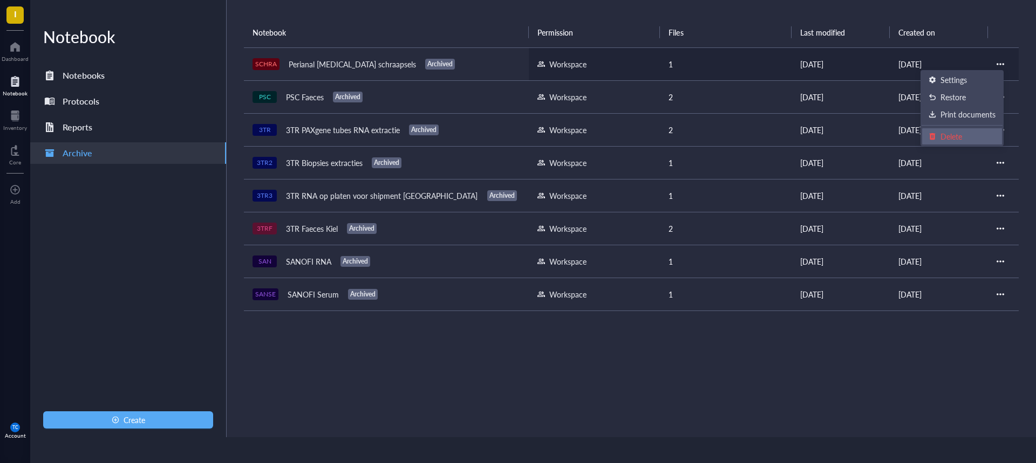
click at [936, 135] on div "Delete" at bounding box center [961, 137] width 67 height 12
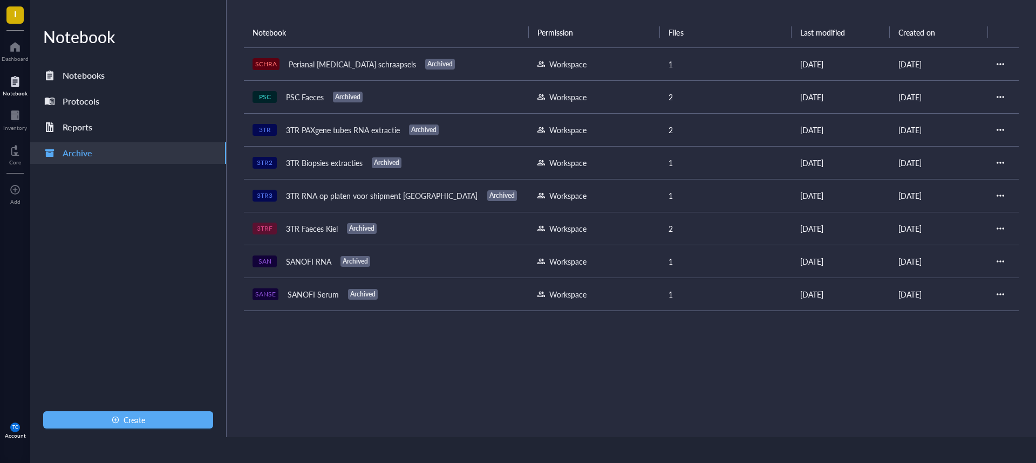
click at [1002, 128] on div at bounding box center [1000, 130] width 8 height 8
click at [956, 200] on div "Delete" at bounding box center [951, 202] width 22 height 12
click at [1002, 196] on div at bounding box center [1000, 196] width 8 height 8
click at [944, 270] on div "Delete" at bounding box center [951, 268] width 22 height 12
click at [329, 64] on div "Perianal [MEDICAL_DATA] schraapsels" at bounding box center [352, 64] width 137 height 15
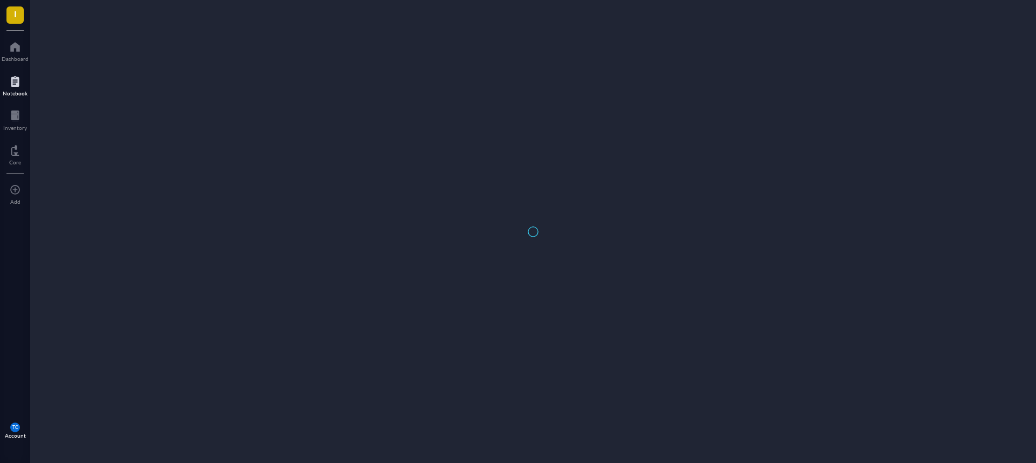
click at [329, 64] on div at bounding box center [533, 231] width 1006 height 463
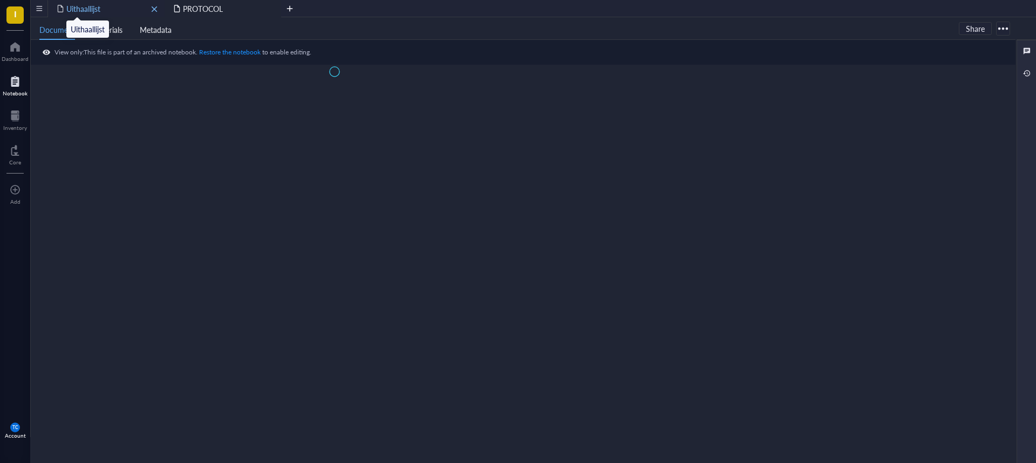
click at [84, 9] on span "Uithaallijst" at bounding box center [83, 8] width 34 height 11
click at [221, 9] on span "PROTOCOL" at bounding box center [203, 8] width 40 height 11
click at [291, 8] on div at bounding box center [289, 8] width 17 height 17
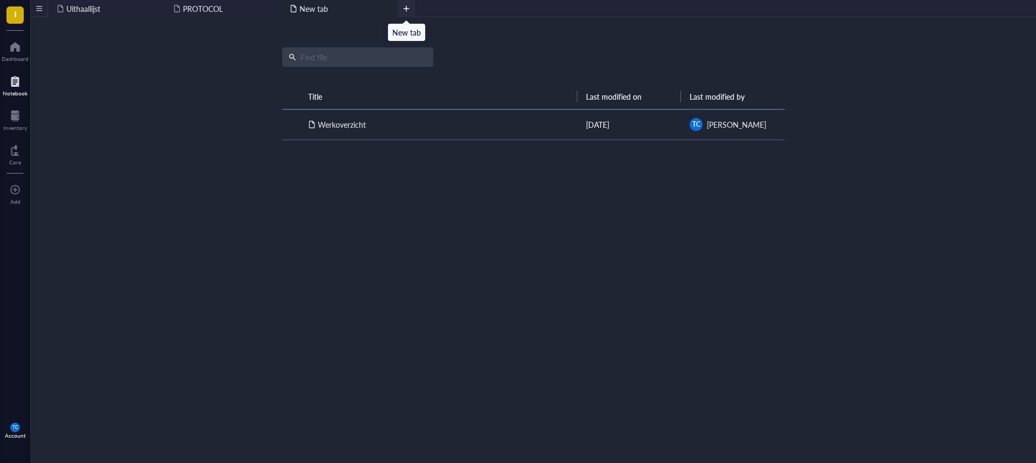
scroll to position [26, 0]
click at [10, 90] on div "Notebook" at bounding box center [15, 93] width 25 height 6
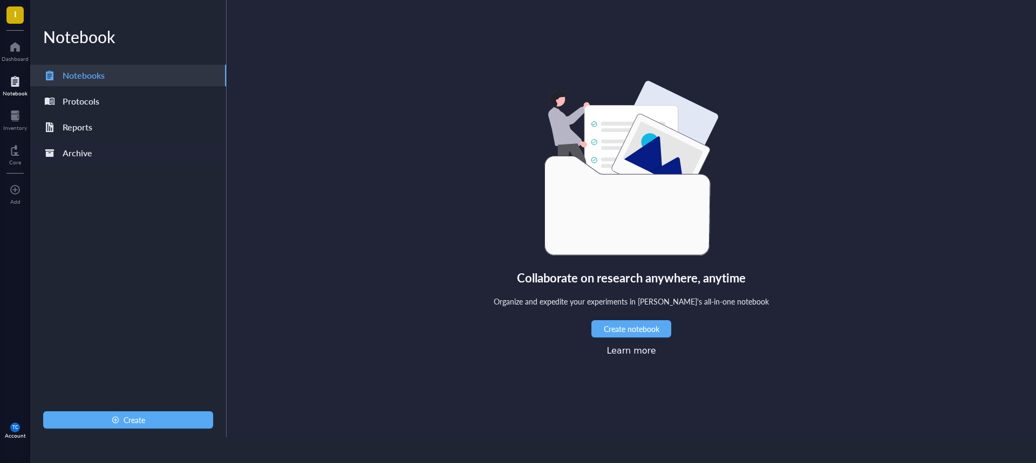
click at [76, 150] on div "Archive" at bounding box center [78, 153] width 30 height 15
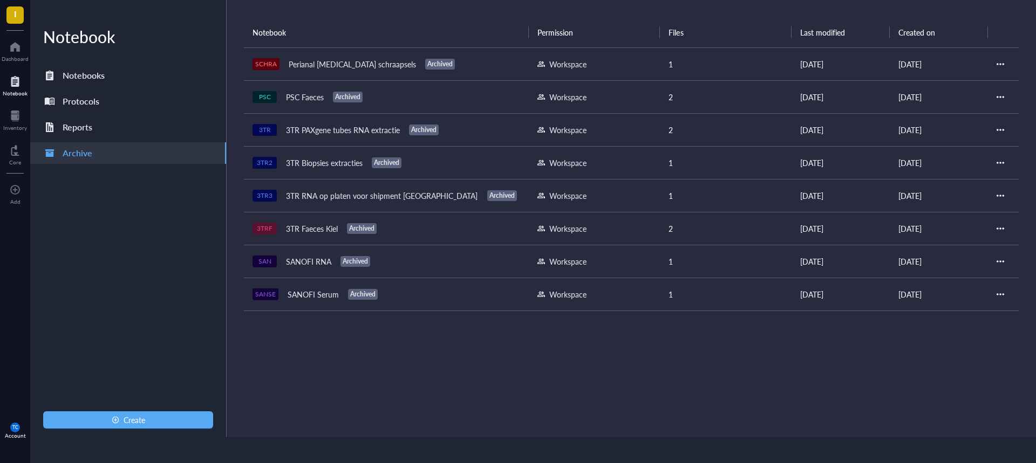
click at [294, 61] on div "Perianal [MEDICAL_DATA] schraapsels" at bounding box center [352, 64] width 137 height 15
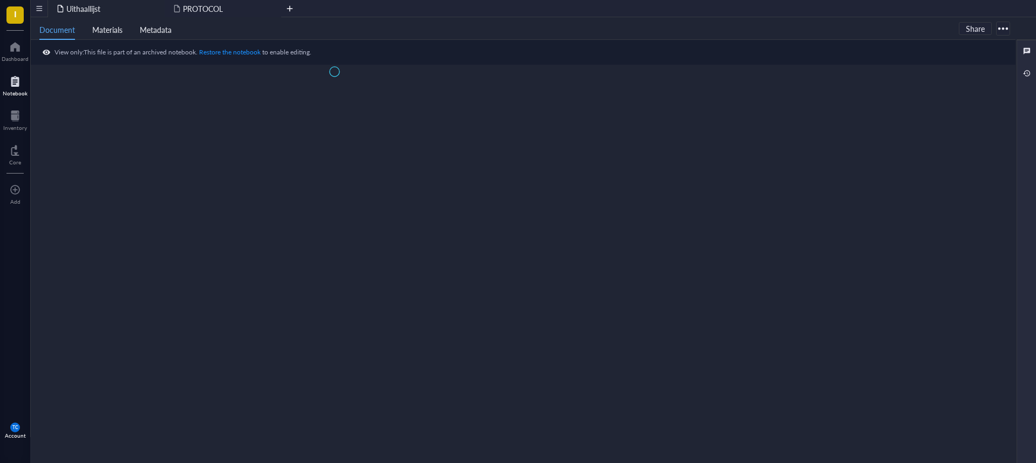
click at [12, 79] on div at bounding box center [15, 81] width 25 height 17
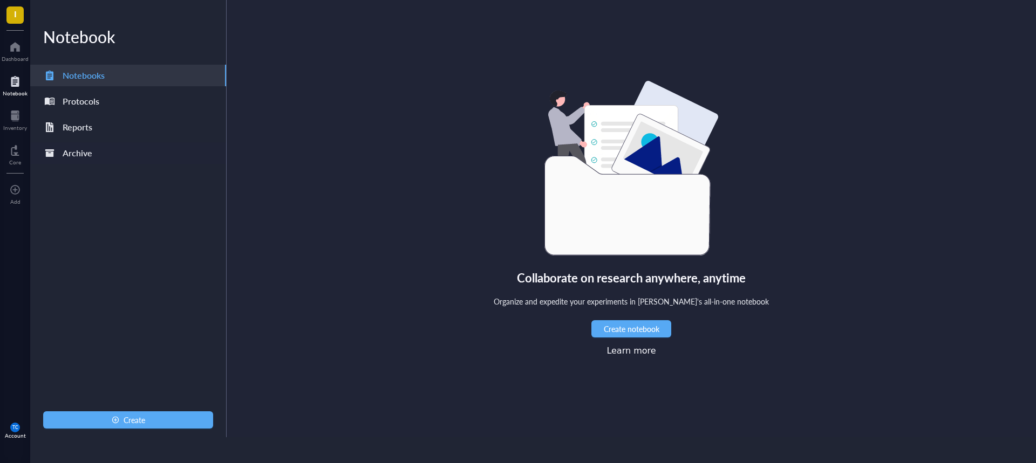
click at [72, 153] on div "Archive" at bounding box center [78, 153] width 30 height 15
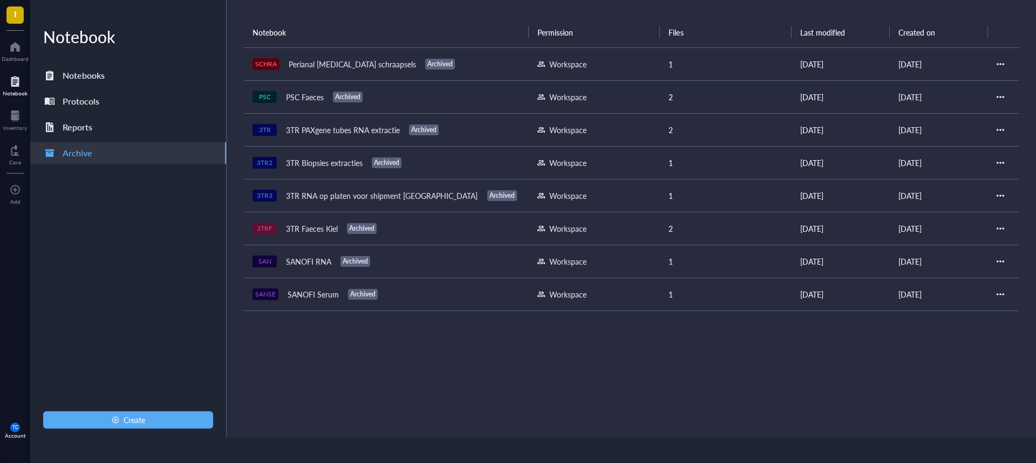
click at [309, 165] on div "3TR Biopsies extracties" at bounding box center [324, 162] width 86 height 15
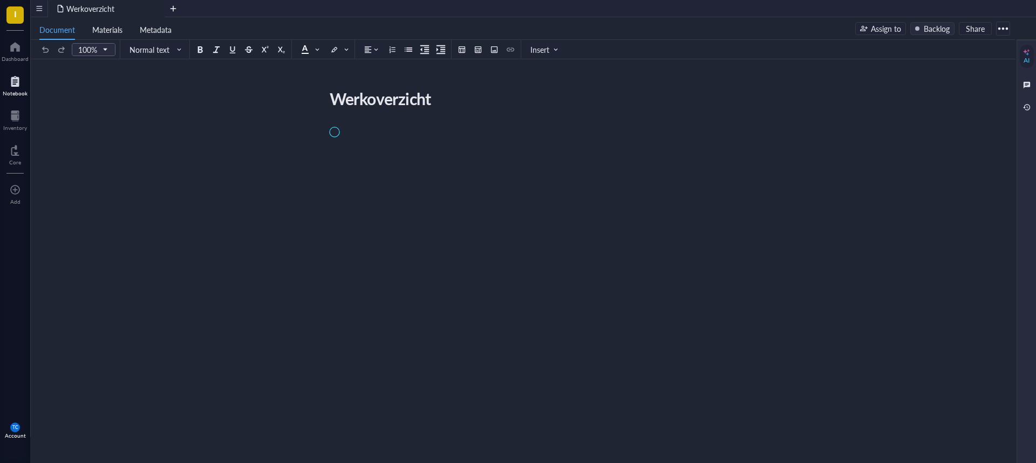
scroll to position [31, 0]
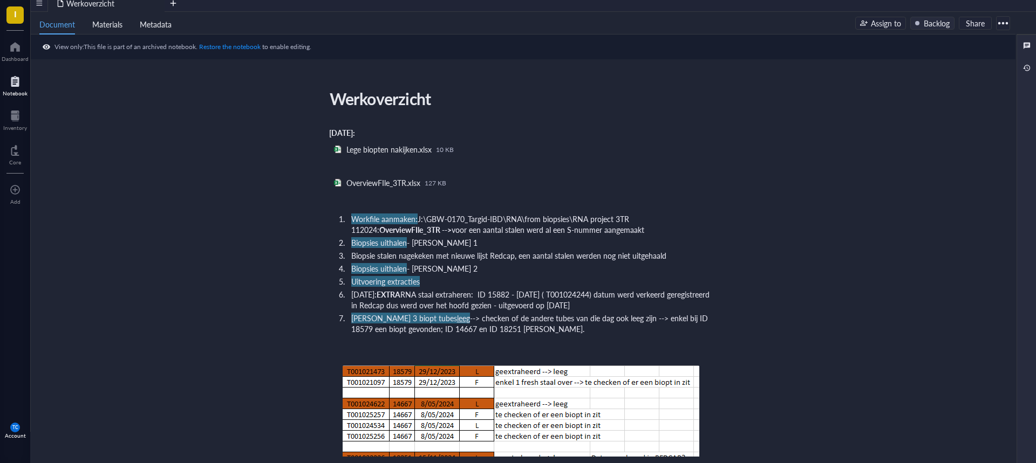
click at [1006, 25] on div at bounding box center [1002, 23] width 17 height 17
click at [947, 82] on div "Delete" at bounding box center [951, 81] width 22 height 10
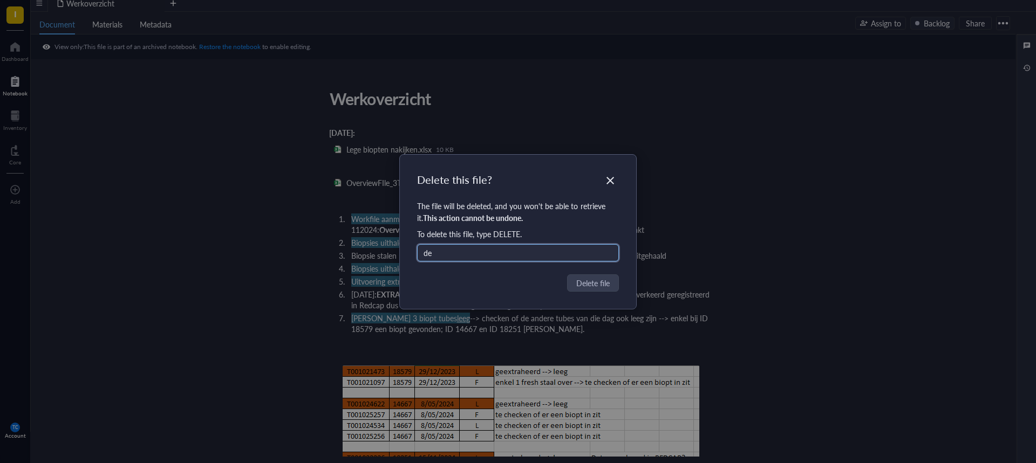
type input "d"
type input "DELETE"
click at [593, 281] on span "Delete file" at bounding box center [593, 283] width 33 height 12
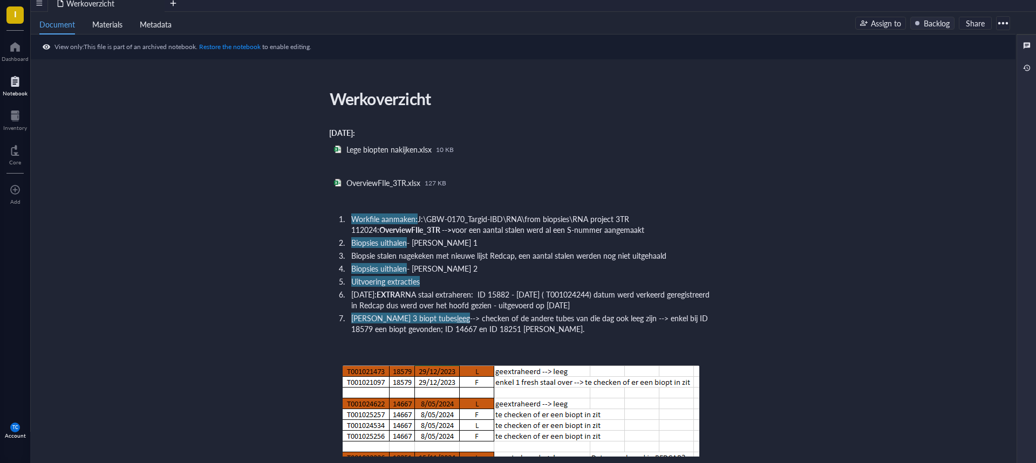
click at [17, 83] on div at bounding box center [15, 81] width 25 height 17
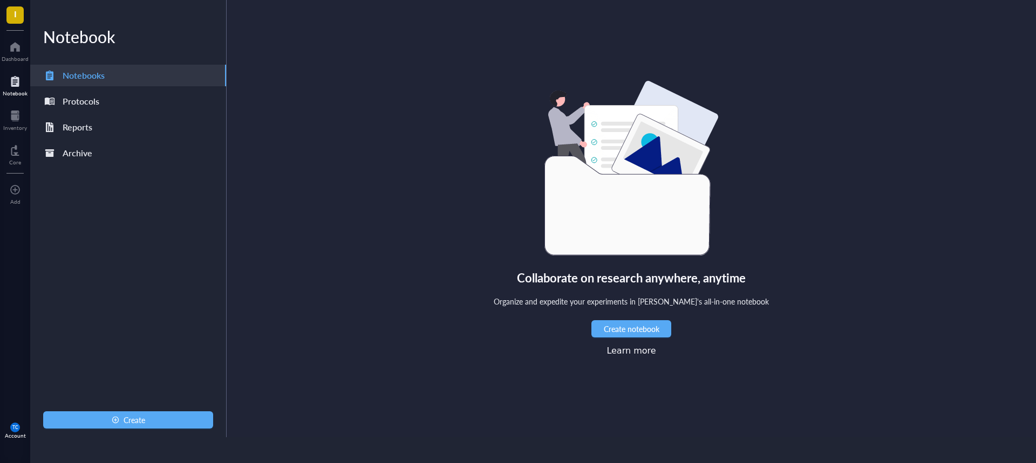
scroll to position [26, 0]
click at [73, 155] on div "Archive" at bounding box center [78, 153] width 30 height 15
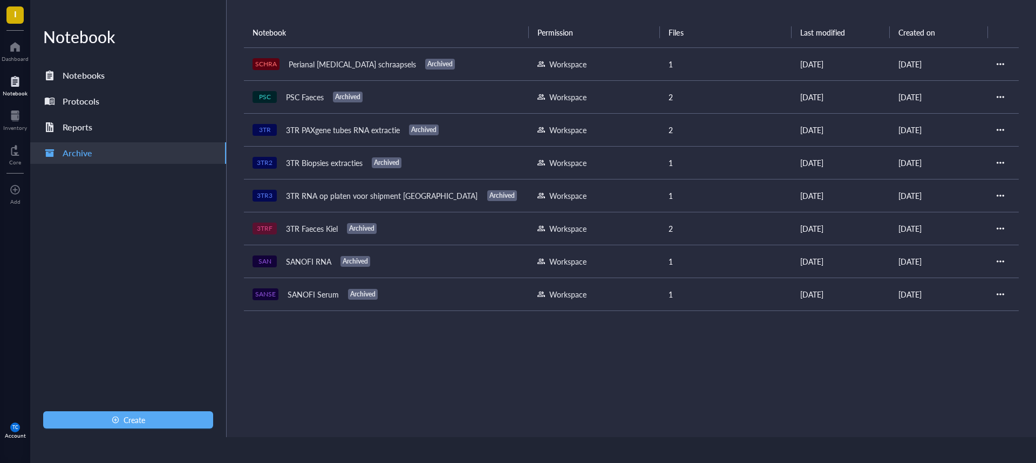
click at [344, 291] on div "SANSE SANOFI Serum Archived" at bounding box center [386, 294] width 268 height 15
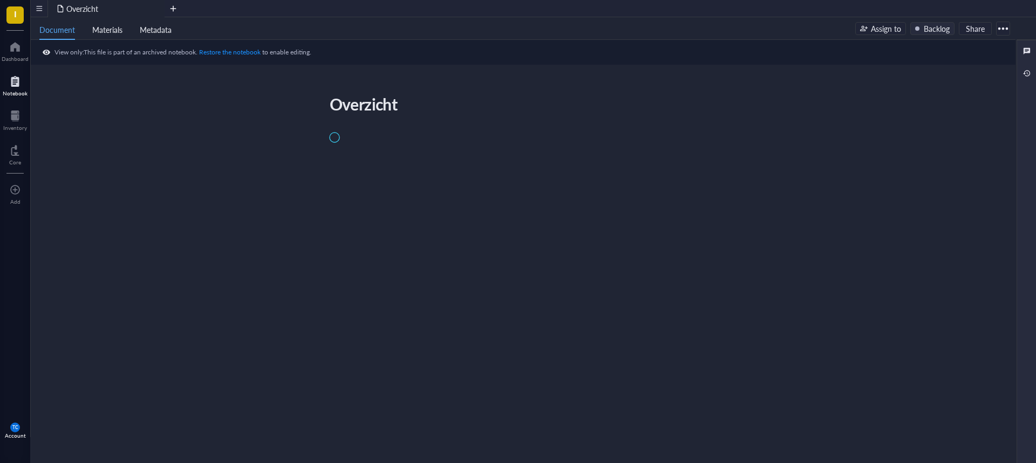
scroll to position [31, 0]
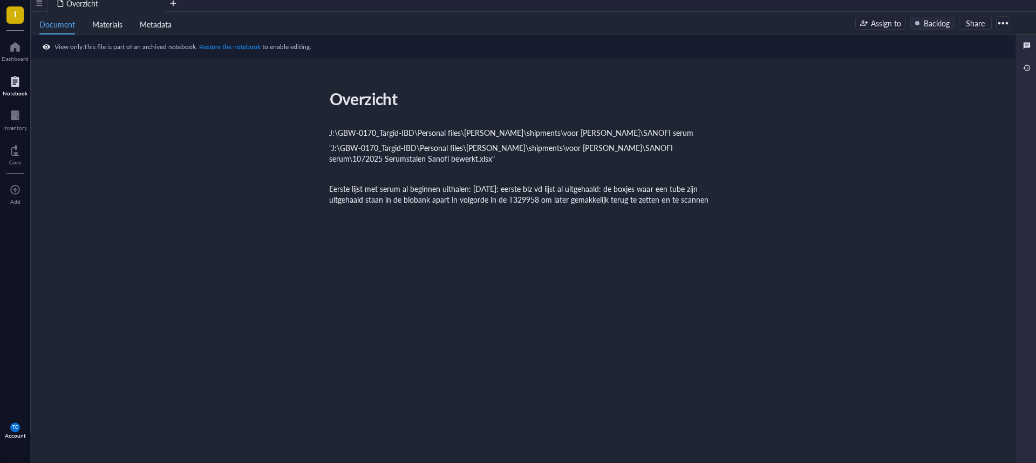
click at [1006, 25] on div at bounding box center [1002, 23] width 17 height 17
click at [963, 76] on li "Delete" at bounding box center [971, 80] width 76 height 17
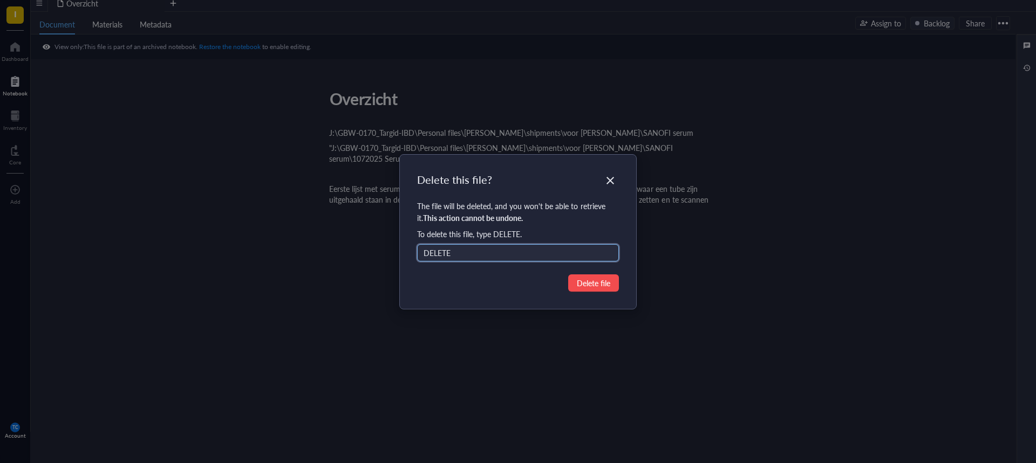
type input "DELETE"
click at [595, 277] on span "Delete file" at bounding box center [593, 283] width 33 height 12
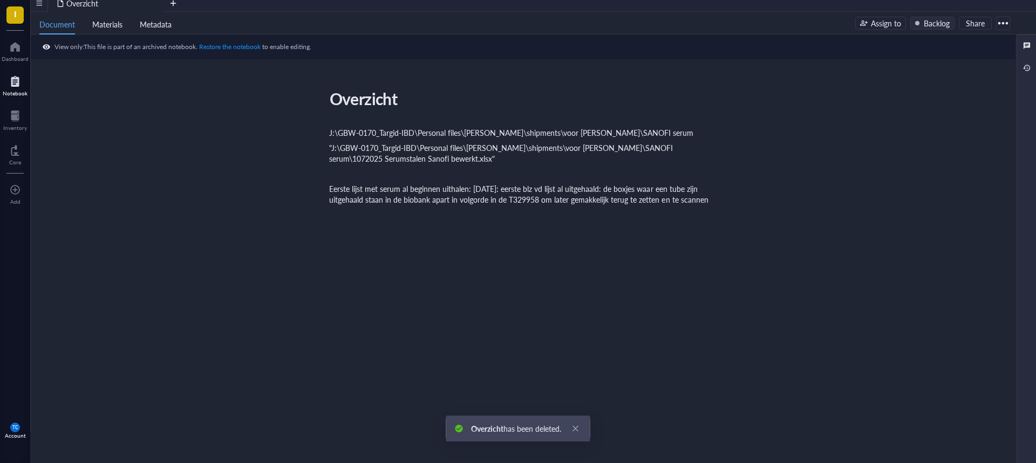
click at [15, 84] on div at bounding box center [15, 81] width 25 height 17
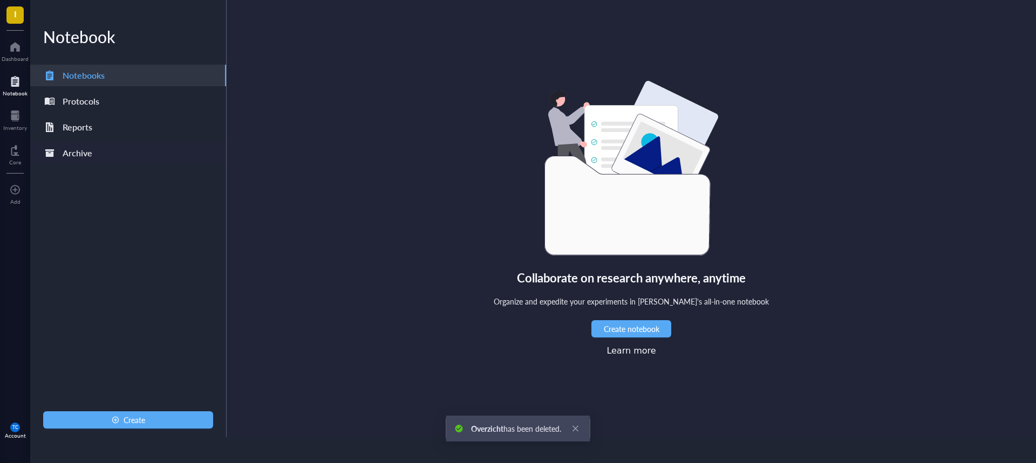
click at [80, 150] on div "Archive" at bounding box center [78, 153] width 30 height 15
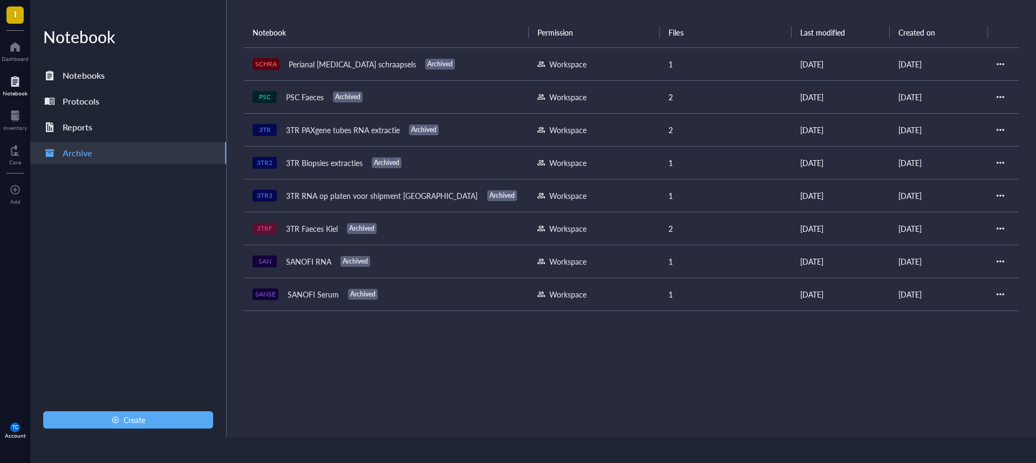
click at [302, 262] on div "SANOFI RNA" at bounding box center [308, 261] width 55 height 15
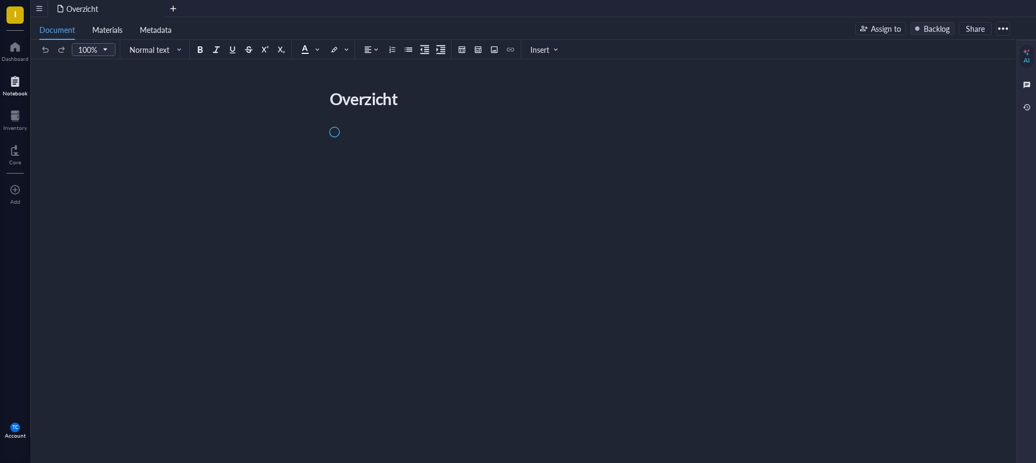
scroll to position [31, 0]
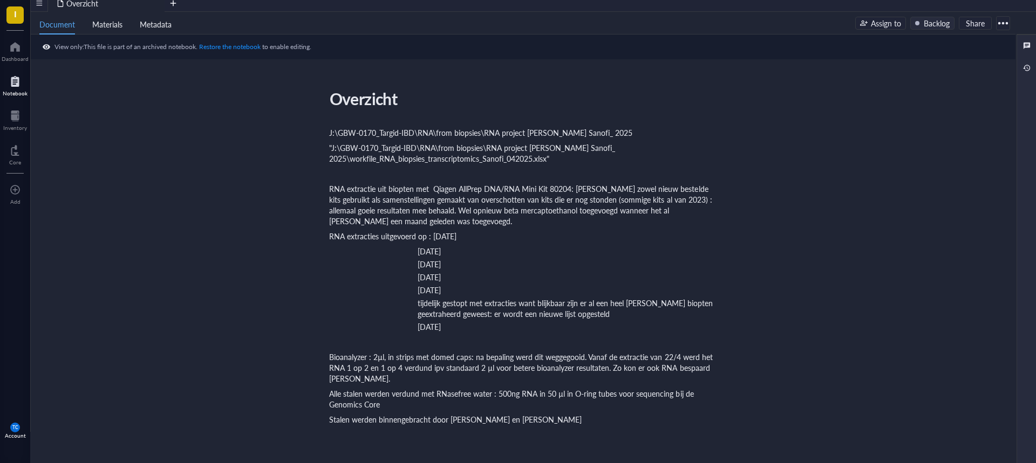
click at [1004, 23] on div at bounding box center [1002, 23] width 17 height 17
click at [970, 80] on div "Delete" at bounding box center [970, 81] width 61 height 10
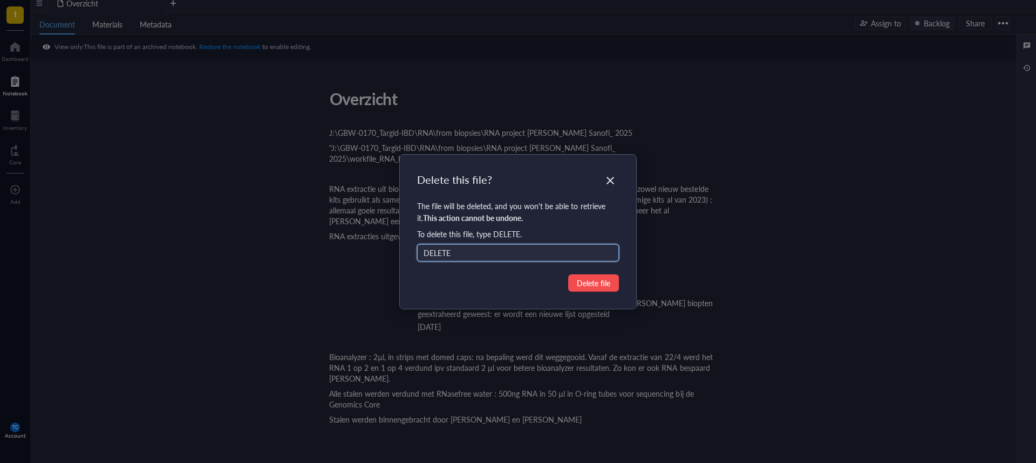
type input "DELETE"
click at [588, 283] on span "Delete file" at bounding box center [593, 283] width 33 height 12
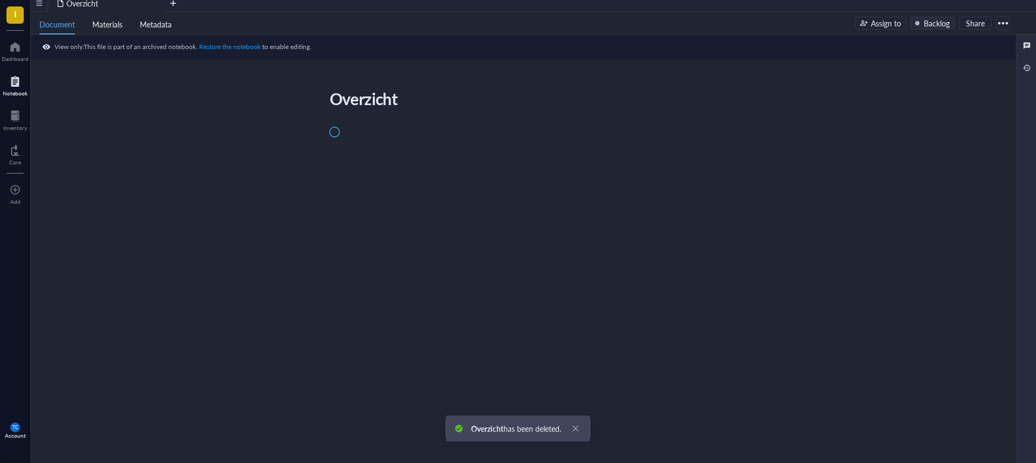
click at [17, 84] on div at bounding box center [15, 81] width 25 height 17
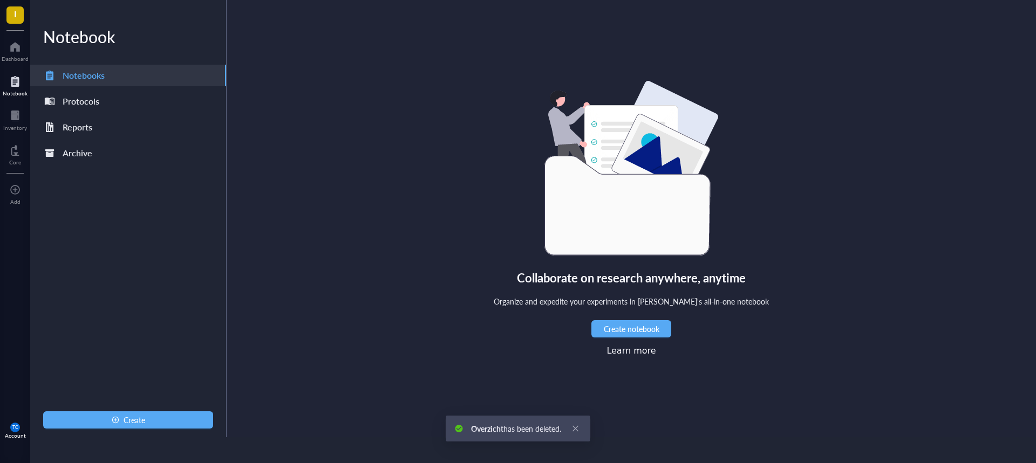
scroll to position [26, 0]
click at [78, 154] on div "Archive" at bounding box center [78, 153] width 30 height 15
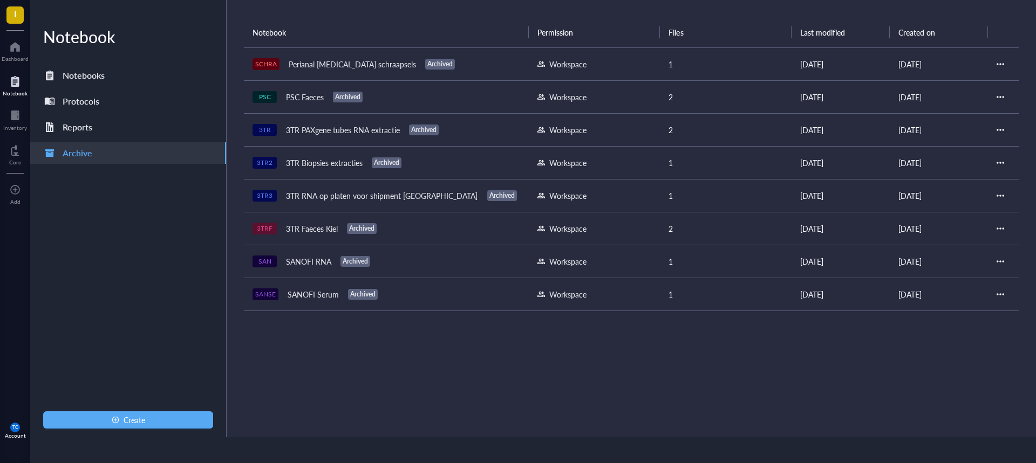
click at [309, 229] on div "3TR Faeces Kiel" at bounding box center [311, 228] width 61 height 15
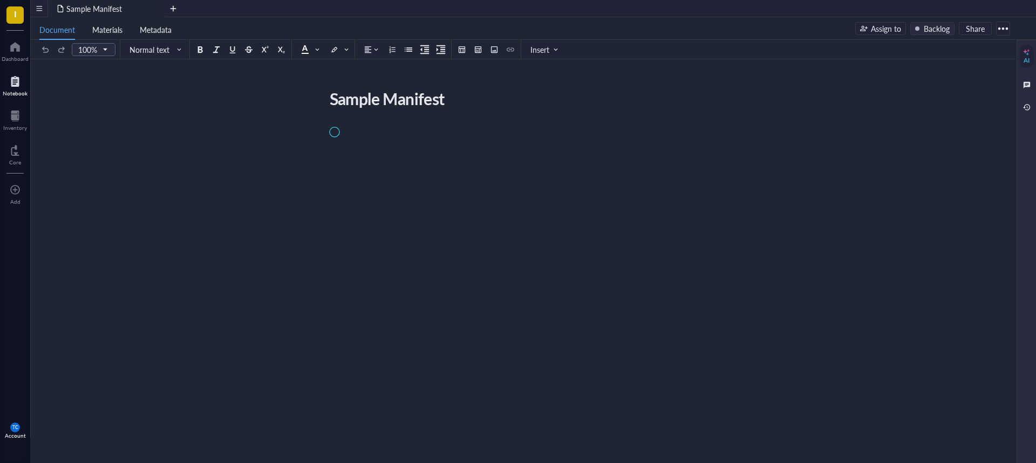
scroll to position [31, 0]
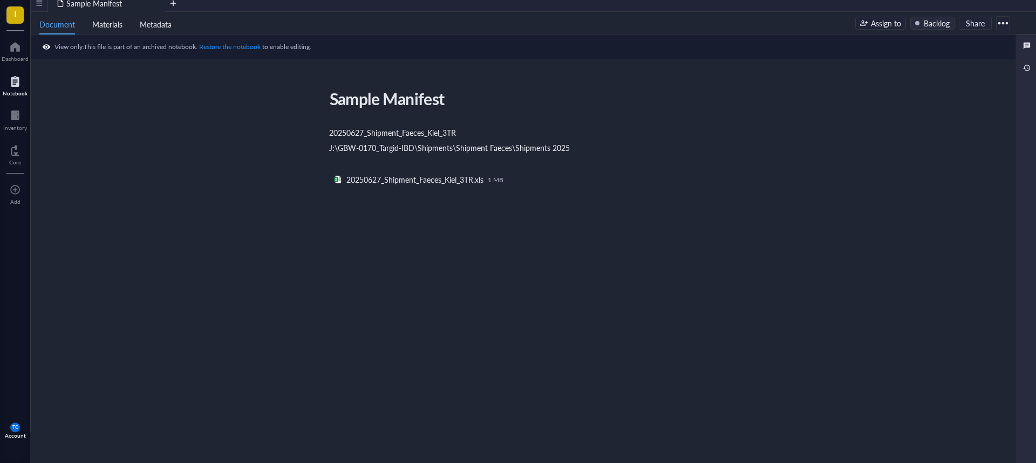
click at [996, 22] on div at bounding box center [1002, 23] width 17 height 17
click at [950, 84] on div "Delete" at bounding box center [951, 81] width 22 height 10
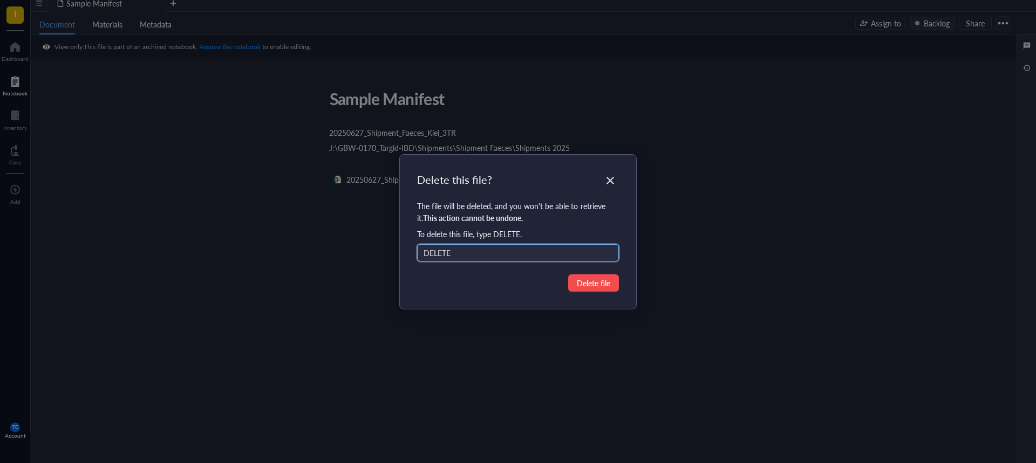
type input "DELETE"
click at [601, 280] on span "Delete file" at bounding box center [593, 283] width 33 height 12
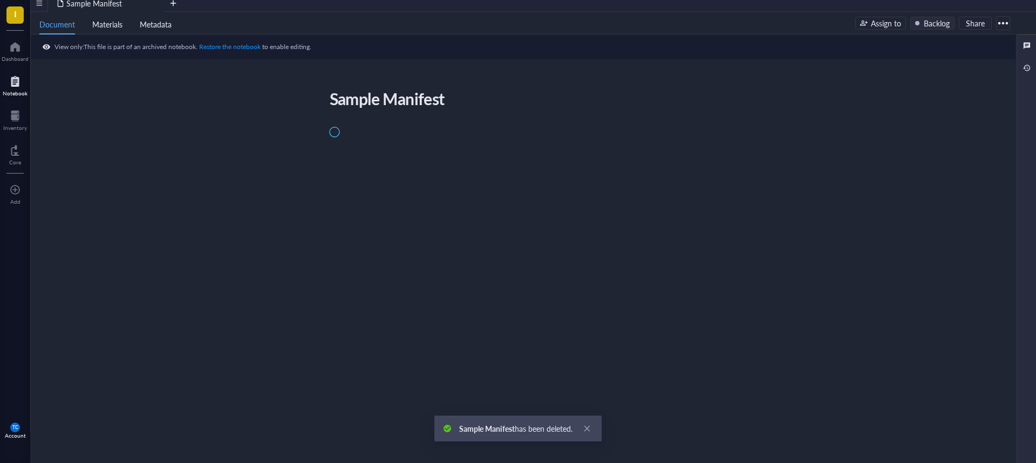
click at [13, 84] on div at bounding box center [15, 81] width 25 height 17
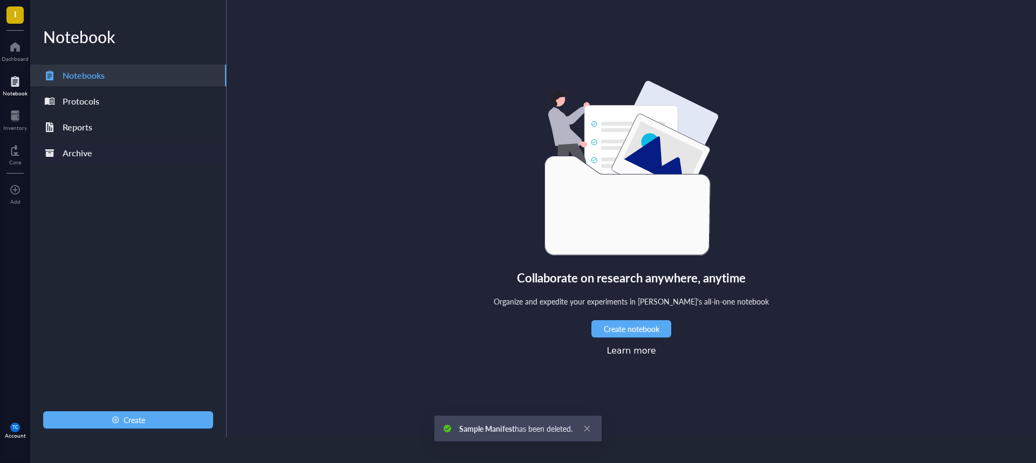
click at [84, 154] on div "Archive" at bounding box center [78, 153] width 30 height 15
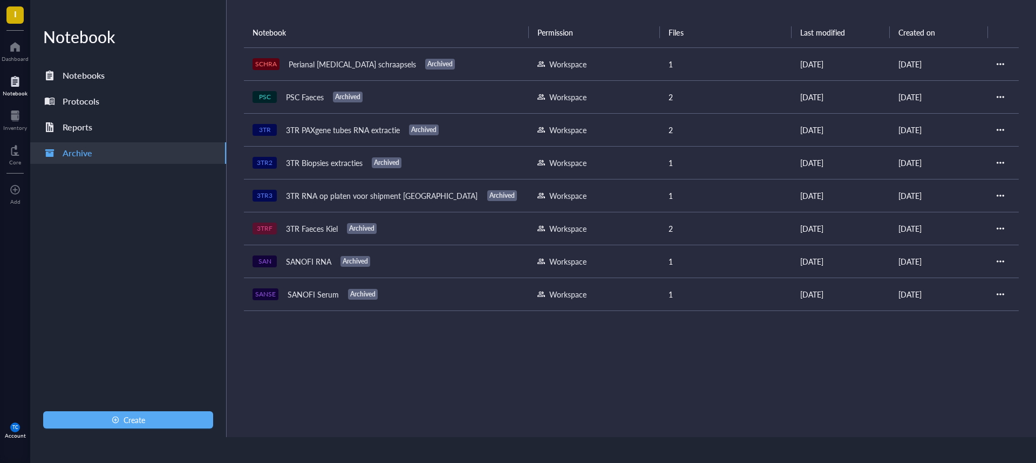
click at [327, 194] on div "3TR RNA op platen voor shipment [GEOGRAPHIC_DATA]" at bounding box center [382, 195] width 202 height 15
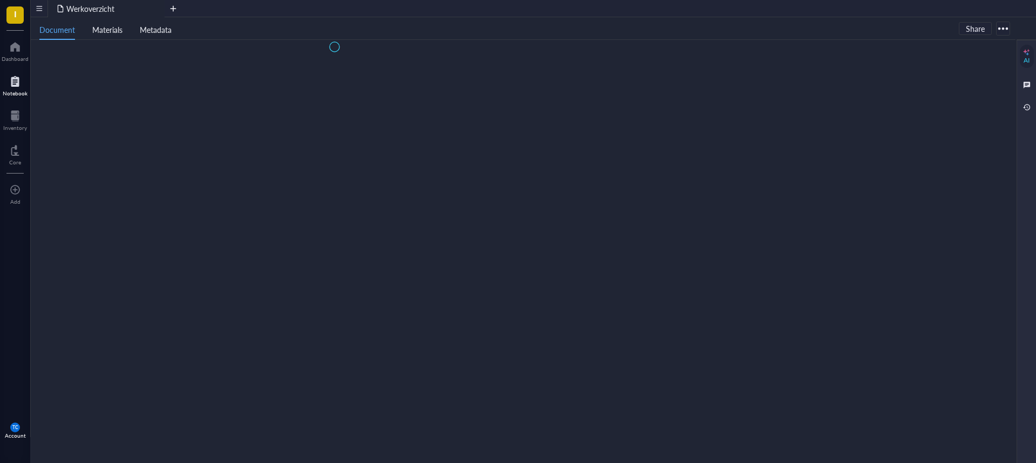
scroll to position [31, 0]
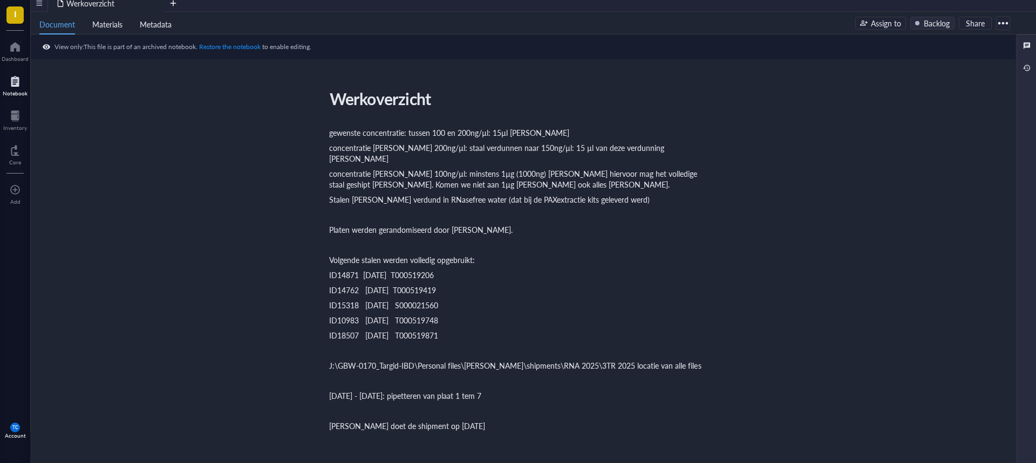
click at [1003, 21] on div at bounding box center [1002, 23] width 17 height 17
click at [956, 80] on div "Delete" at bounding box center [951, 81] width 22 height 10
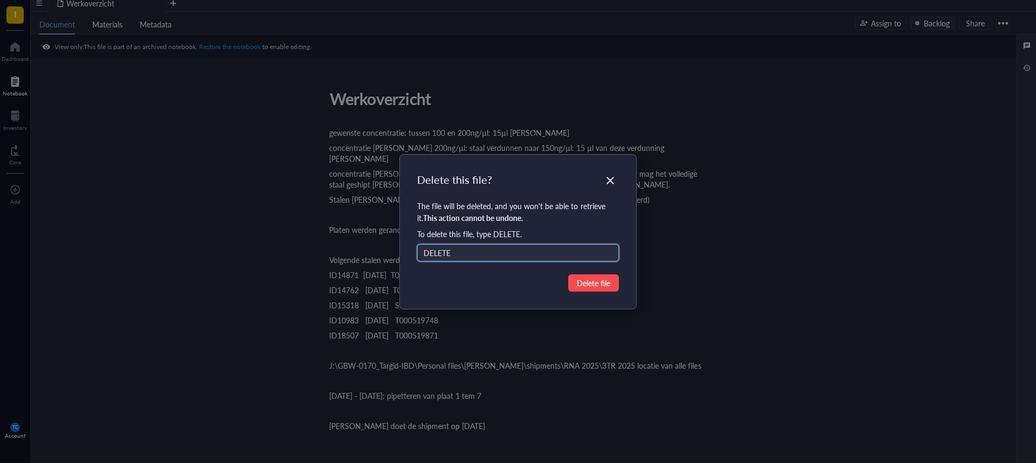
type input "DELETE"
click at [594, 284] on span "Delete file" at bounding box center [593, 283] width 33 height 12
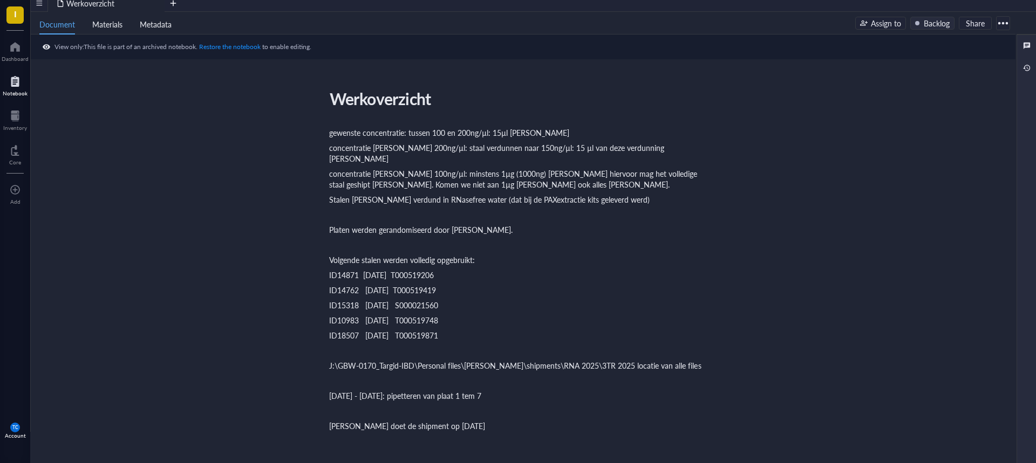
click at [14, 82] on div at bounding box center [15, 81] width 25 height 17
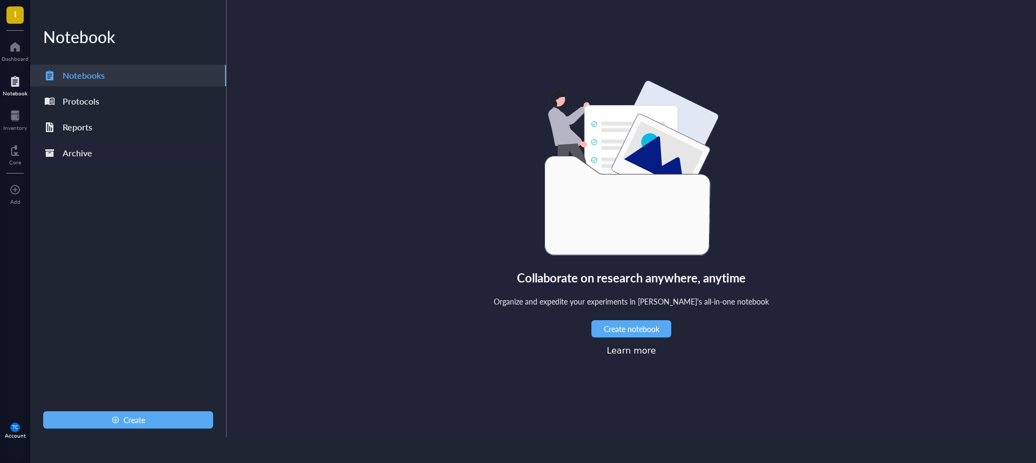
click at [92, 154] on div "Archive" at bounding box center [128, 153] width 196 height 22
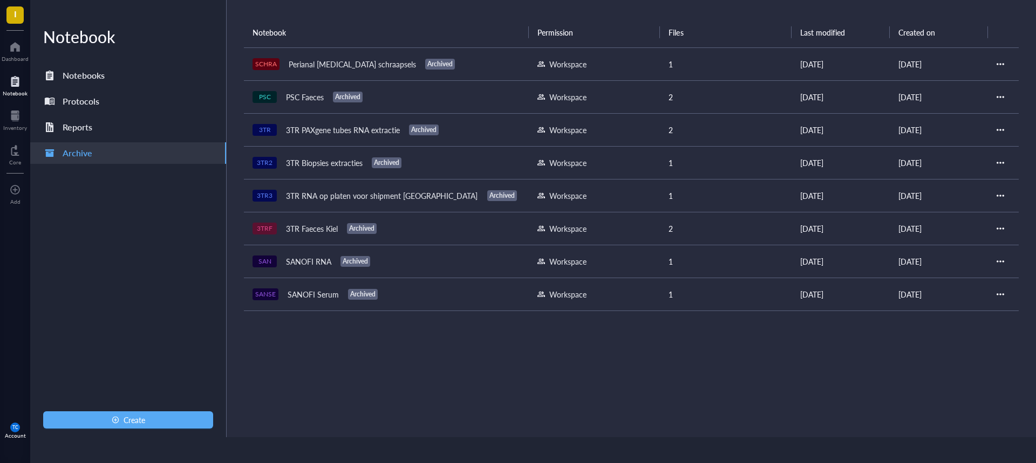
click at [351, 161] on div "3TR Biopsies extracties" at bounding box center [324, 162] width 86 height 15
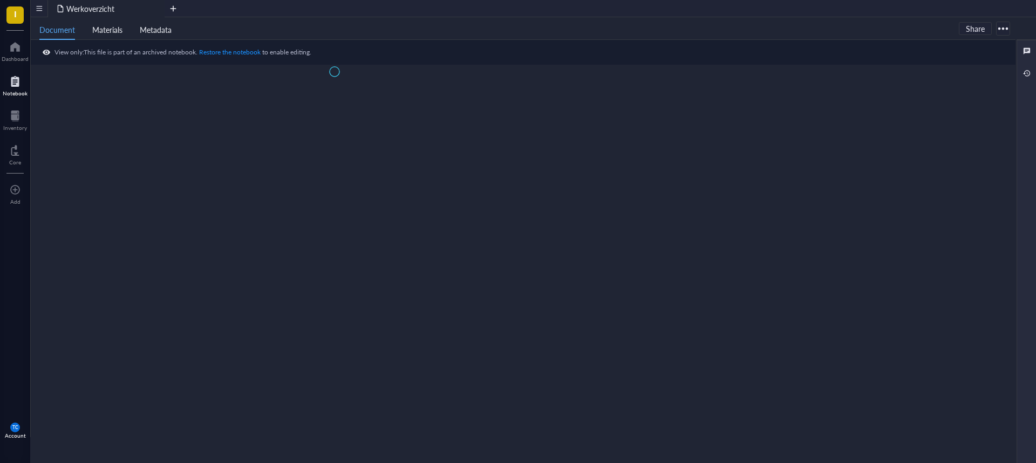
click at [1003, 28] on div at bounding box center [1002, 28] width 17 height 17
click at [968, 67] on div "Delete" at bounding box center [970, 69] width 61 height 10
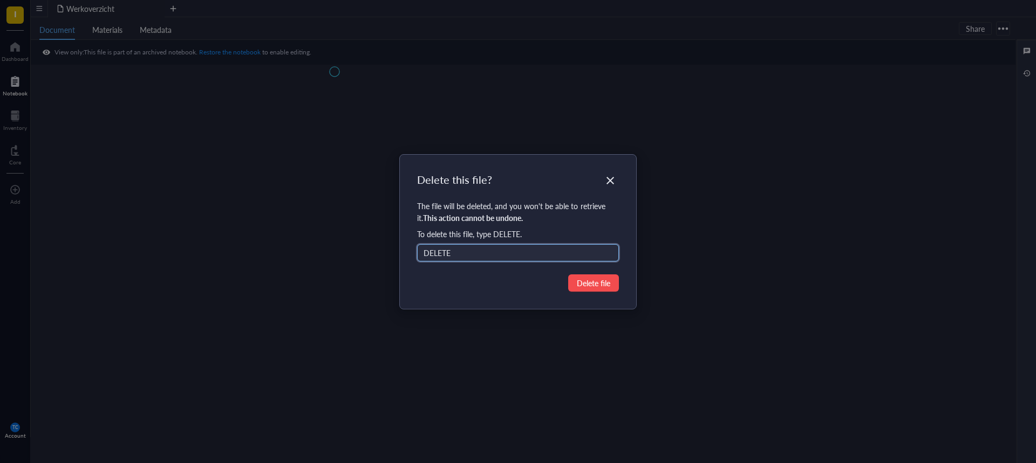
type input "DELETE"
click at [583, 285] on span "Delete file" at bounding box center [593, 283] width 33 height 12
click at [609, 279] on span "Delete file" at bounding box center [593, 283] width 33 height 12
click at [312, 211] on div "Delete this file? The file will be deleted, and you won't be able to retrieve i…" at bounding box center [518, 231] width 1036 height 463
